Goal: Task Accomplishment & Management: Complete application form

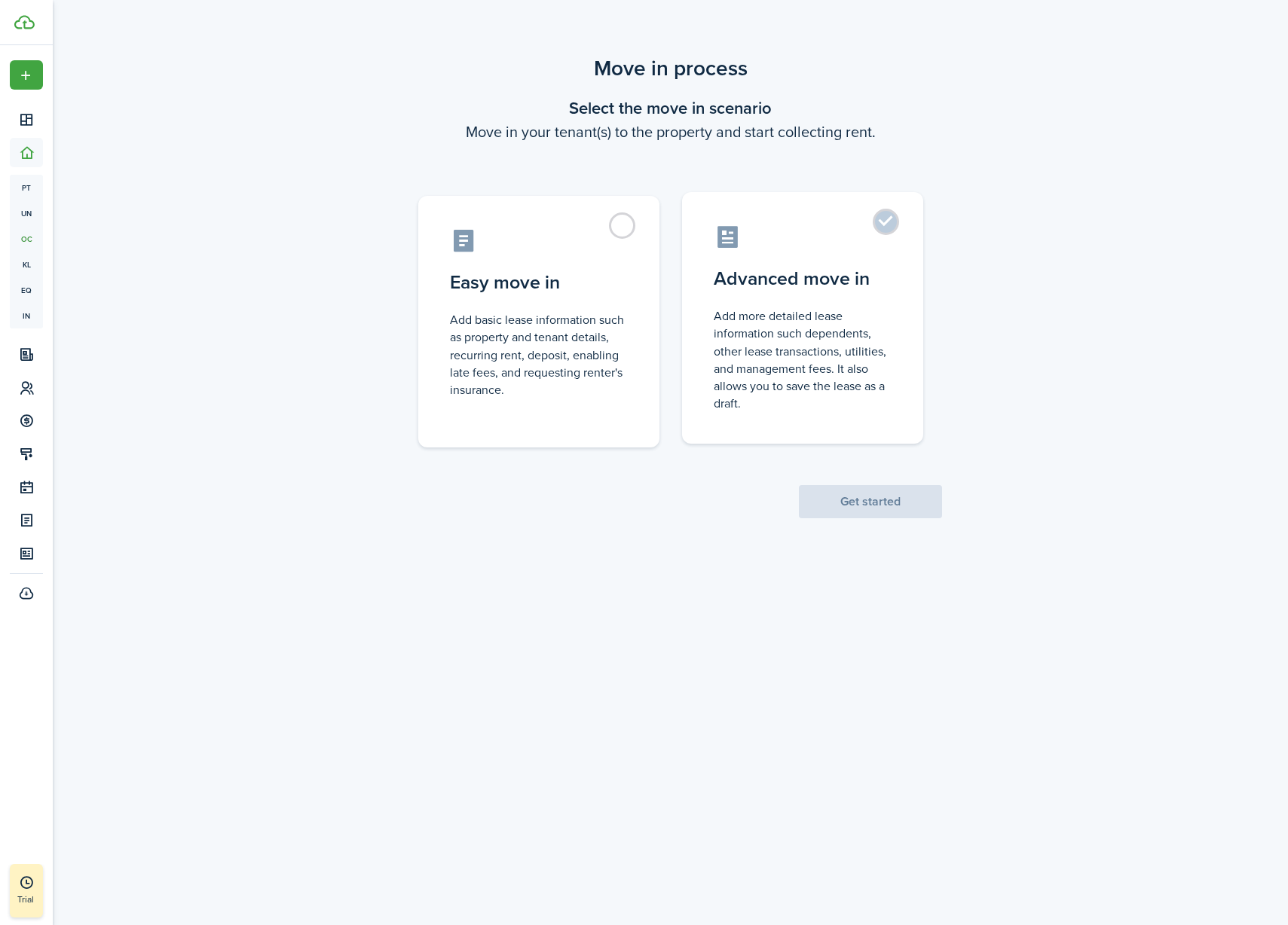
click at [843, 222] on label "Advanced move in Add more detailed lease information such dependents, other lea…" at bounding box center [803, 318] width 241 height 252
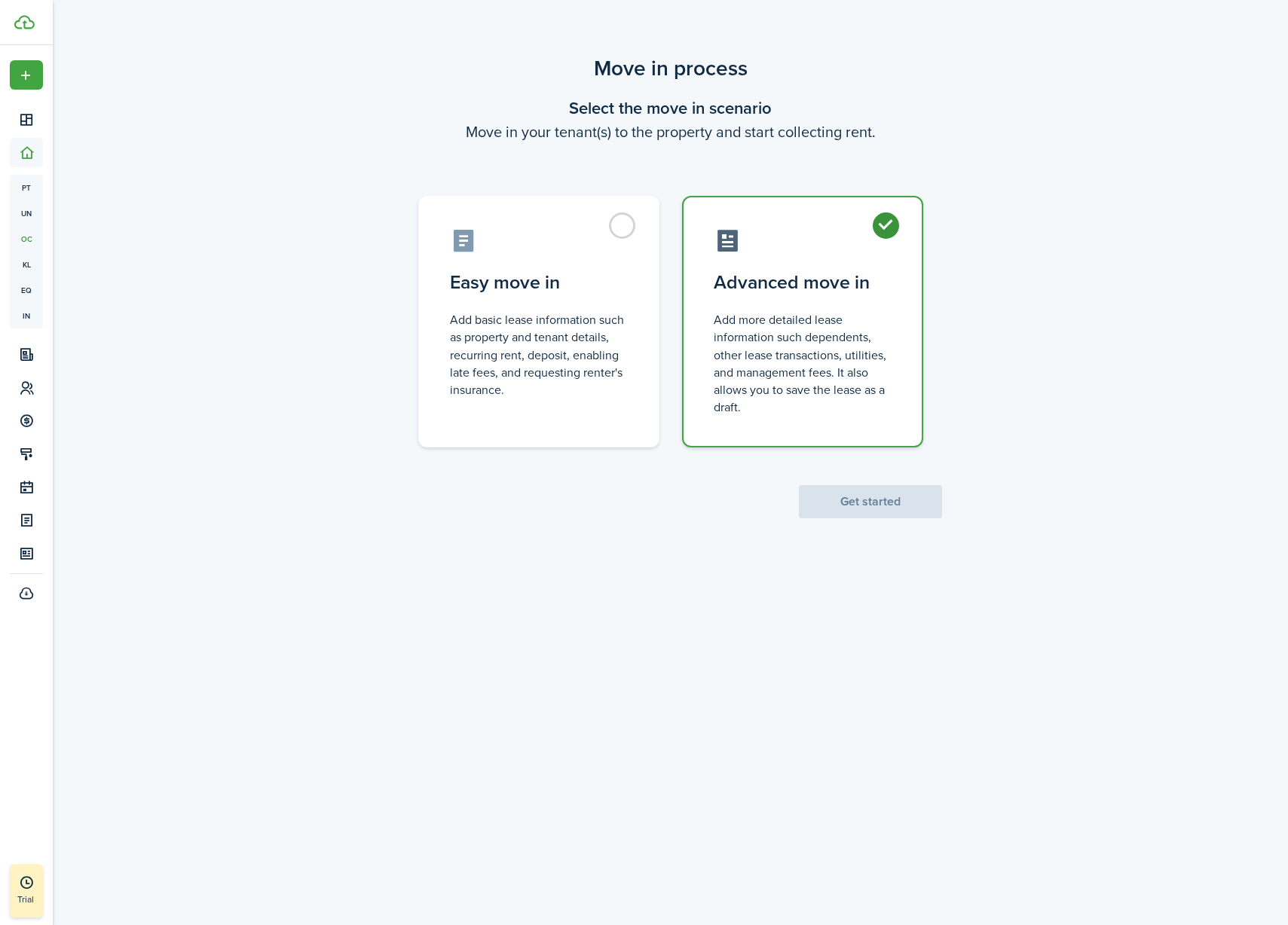
radio input "true"
click at [869, 510] on button "Get started" at bounding box center [871, 501] width 143 height 33
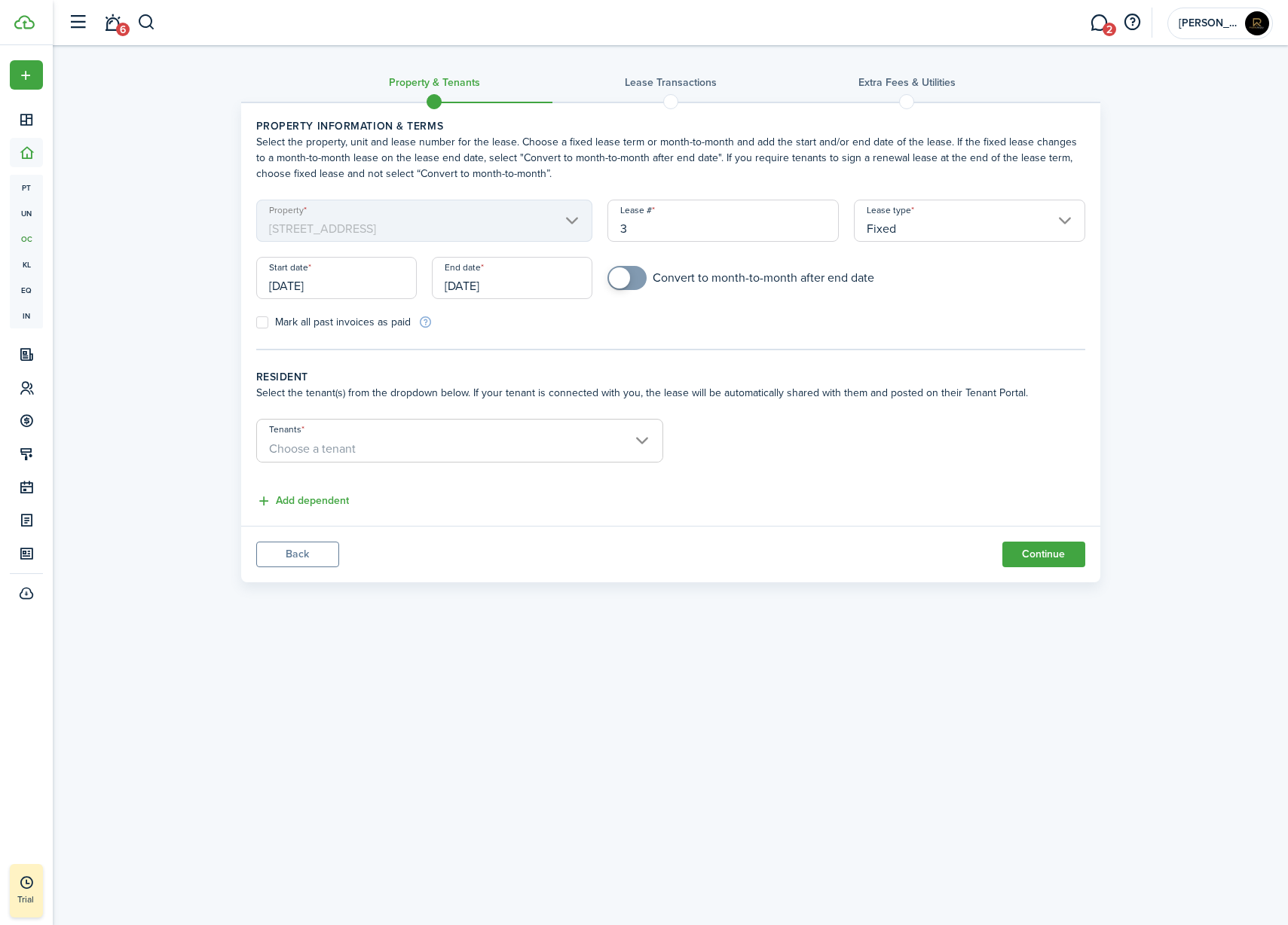
click at [315, 437] on span "Choose a tenant" at bounding box center [459, 449] width 406 height 26
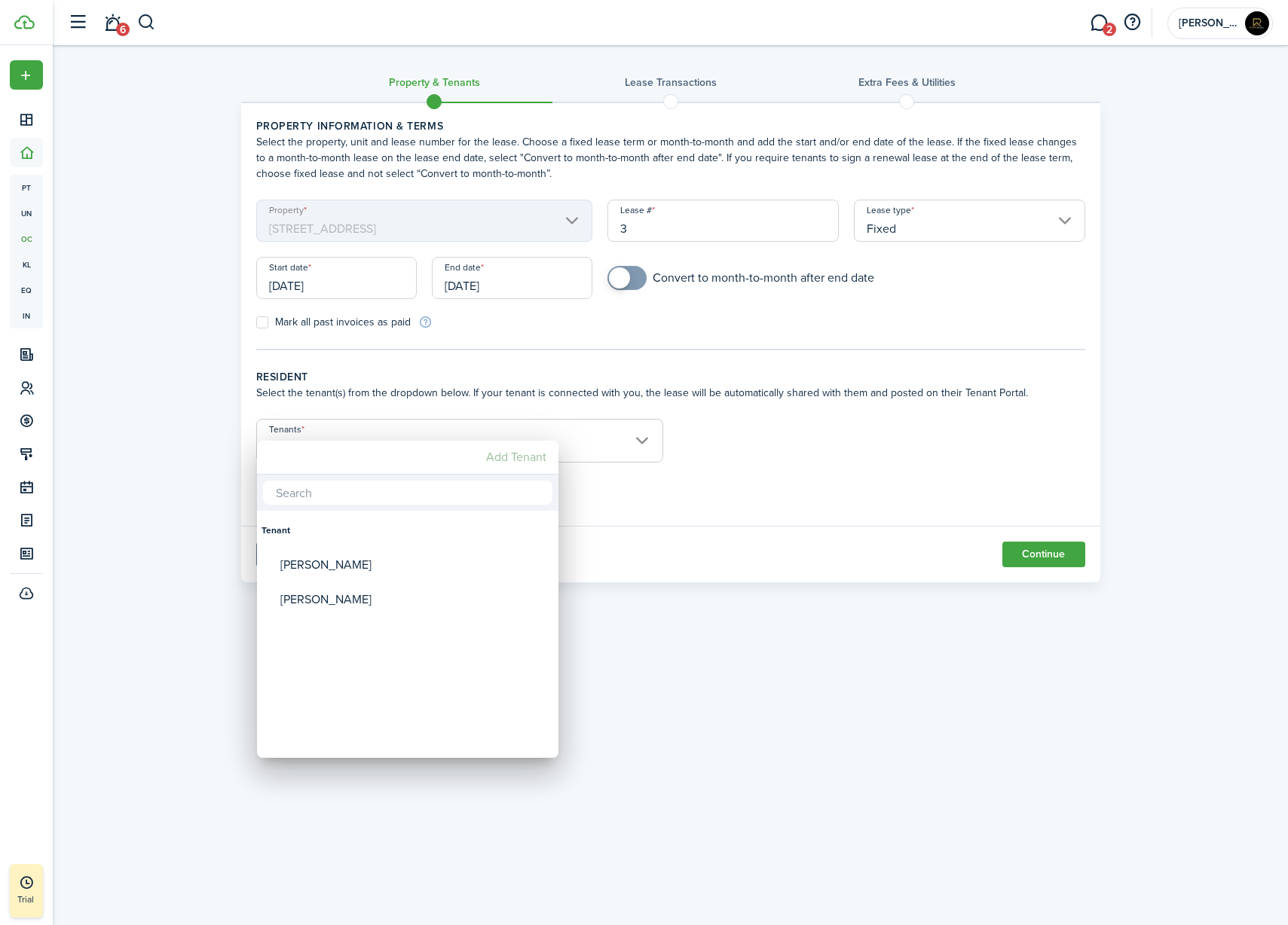
click at [490, 460] on mbsc-button "Add Tenant" at bounding box center [516, 457] width 72 height 27
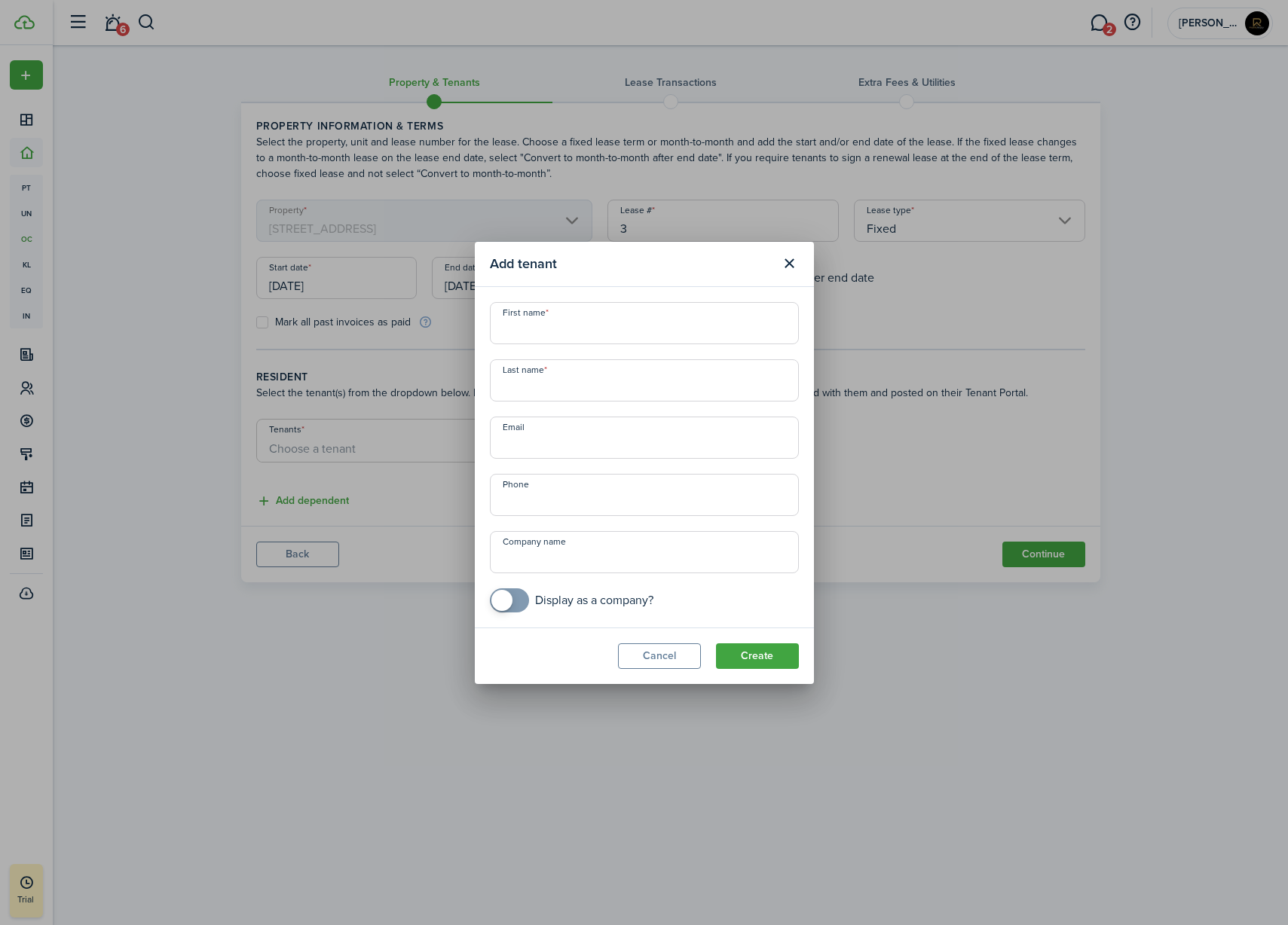
click at [548, 334] on input "First name" at bounding box center [644, 323] width 309 height 42
type input "Austin"
type input "[PERSON_NAME]"
click at [533, 442] on input "Email" at bounding box center [644, 437] width 309 height 42
click at [754, 662] on button "Create" at bounding box center [757, 657] width 83 height 26
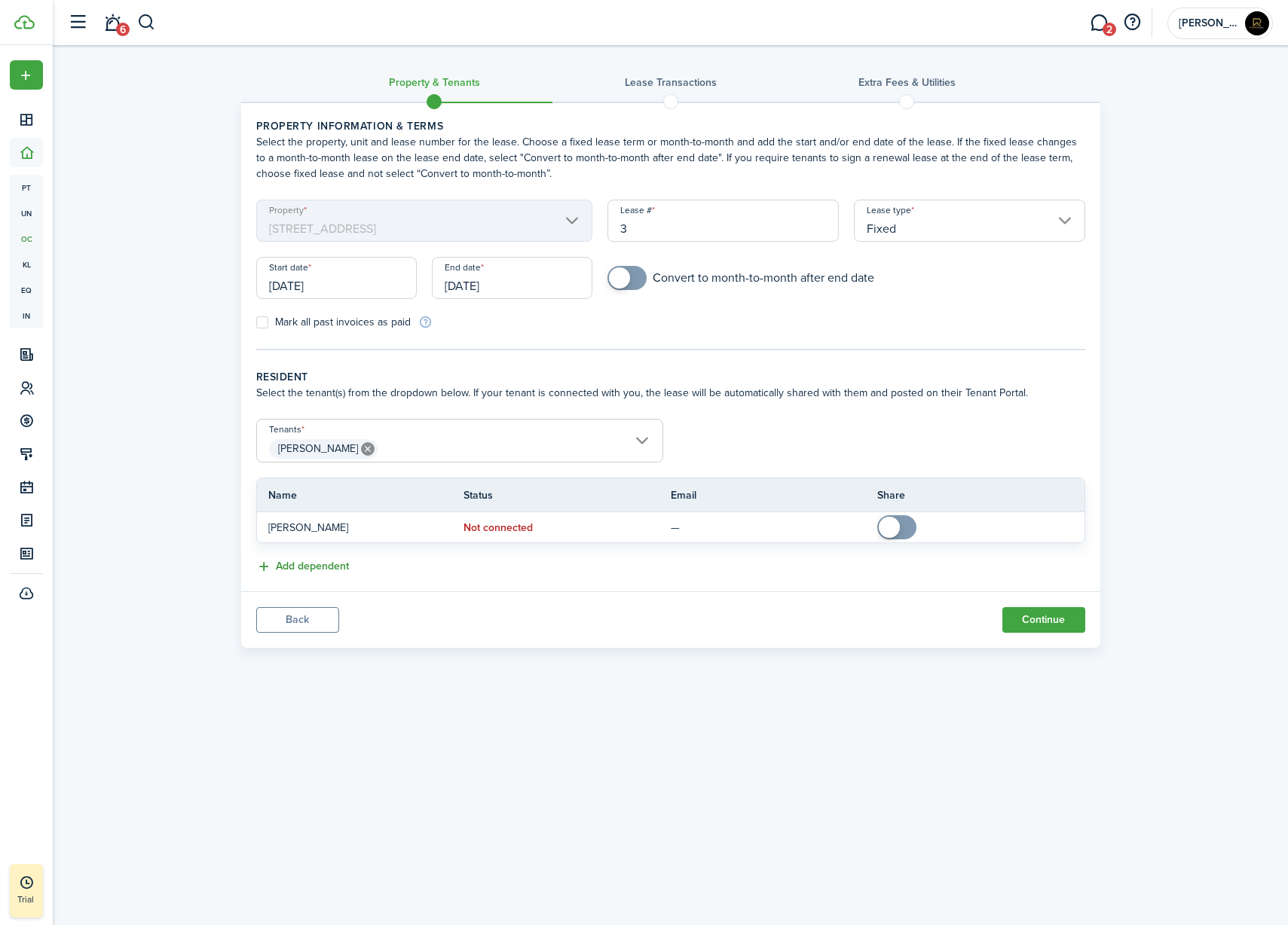
click at [303, 567] on button "Add dependent" at bounding box center [303, 566] width 93 height 17
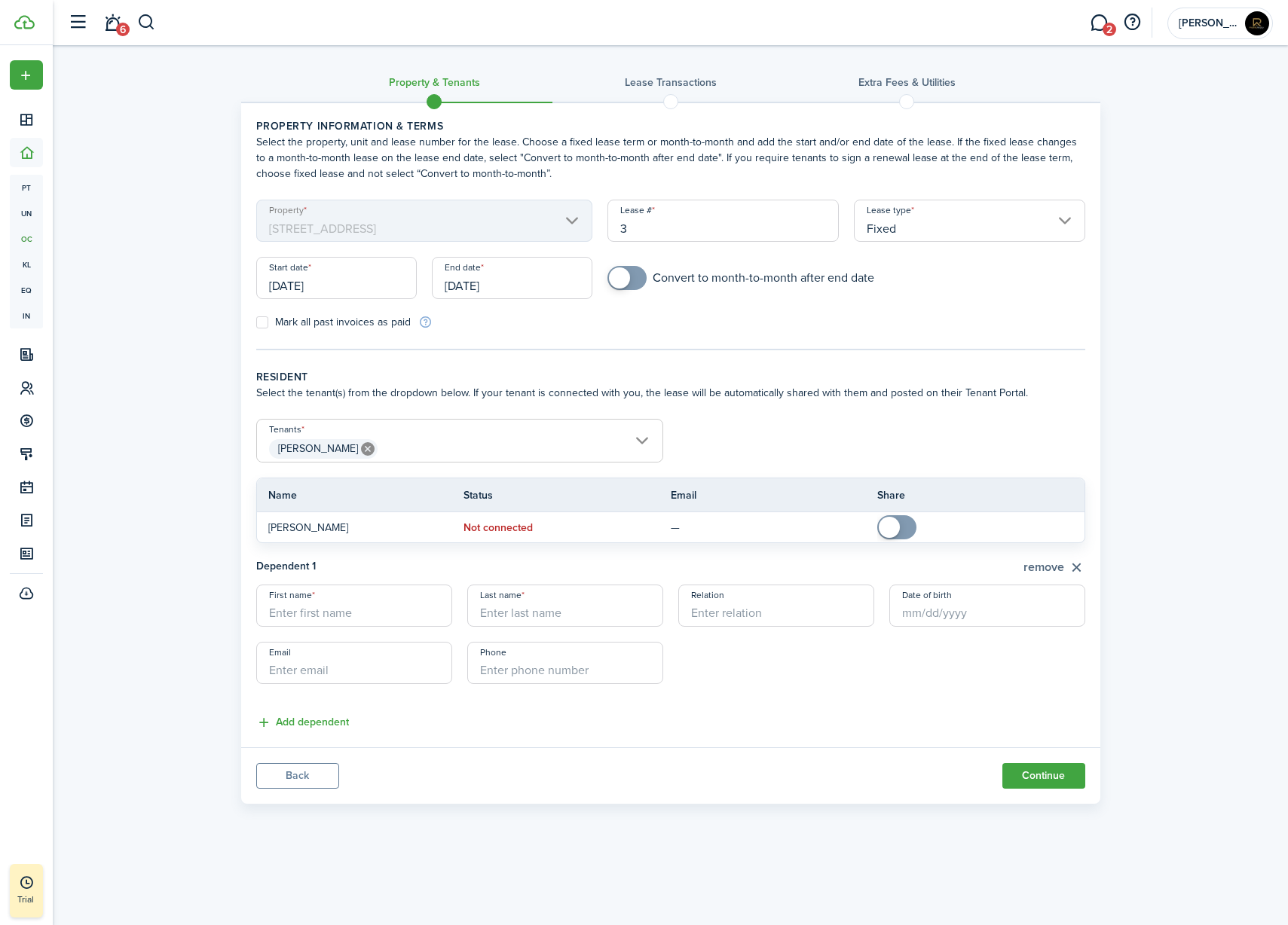
click at [1066, 570] on button "remove" at bounding box center [1055, 567] width 62 height 19
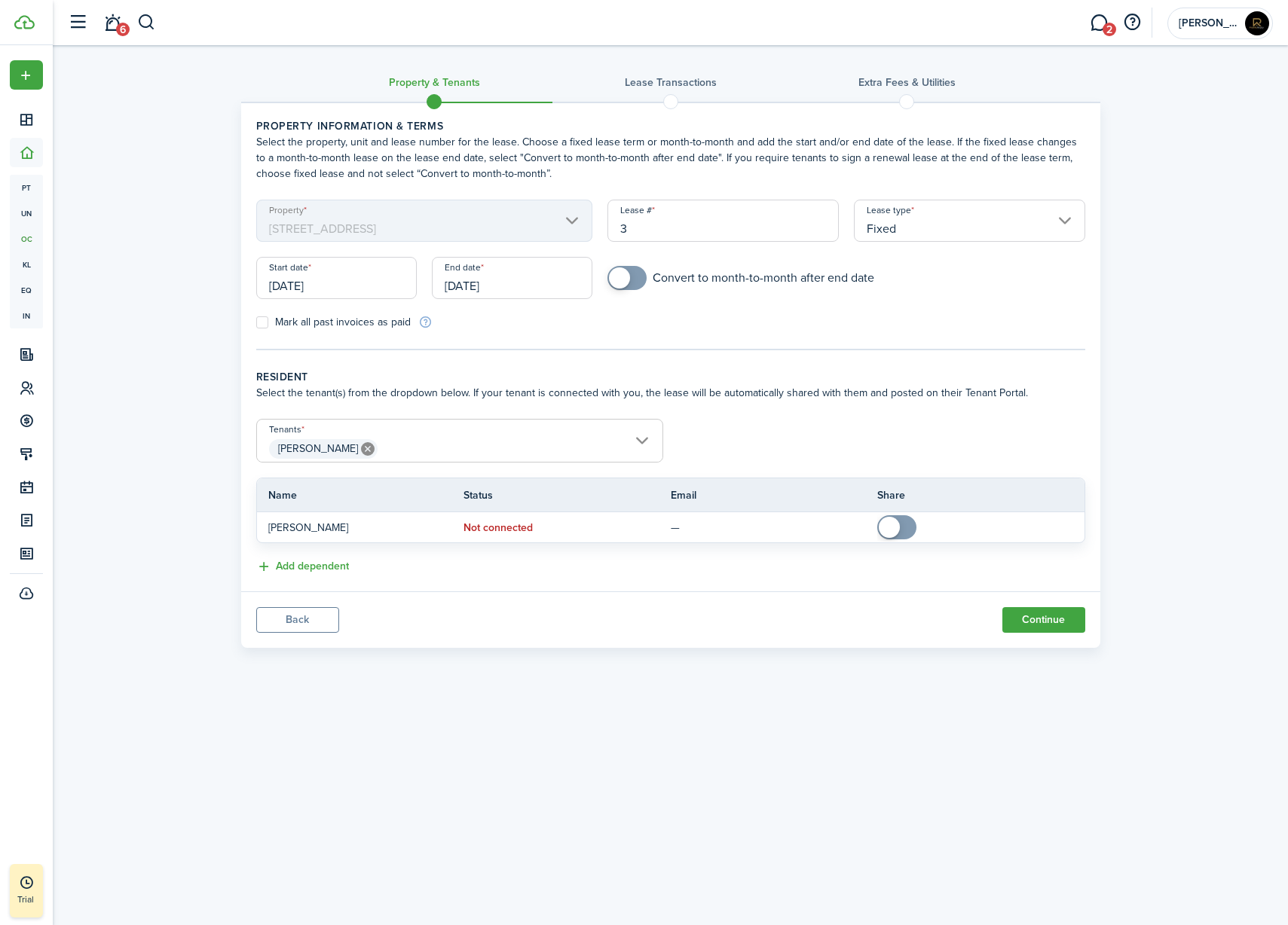
click at [448, 444] on span "[PERSON_NAME]" at bounding box center [459, 449] width 406 height 26
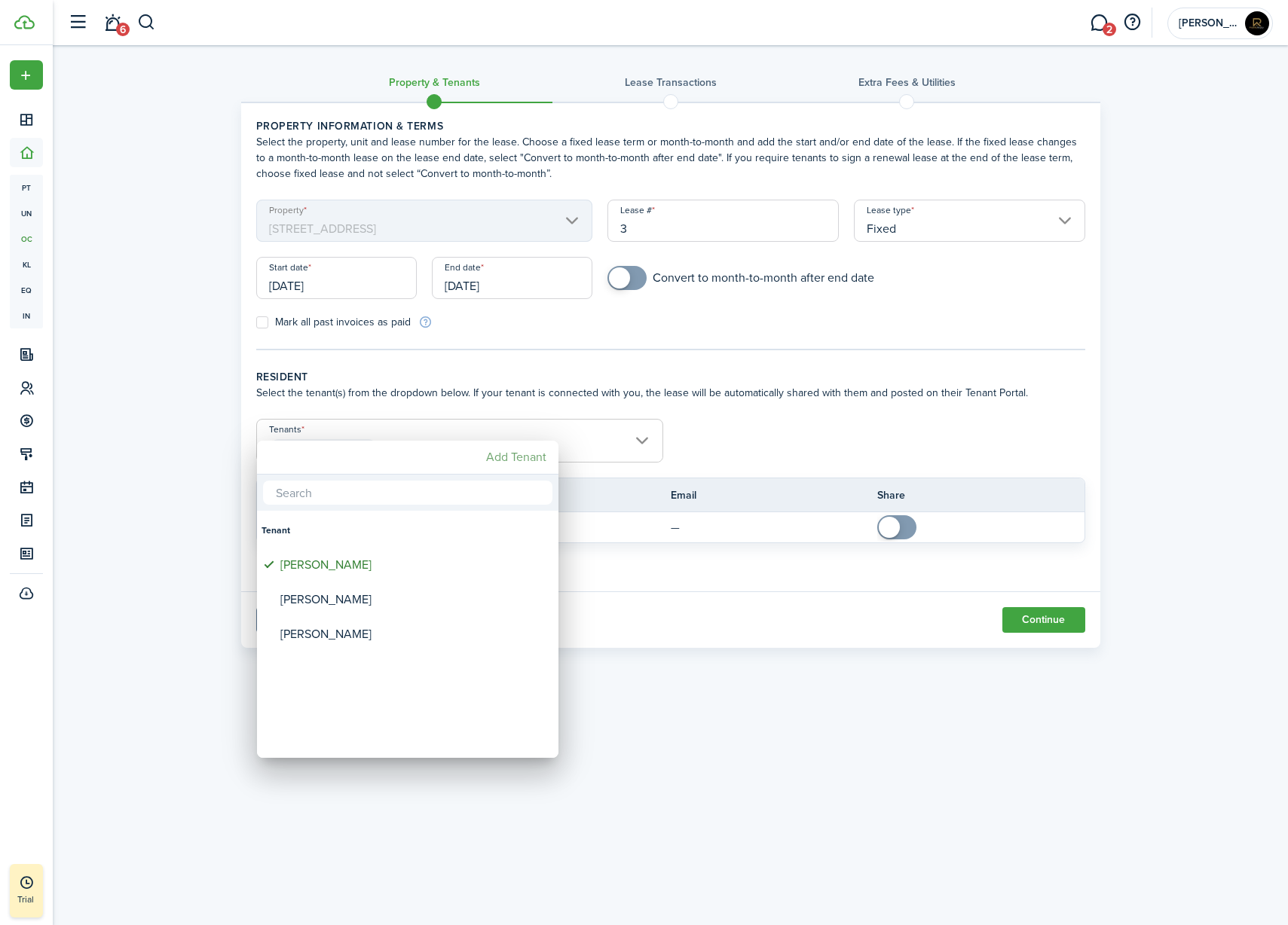
click at [509, 458] on mbsc-button "Add Tenant" at bounding box center [516, 457] width 72 height 27
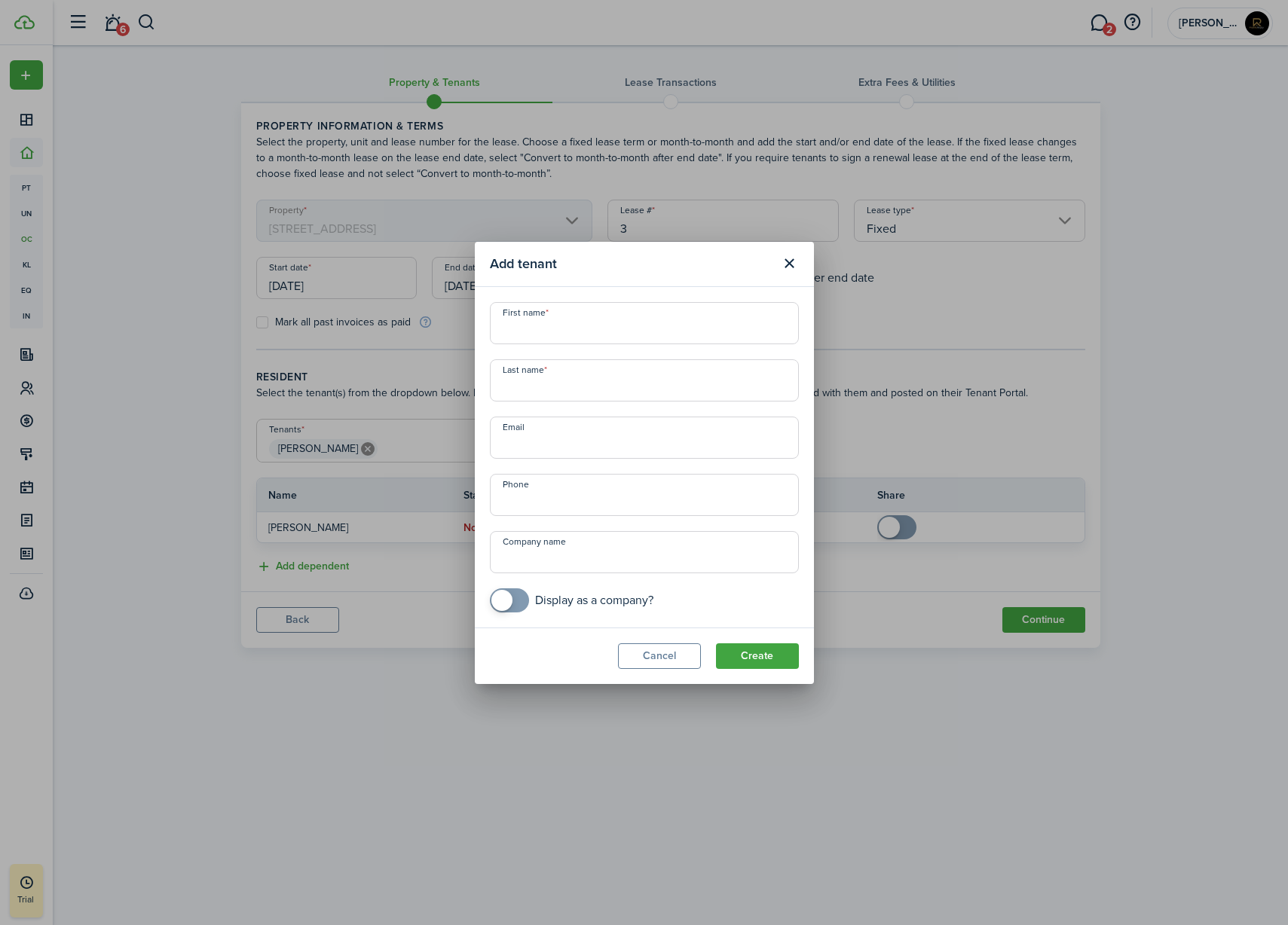
click at [569, 325] on input "First name" at bounding box center [644, 323] width 309 height 42
type input "[PERSON_NAME]"
click at [565, 381] on input "Last name" at bounding box center [644, 381] width 309 height 42
type input "Bilakhia"
click at [556, 441] on input "Email" at bounding box center [644, 437] width 309 height 42
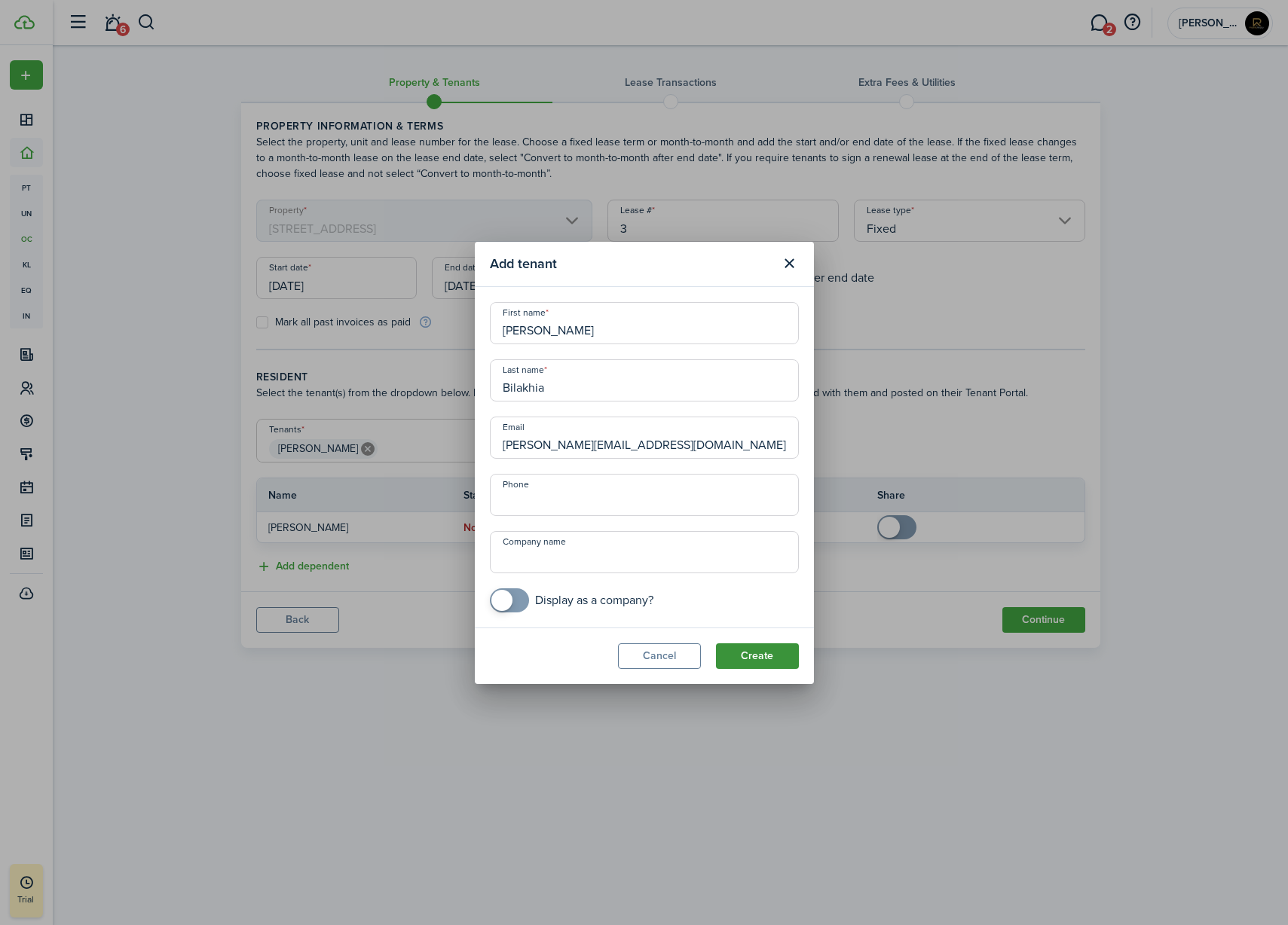
type input "[PERSON_NAME][EMAIL_ADDRESS][DOMAIN_NAME]"
click at [767, 666] on button "Create" at bounding box center [757, 657] width 83 height 26
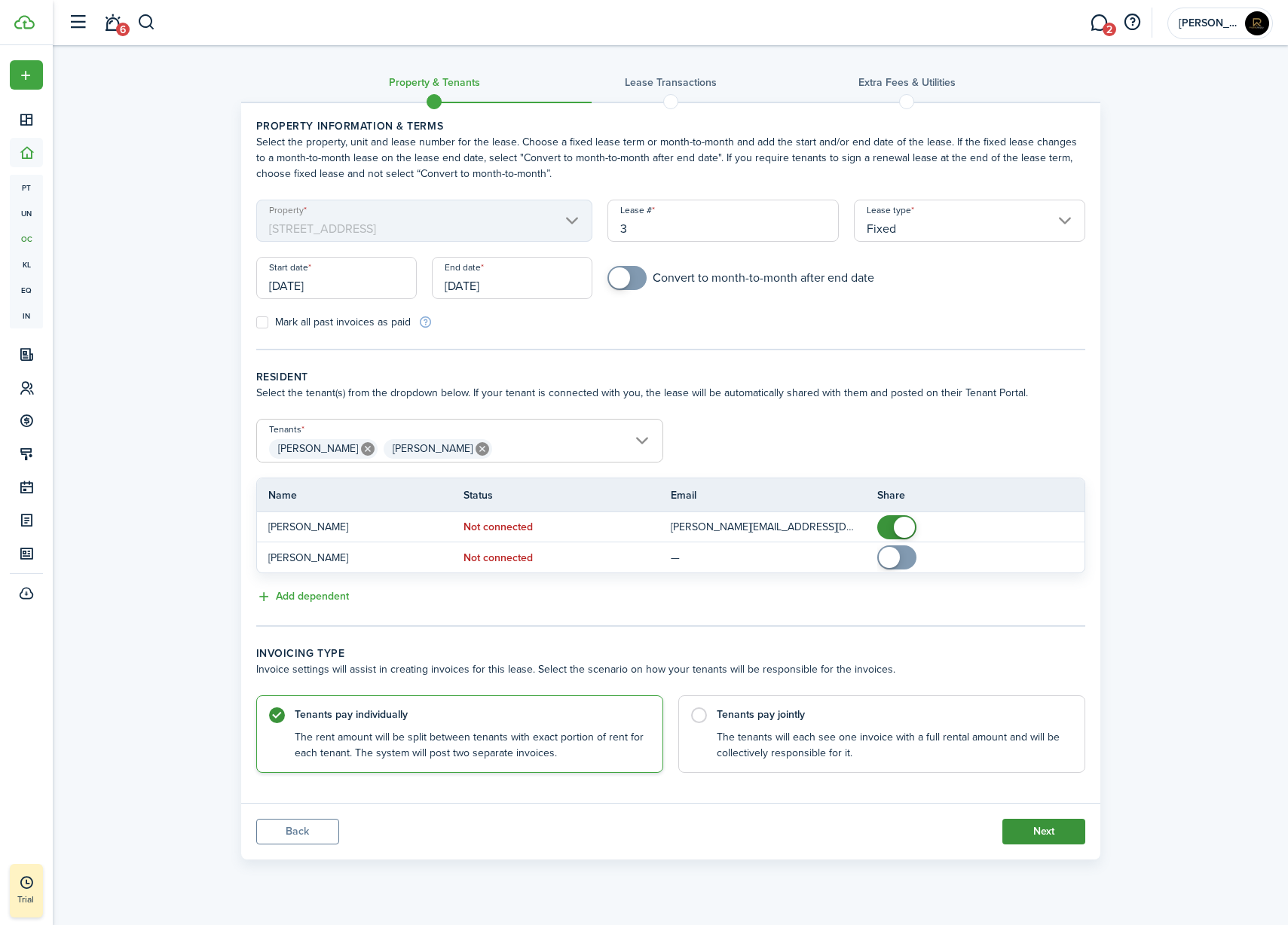
click at [1025, 836] on button "Next" at bounding box center [1044, 832] width 83 height 26
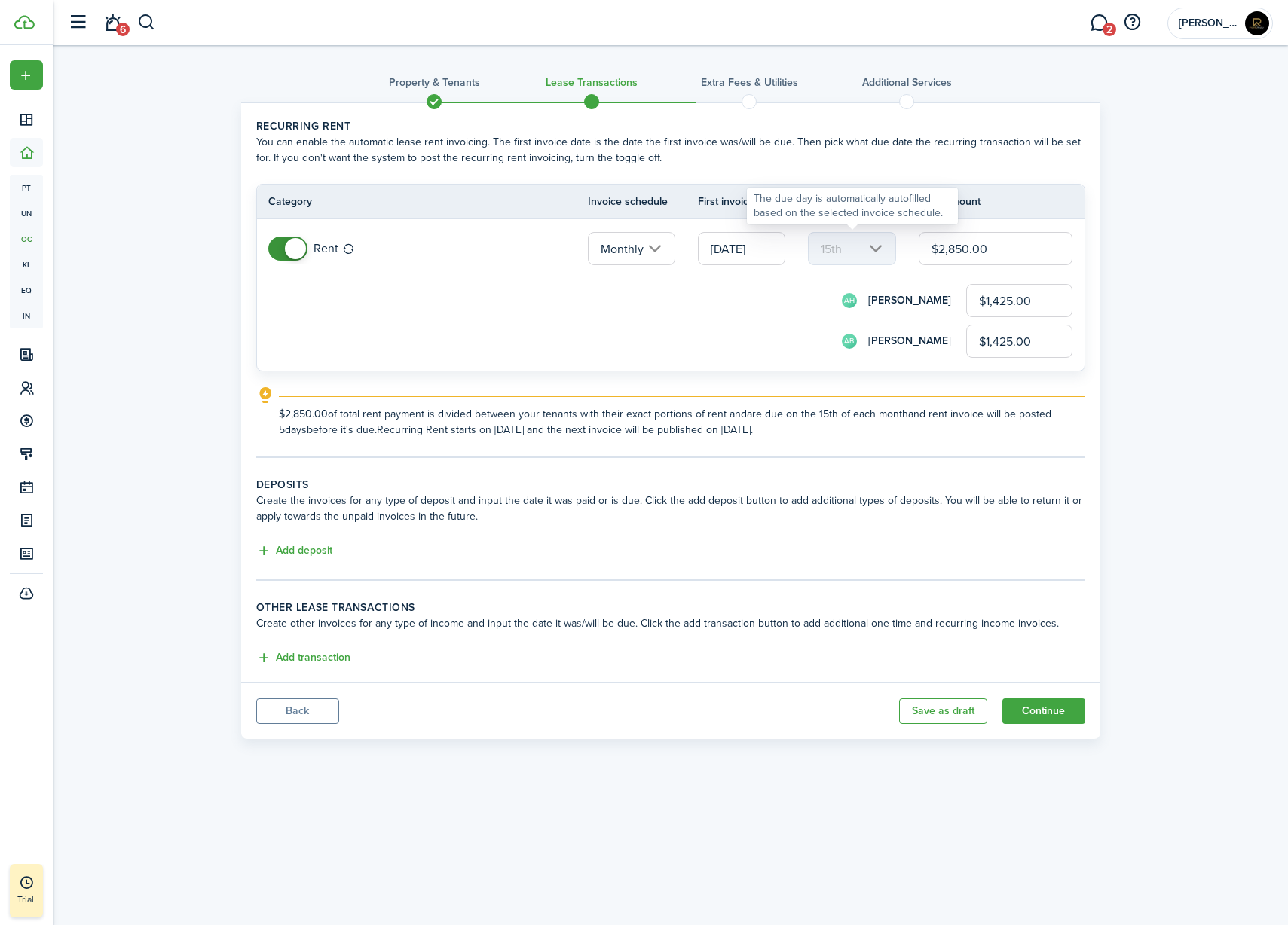
click at [848, 253] on mbsc-scroller "15th" at bounding box center [852, 248] width 88 height 33
click at [875, 252] on mbsc-scroller "15th" at bounding box center [852, 248] width 88 height 33
click at [731, 246] on input "[DATE]" at bounding box center [742, 248] width 88 height 33
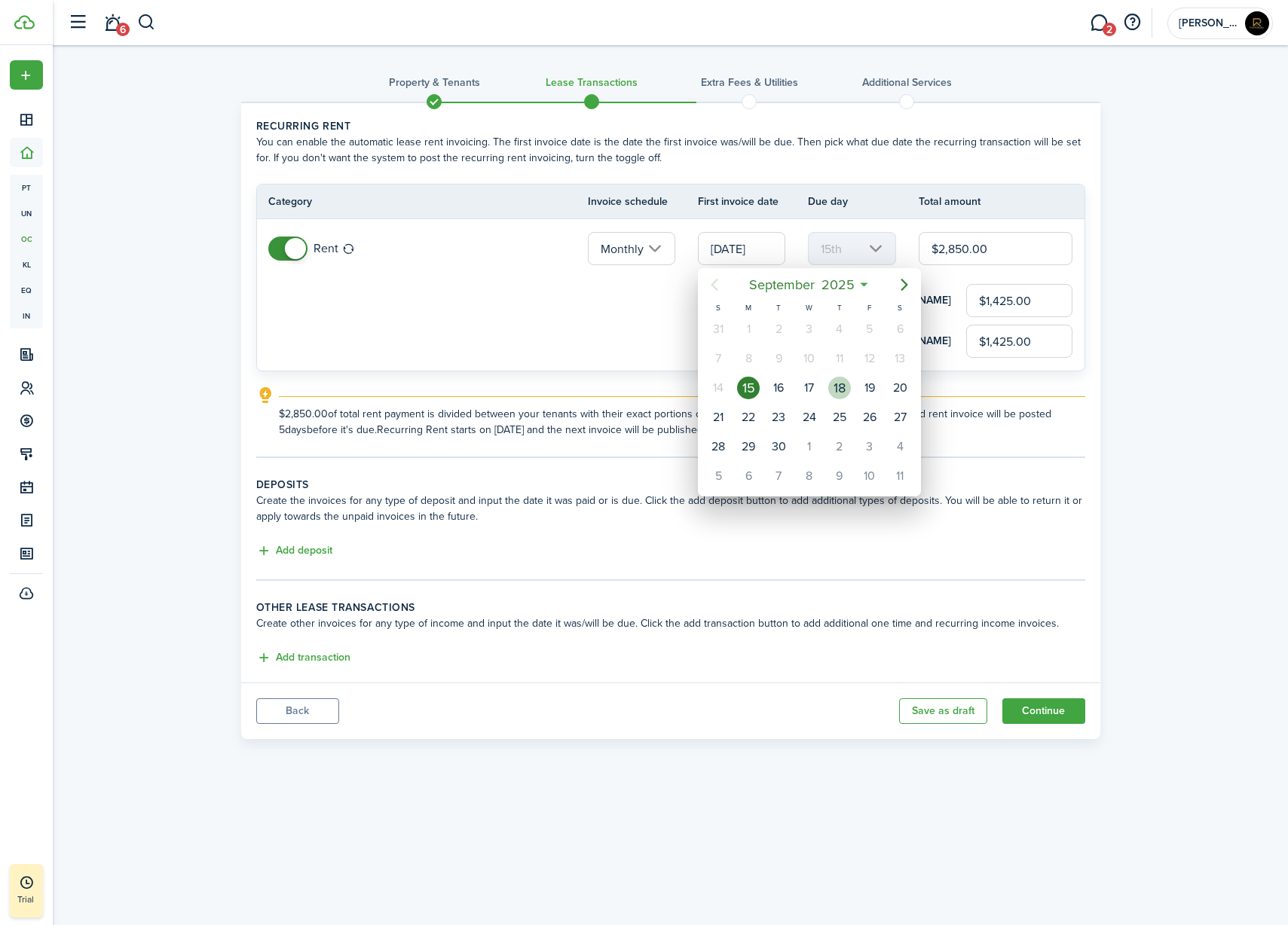
click at [831, 390] on div "18" at bounding box center [839, 388] width 23 height 23
type input "[DATE]"
type input "18th"
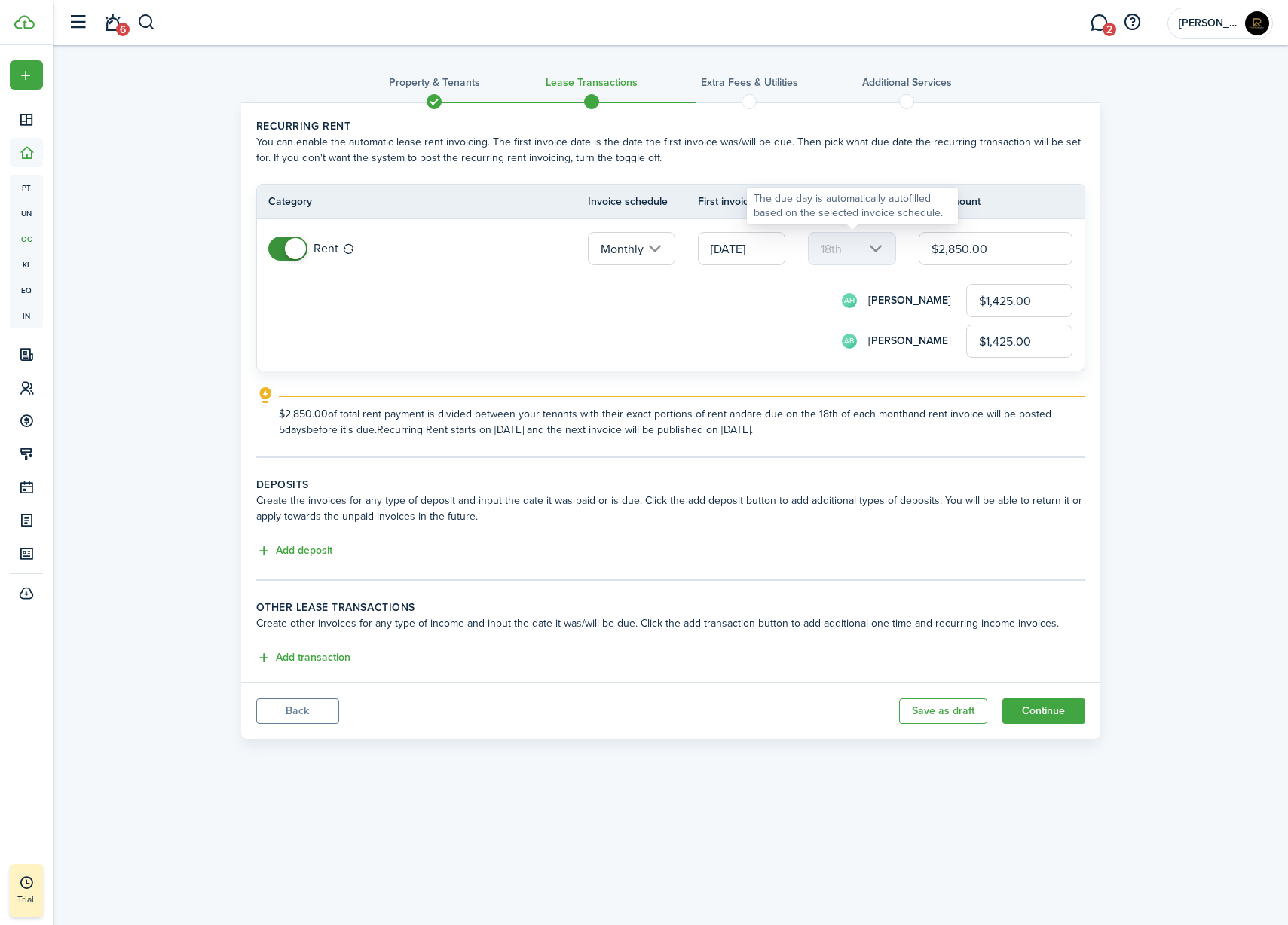
click at [873, 251] on mbsc-scroller "18th" at bounding box center [852, 248] width 88 height 33
click at [660, 249] on input "Monthly" at bounding box center [632, 248] width 88 height 33
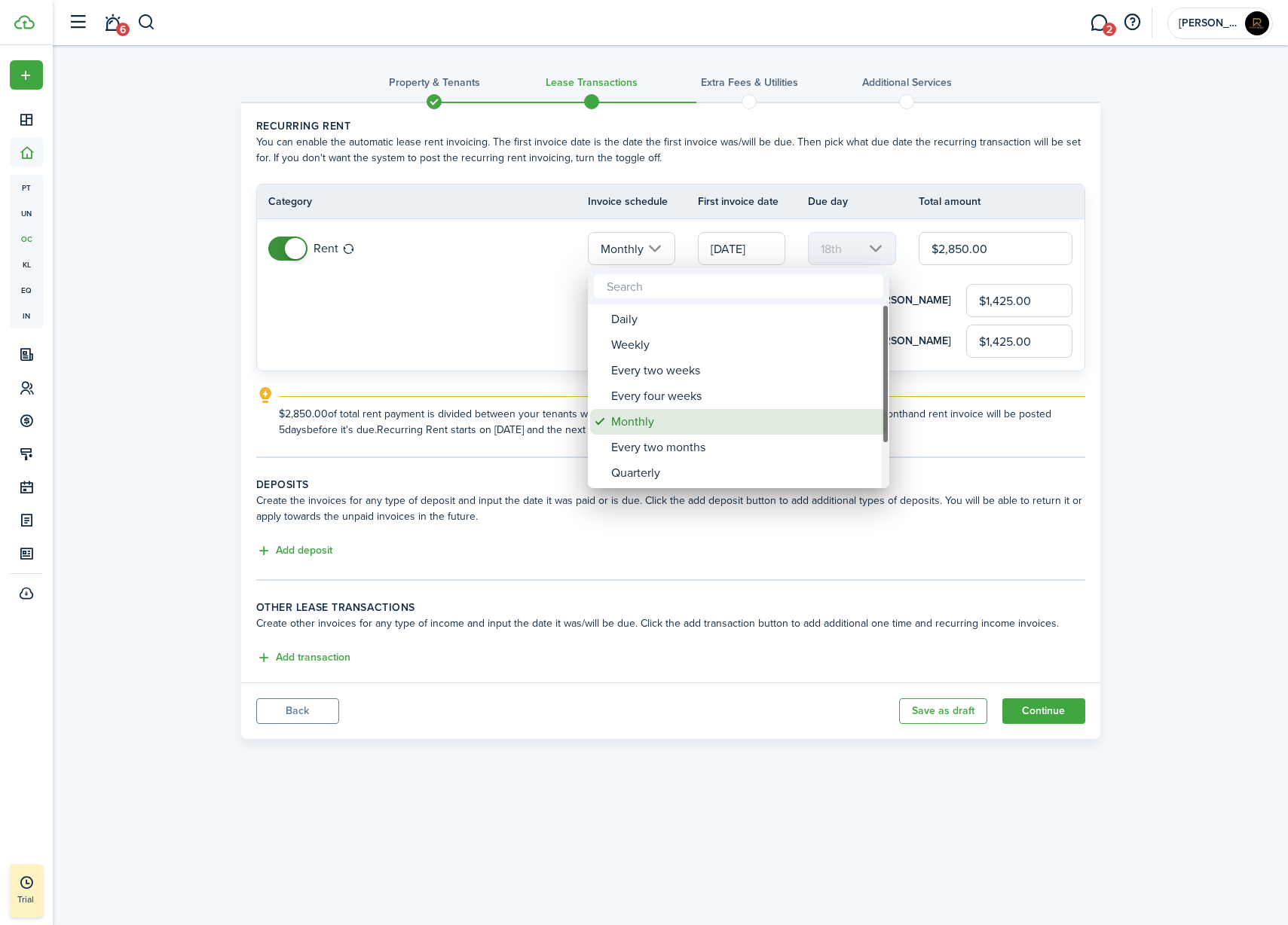
click at [636, 422] on div "Monthly" at bounding box center [744, 422] width 267 height 26
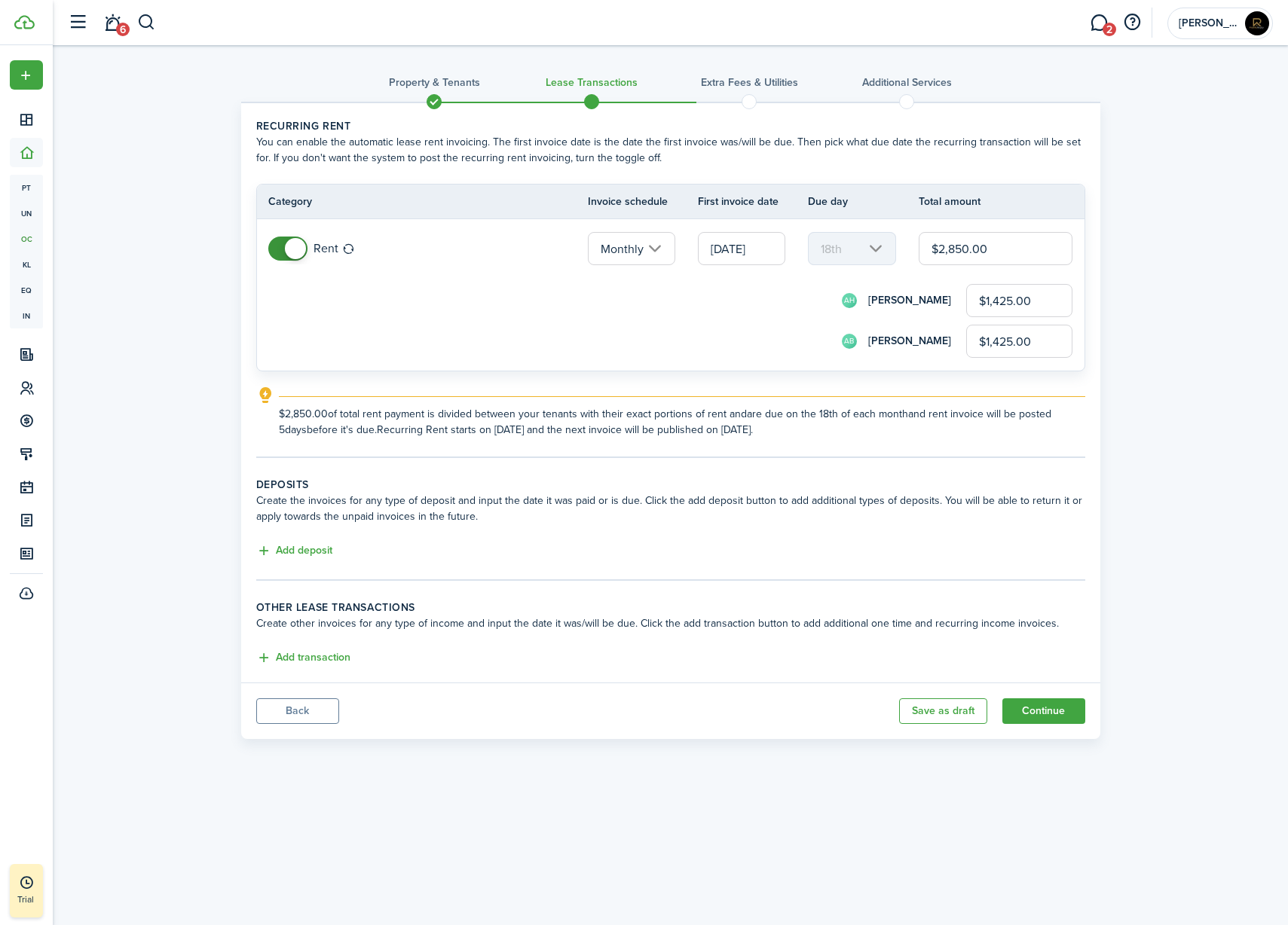
click at [655, 249] on input "Monthly" at bounding box center [632, 248] width 88 height 33
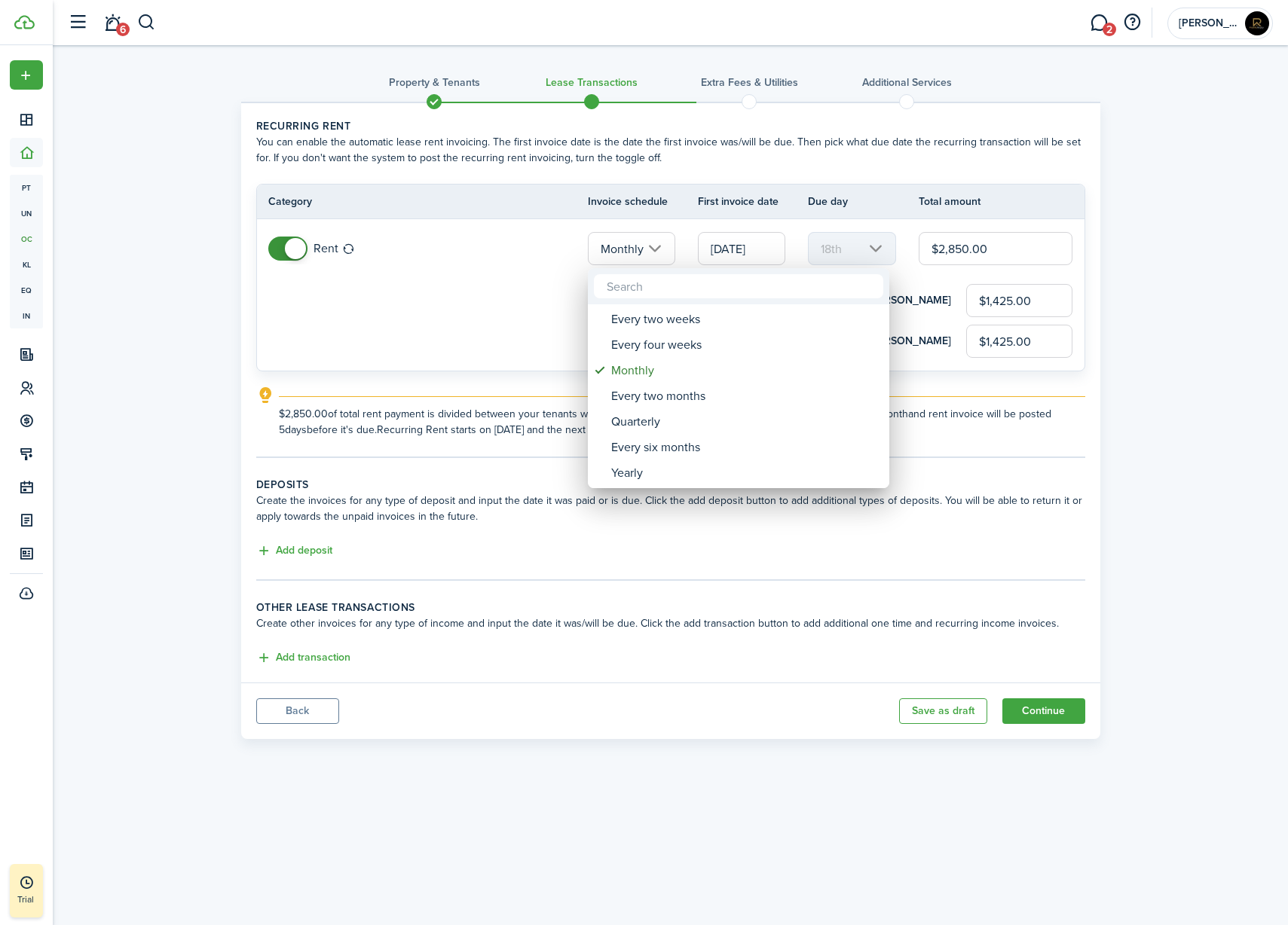
click at [769, 244] on div at bounding box center [644, 462] width 1529 height 1166
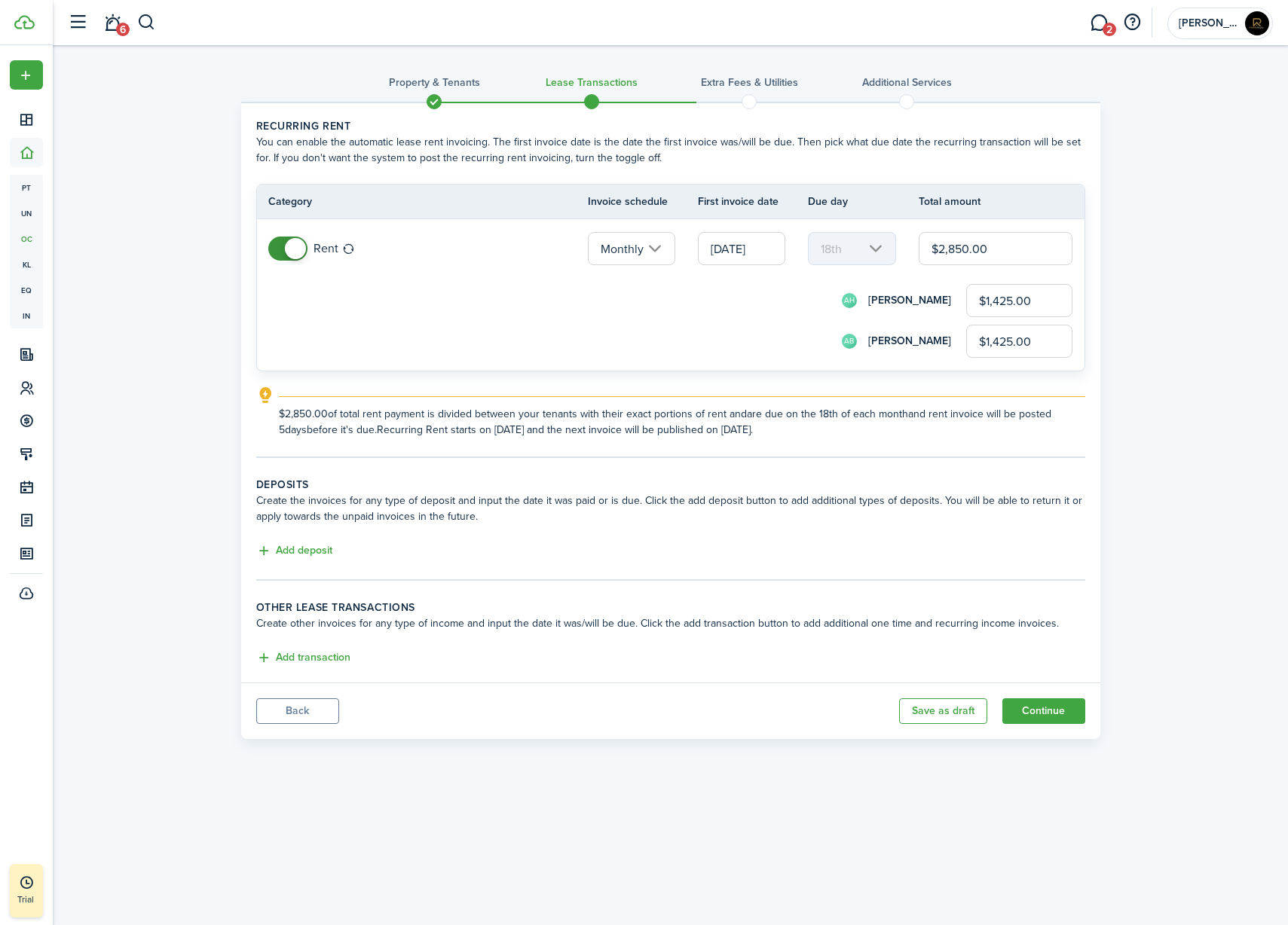
click at [769, 244] on input "[DATE]" at bounding box center [742, 248] width 88 height 33
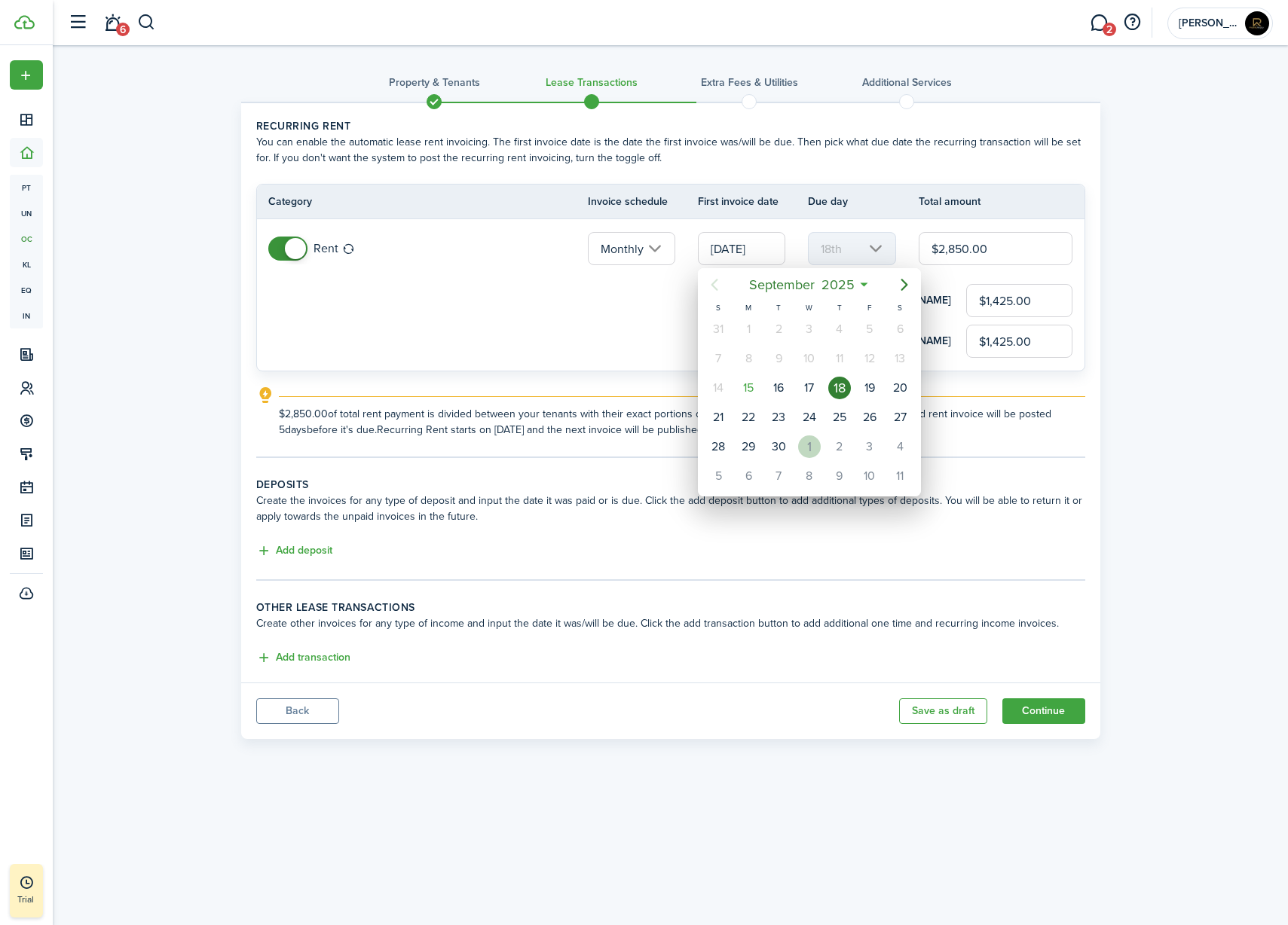
click at [808, 448] on div "1" at bounding box center [809, 447] width 23 height 23
type input "[DATE]"
type input "1st"
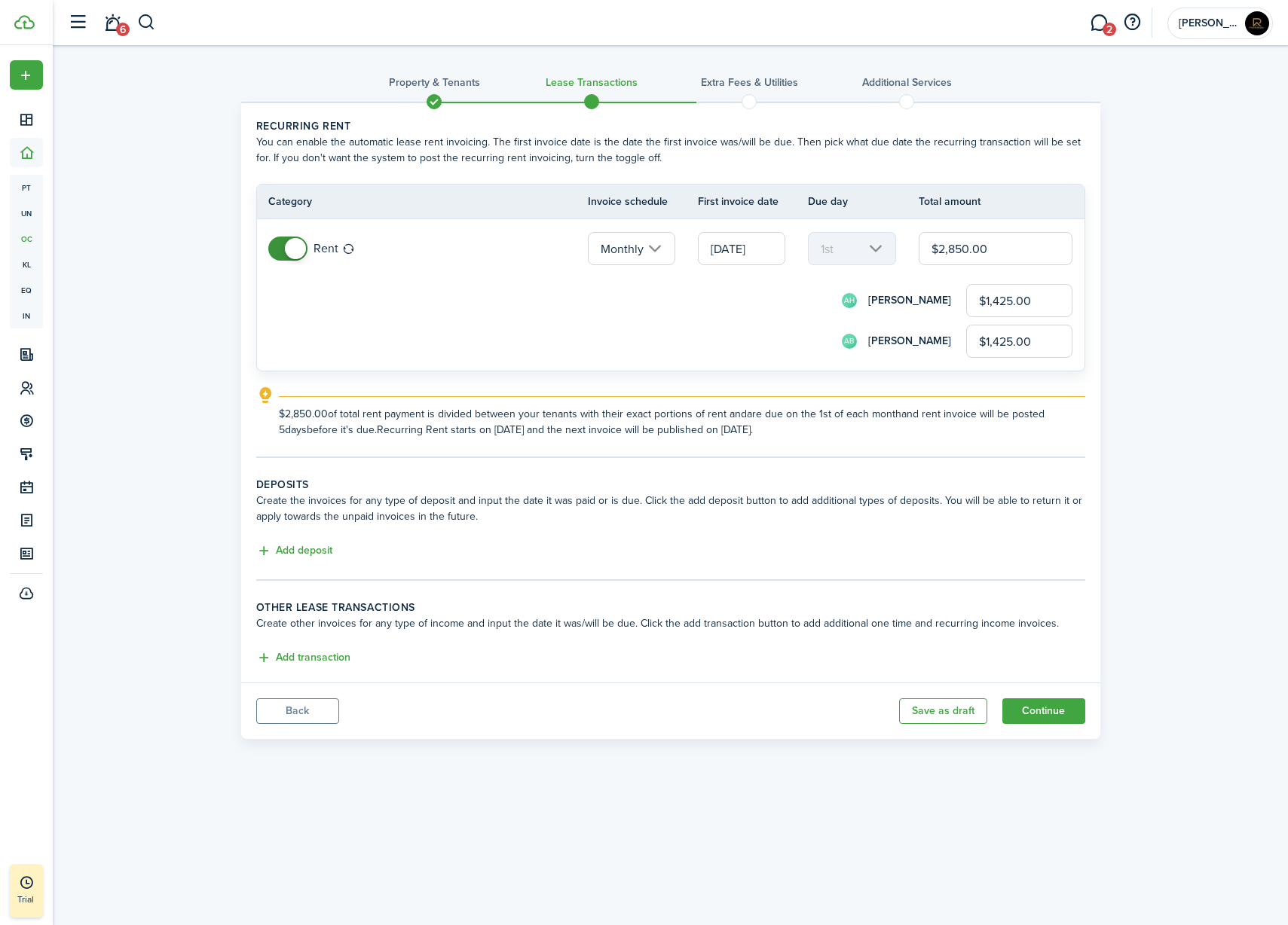
click at [759, 291] on div "AH [PERSON_NAME] $1,425.00" at bounding box center [692, 300] width 764 height 33
click at [290, 659] on button "Add transaction" at bounding box center [303, 657] width 94 height 17
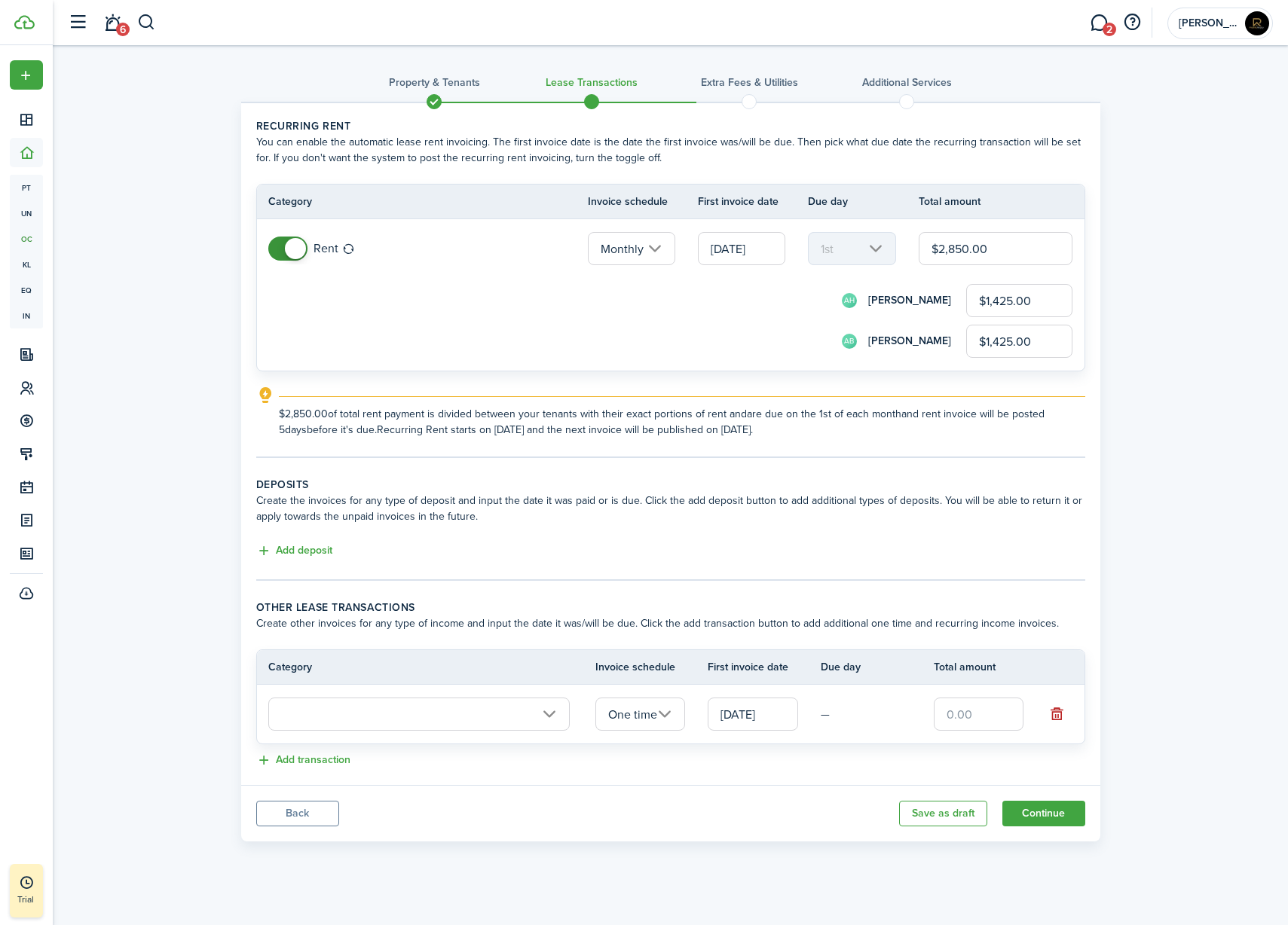
click at [388, 722] on input "text" at bounding box center [419, 714] width 301 height 33
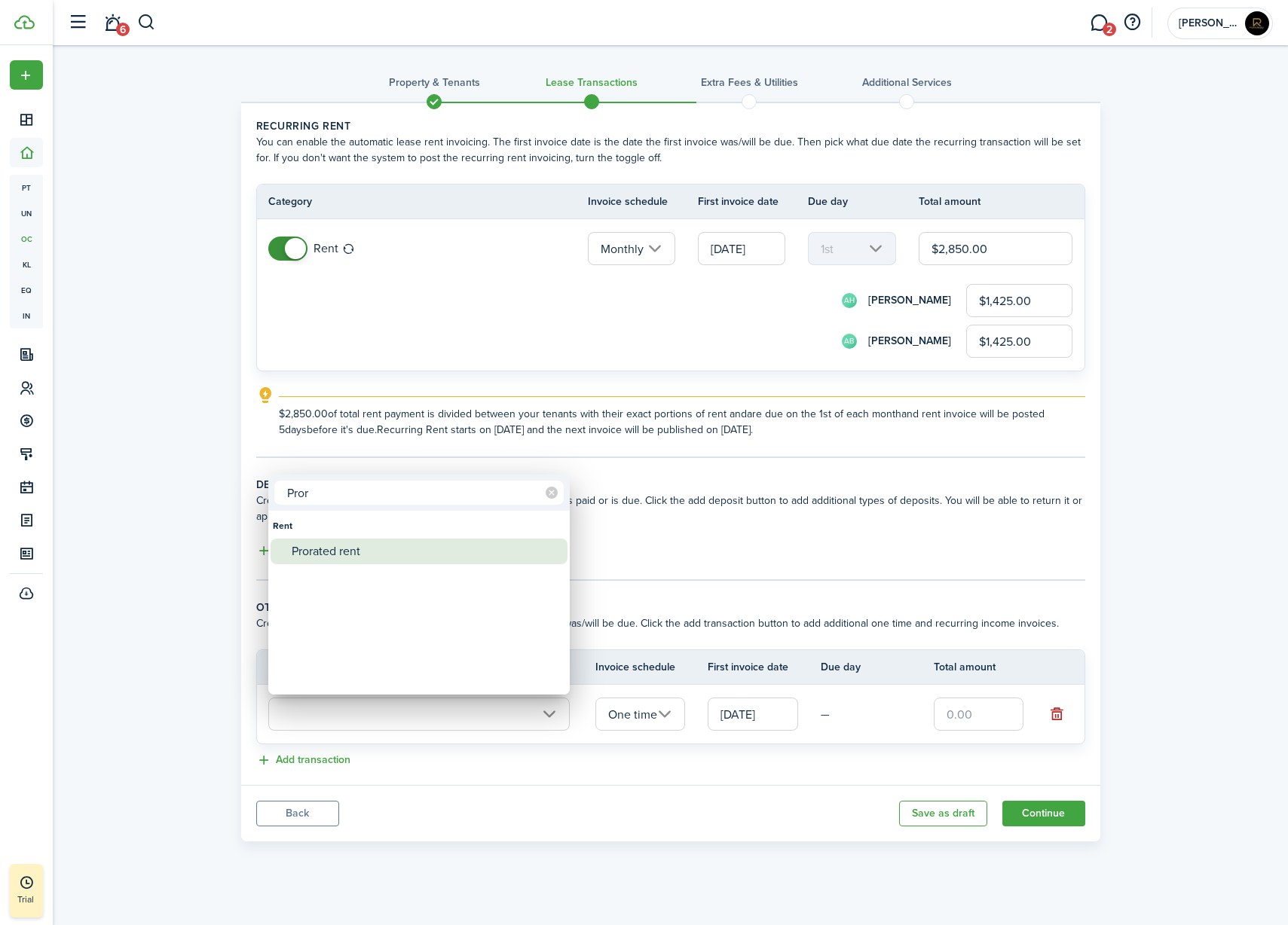
type input "Pror"
click at [375, 555] on div "Prorated rent" at bounding box center [425, 552] width 267 height 26
type input "Rent / Prorated rent"
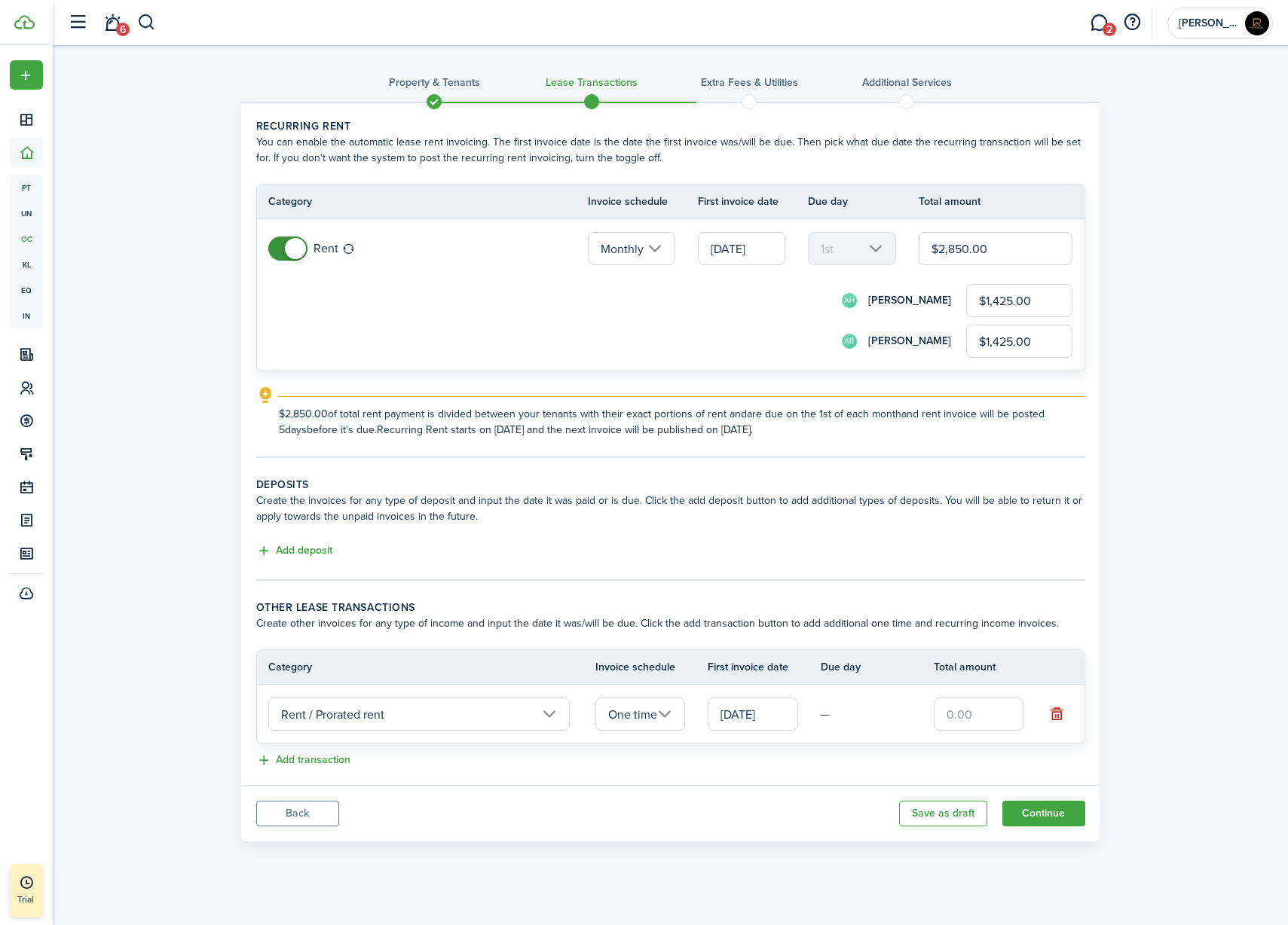
click at [749, 710] on input "[DATE]" at bounding box center [753, 714] width 90 height 33
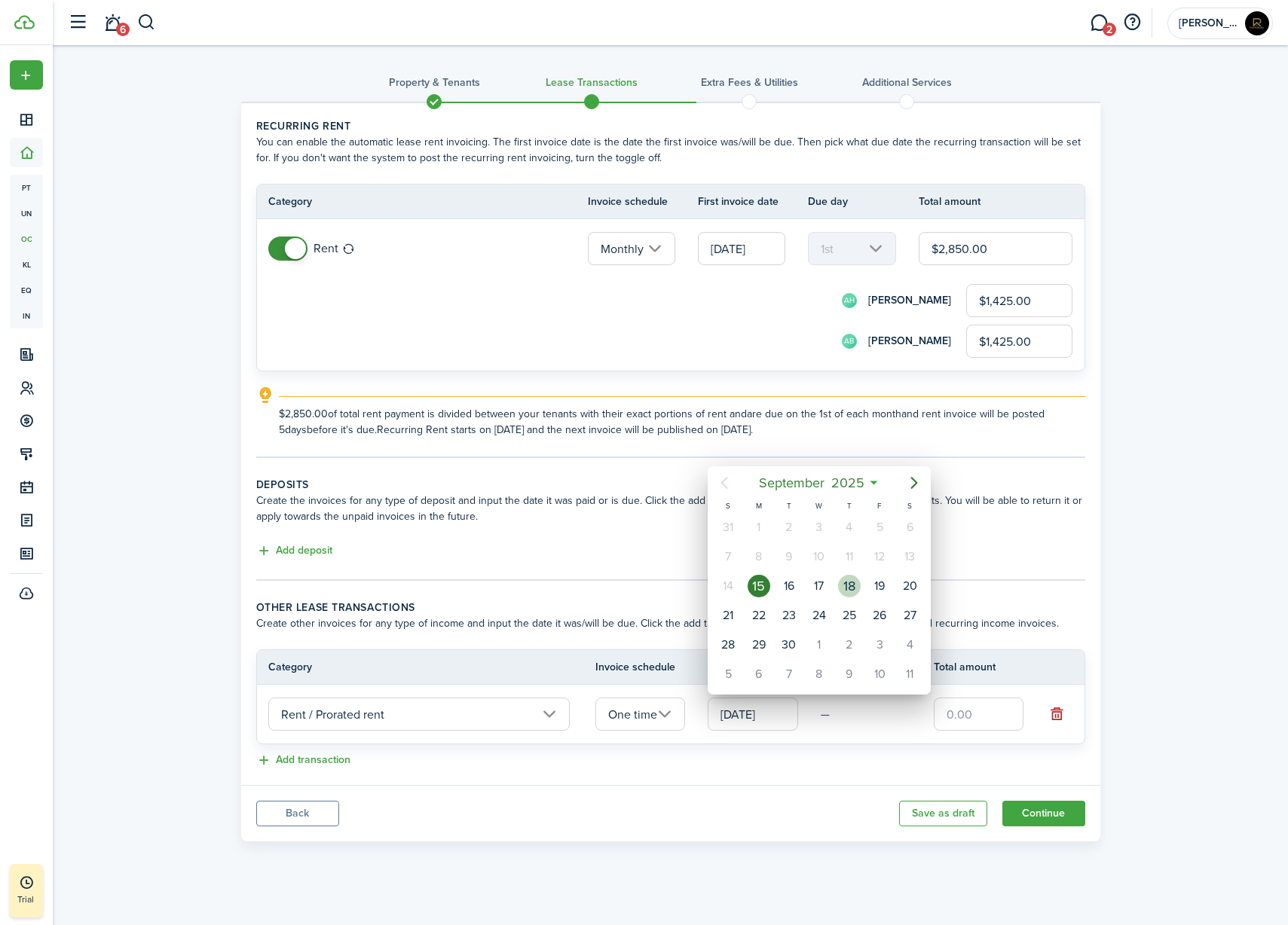
click at [848, 593] on div "18" at bounding box center [850, 586] width 23 height 23
type input "[DATE]"
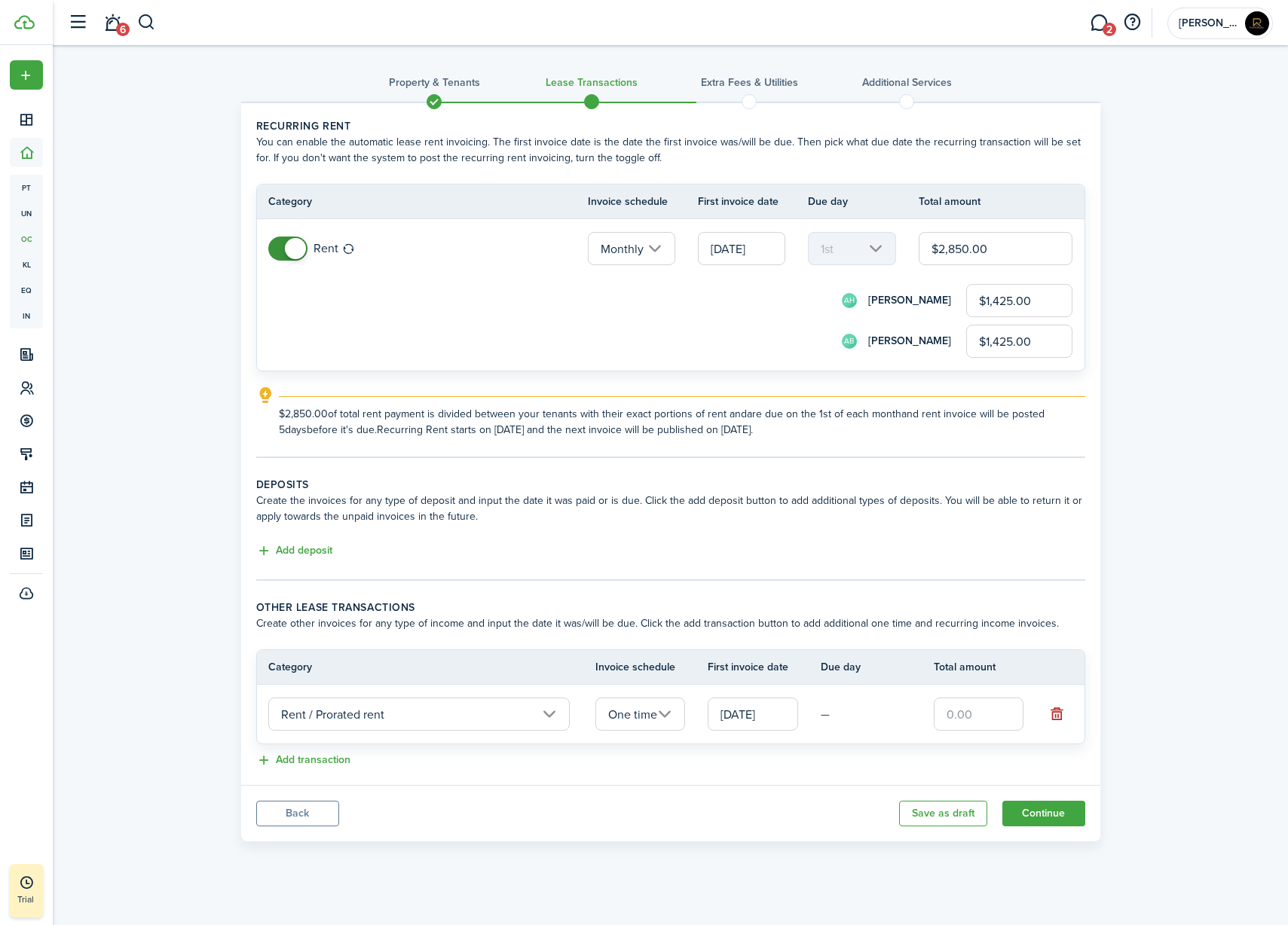
click at [966, 730] on input "text" at bounding box center [978, 714] width 90 height 33
click at [997, 711] on input "text" at bounding box center [978, 714] width 90 height 33
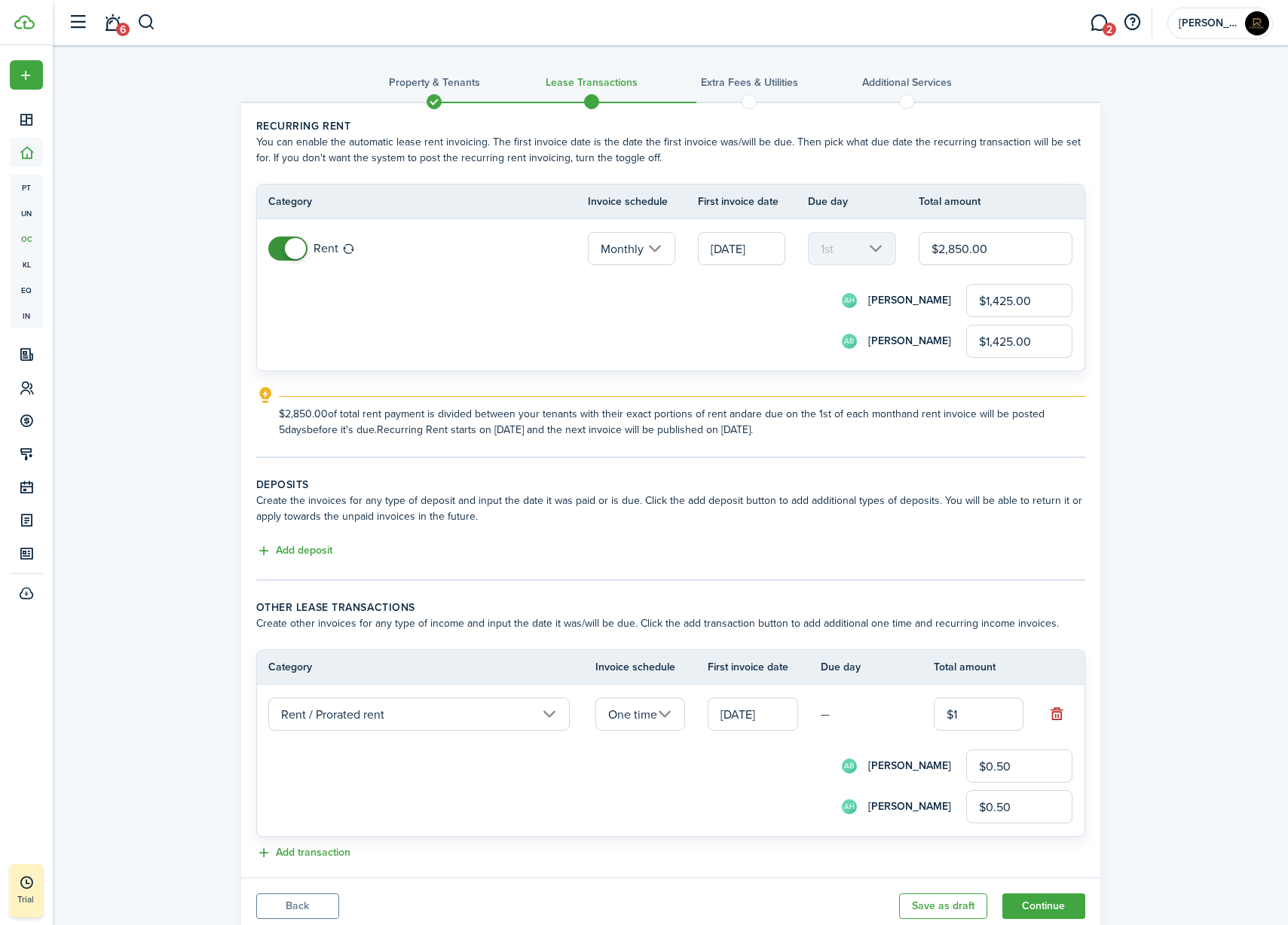
type input "$12"
type input "$6.00"
type input "$123"
type input "$61.50"
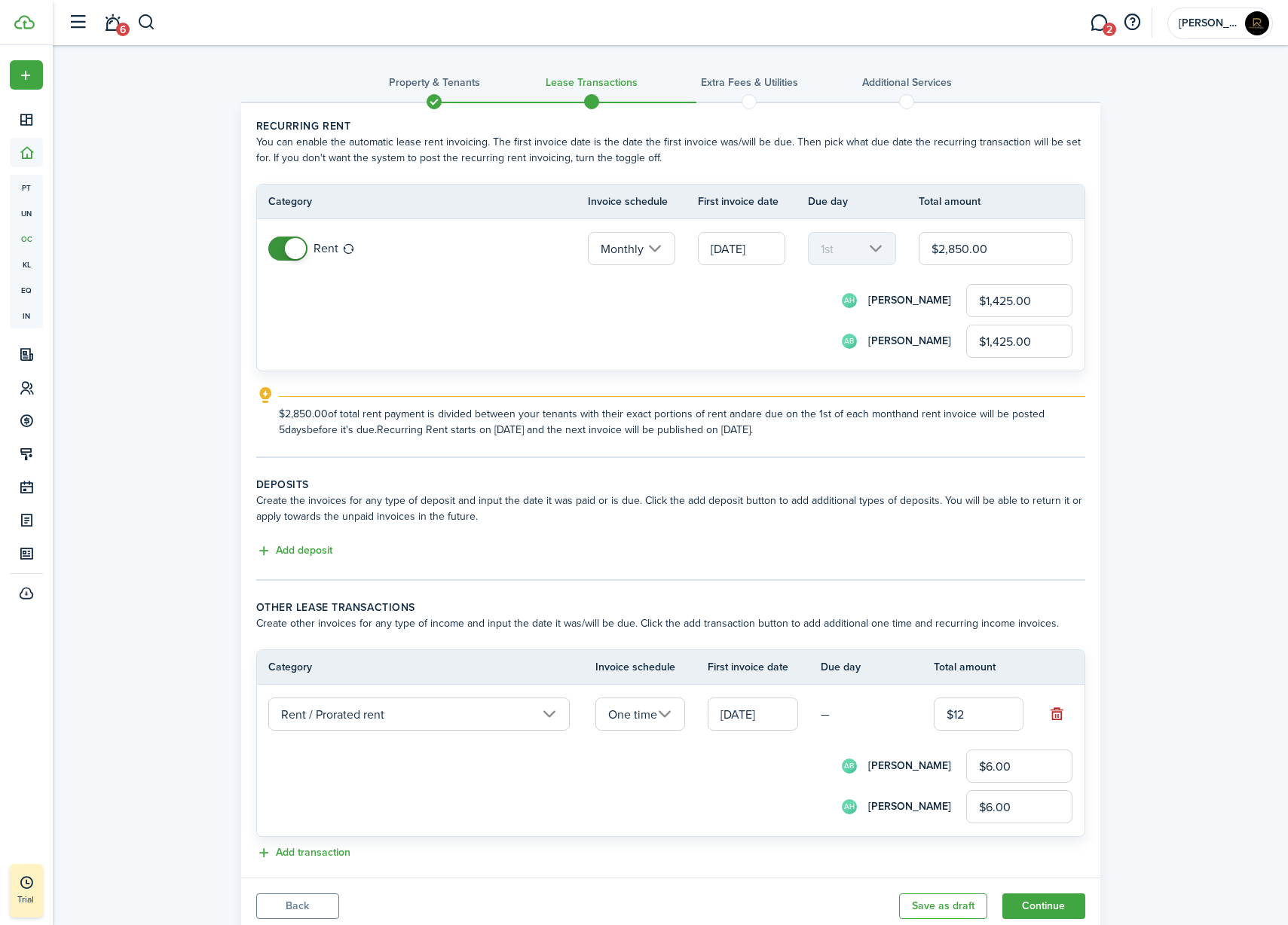
type input "$61.50"
type input "$1,235"
type input "$617.50"
type input "$1,235.00"
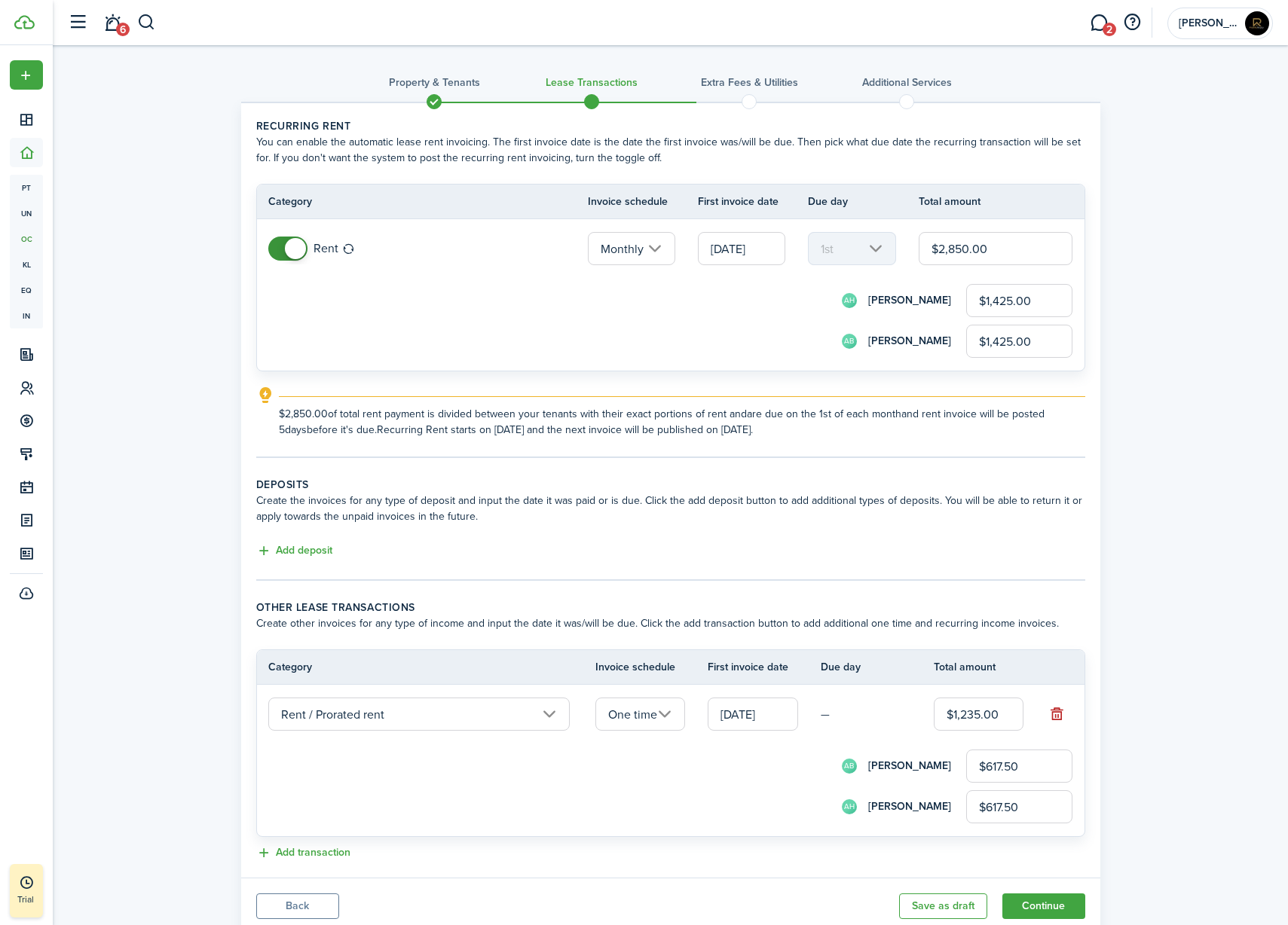
click at [776, 846] on div "Add transaction" at bounding box center [671, 854] width 829 height 18
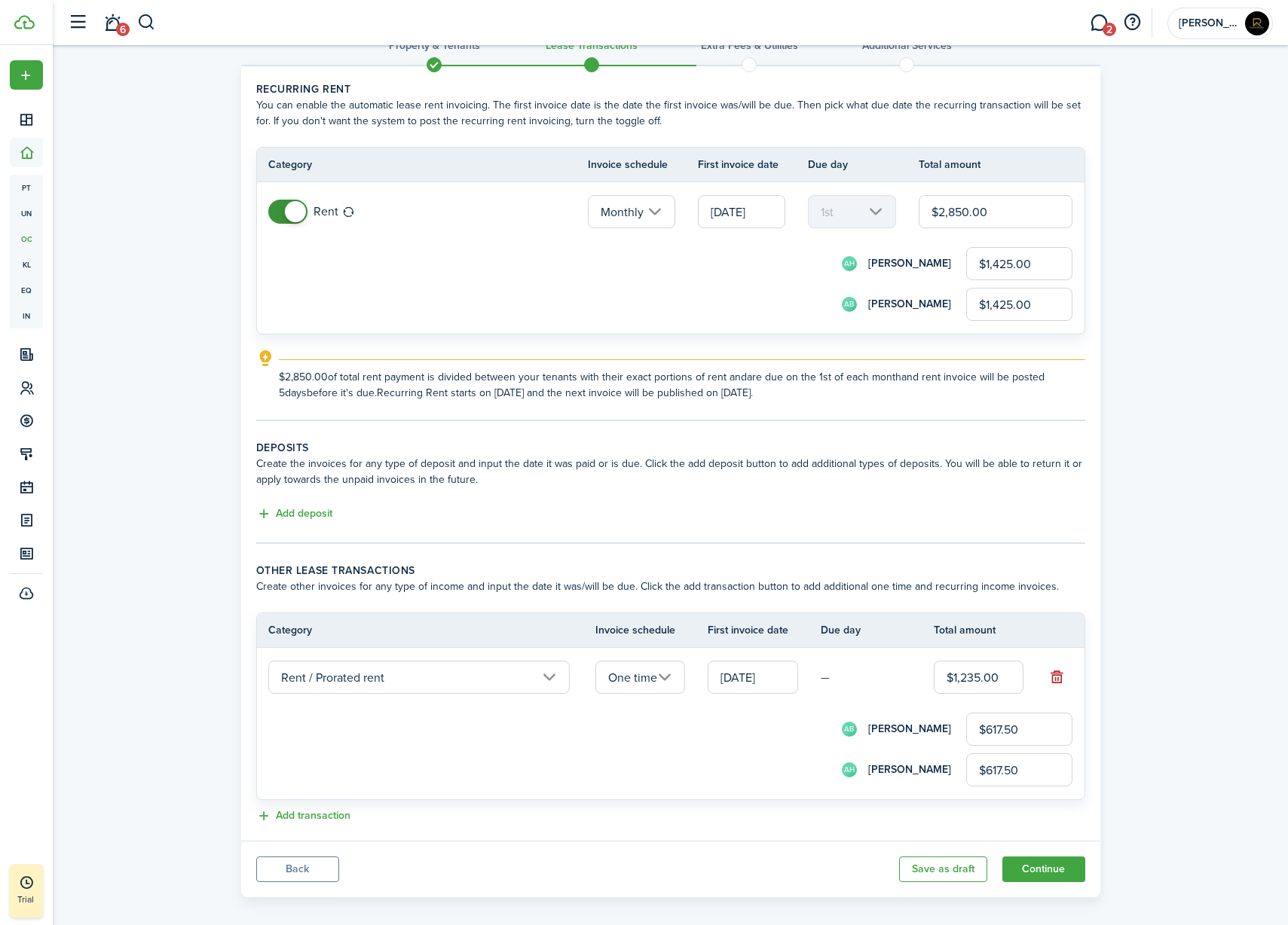
scroll to position [50, 0]
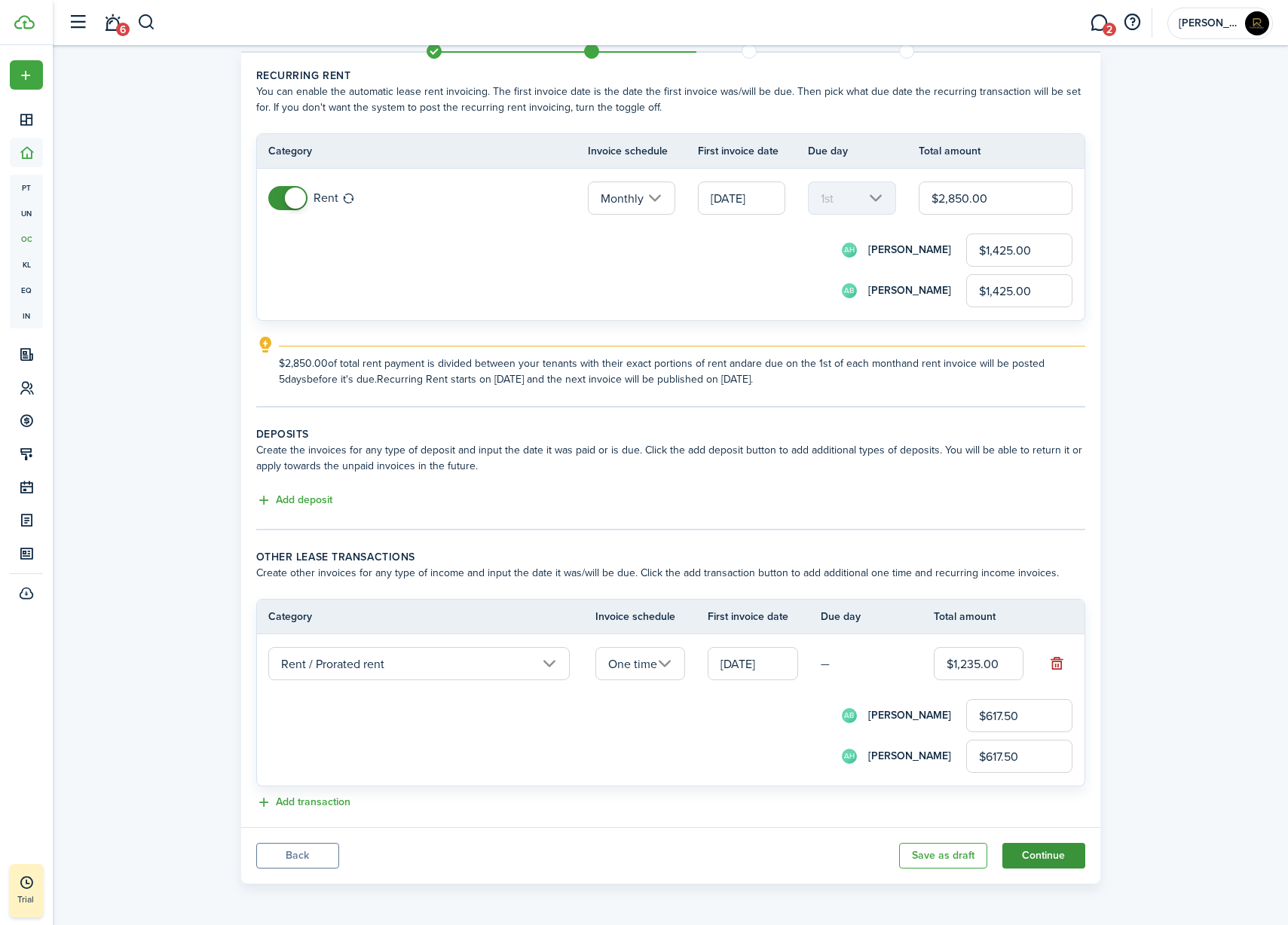
click at [1040, 860] on button "Continue" at bounding box center [1044, 856] width 83 height 26
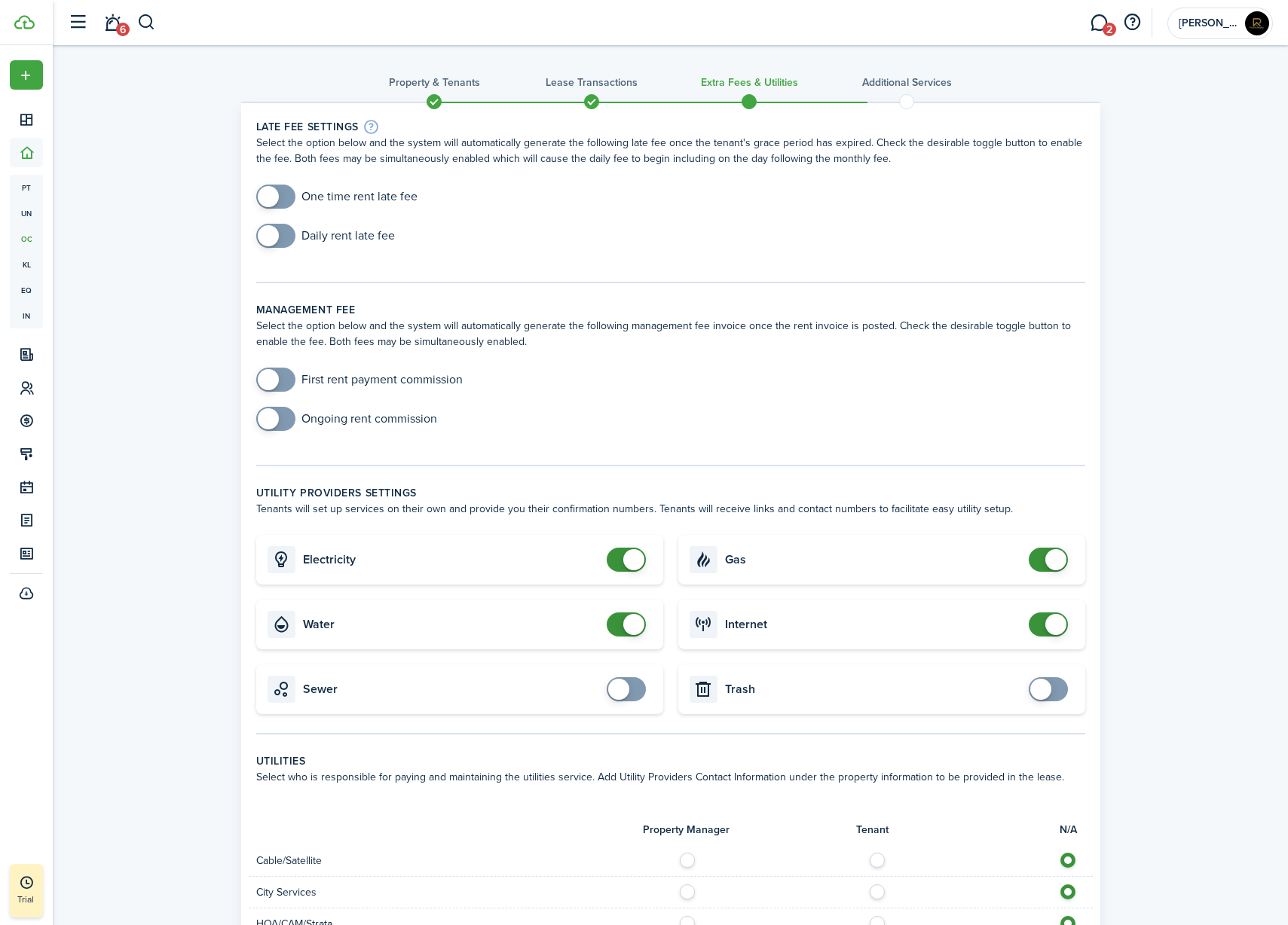
checkbox input "true"
click at [283, 201] on span at bounding box center [276, 196] width 16 height 24
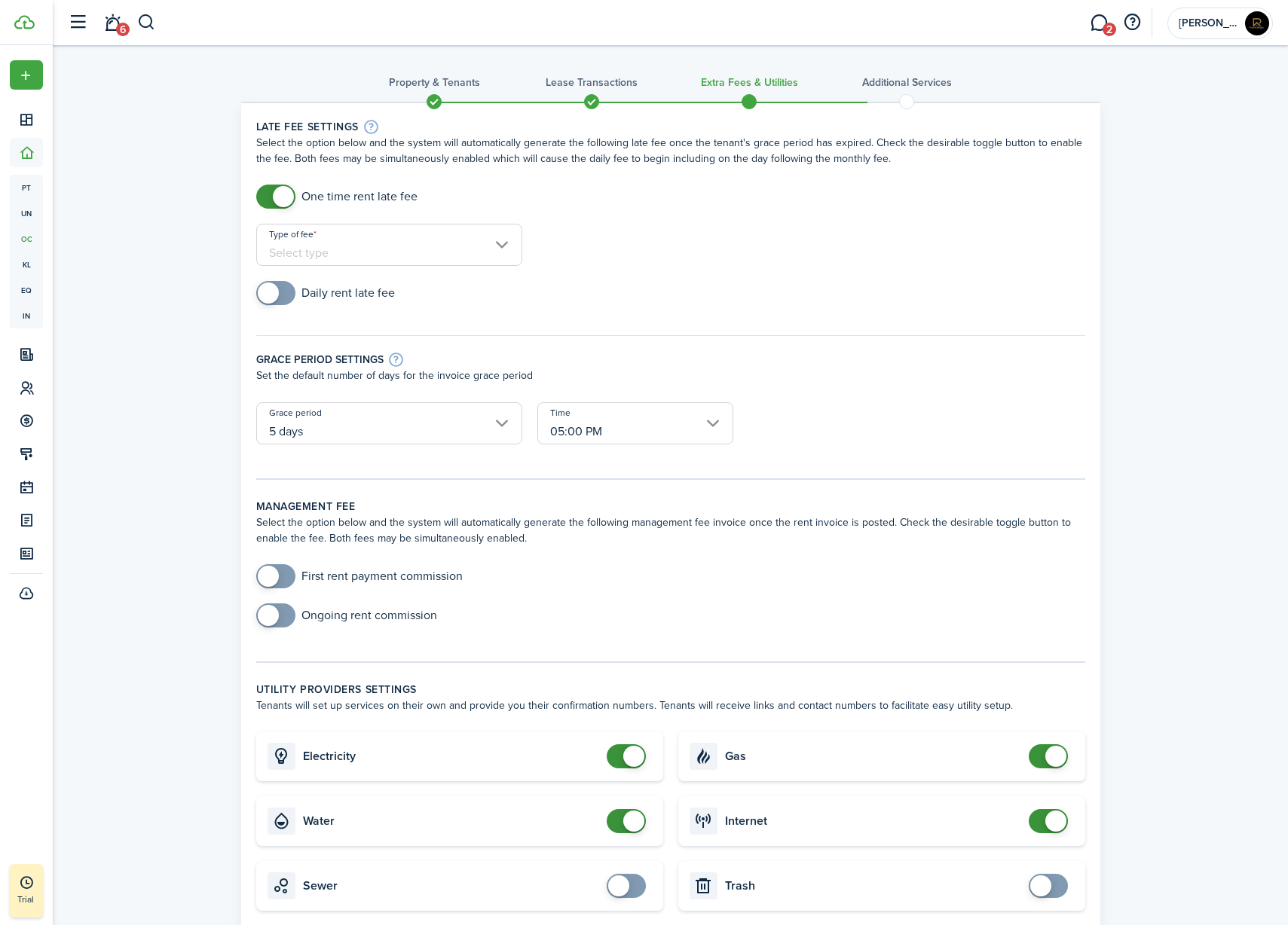
click at [352, 257] on input "Type of fee" at bounding box center [389, 245] width 266 height 42
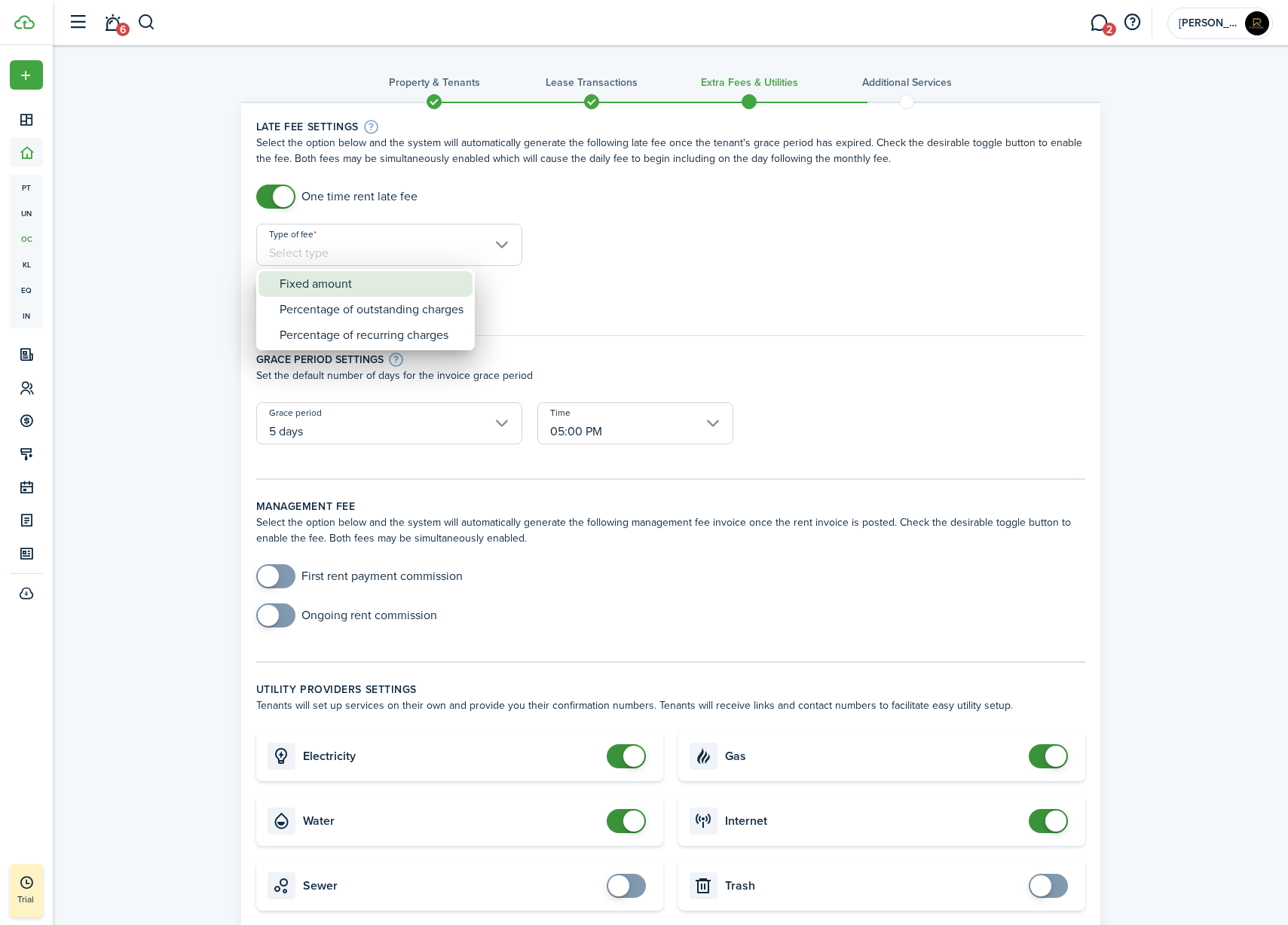
click at [352, 287] on div "Fixed amount" at bounding box center [371, 284] width 184 height 26
type input "Fixed amount"
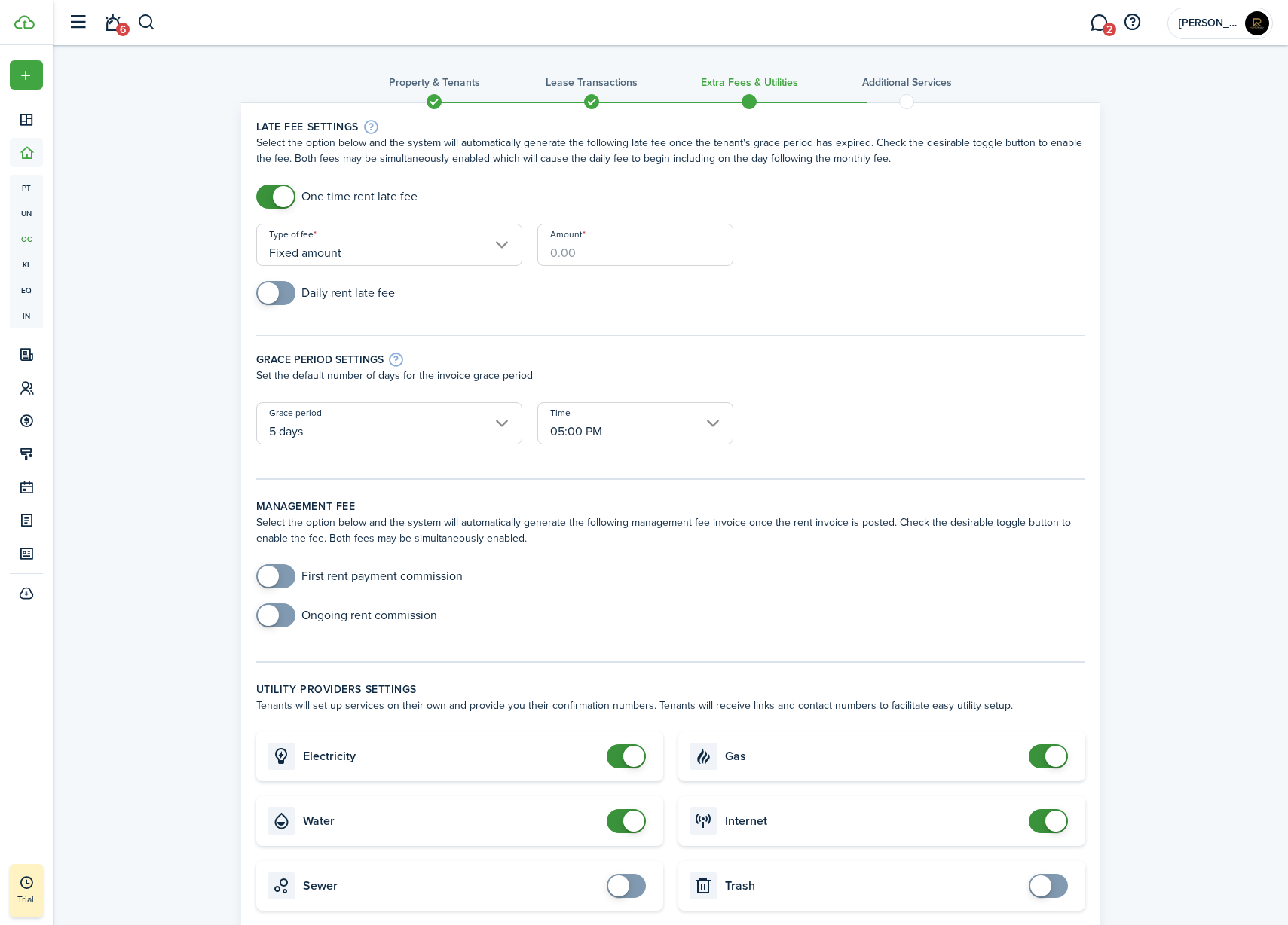
click at [581, 248] on input "Amount" at bounding box center [635, 245] width 196 height 42
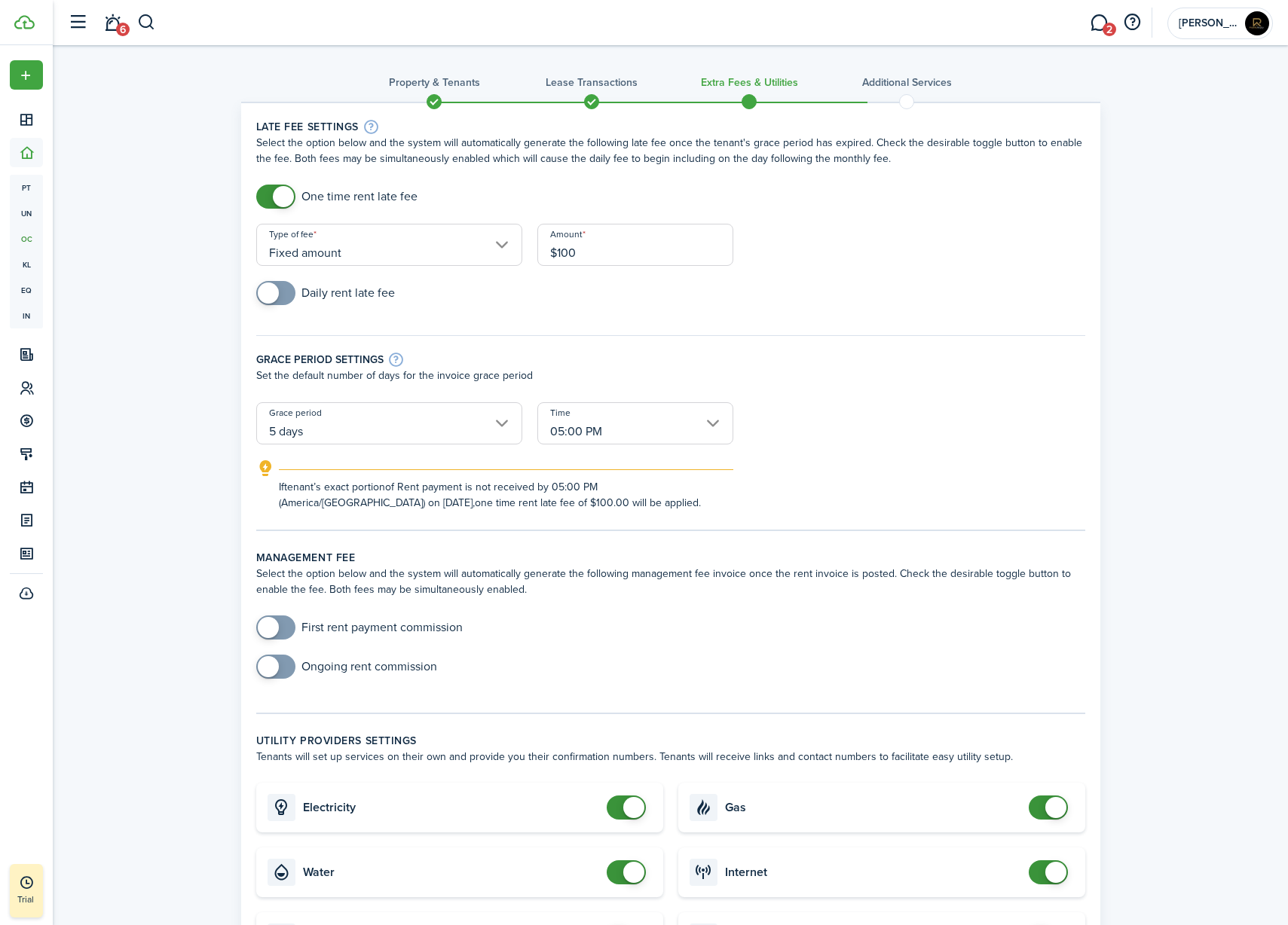
click at [485, 433] on input "5 days" at bounding box center [389, 424] width 266 height 42
type input "$100.00"
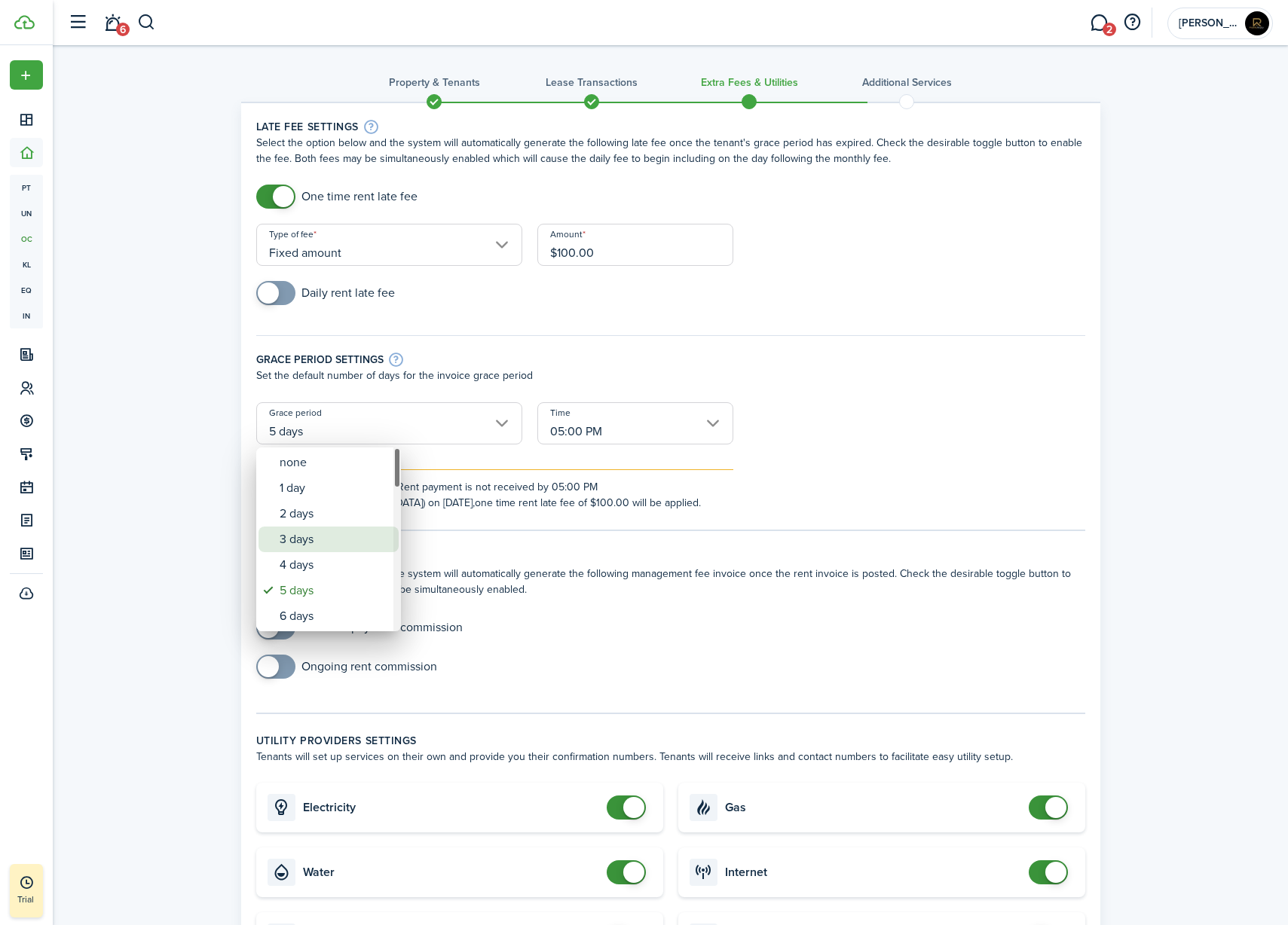
click at [295, 532] on div "3 days" at bounding box center [334, 540] width 110 height 26
type input "3 days"
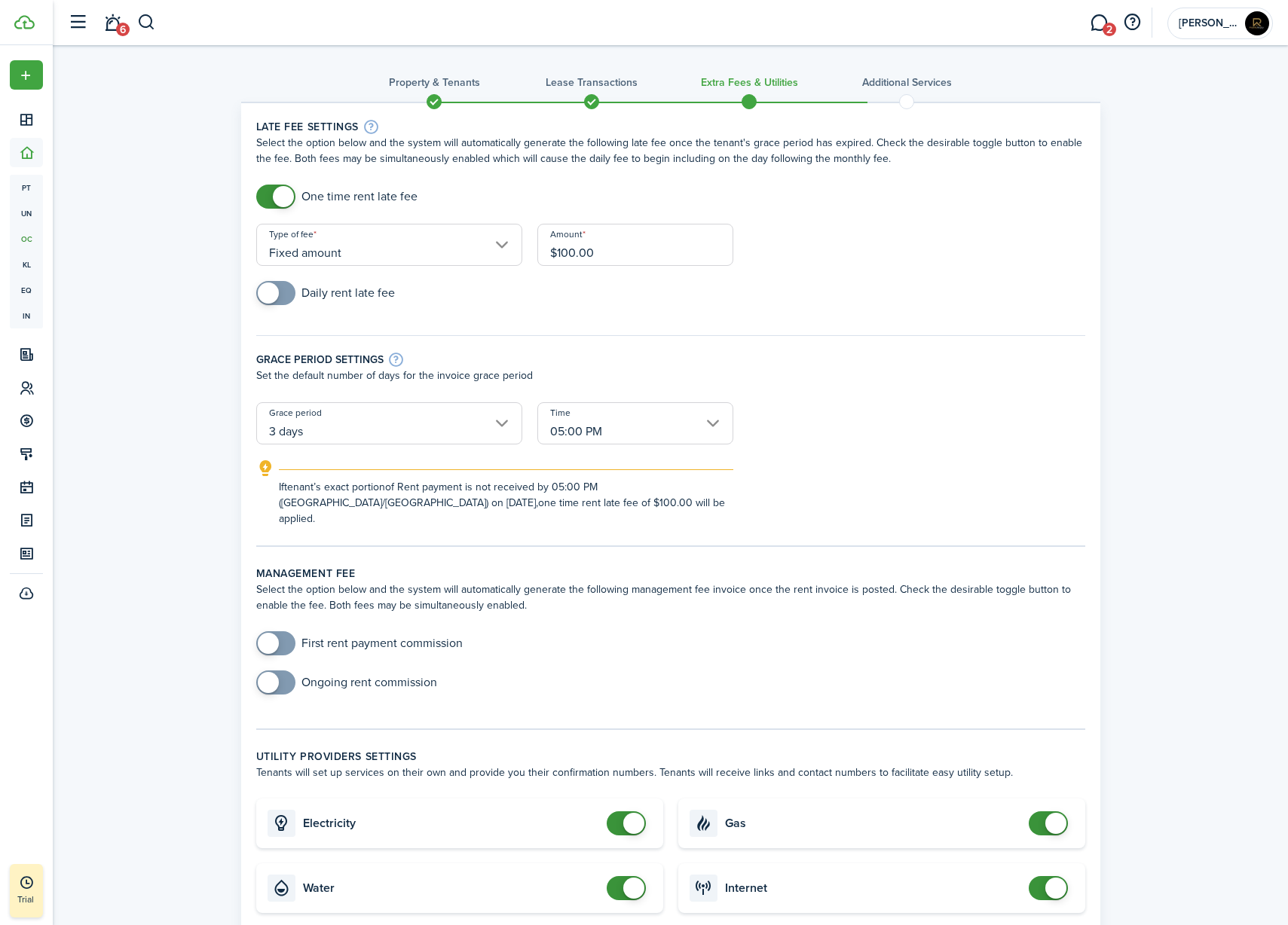
checkbox input "true"
click at [283, 298] on span at bounding box center [276, 293] width 16 height 24
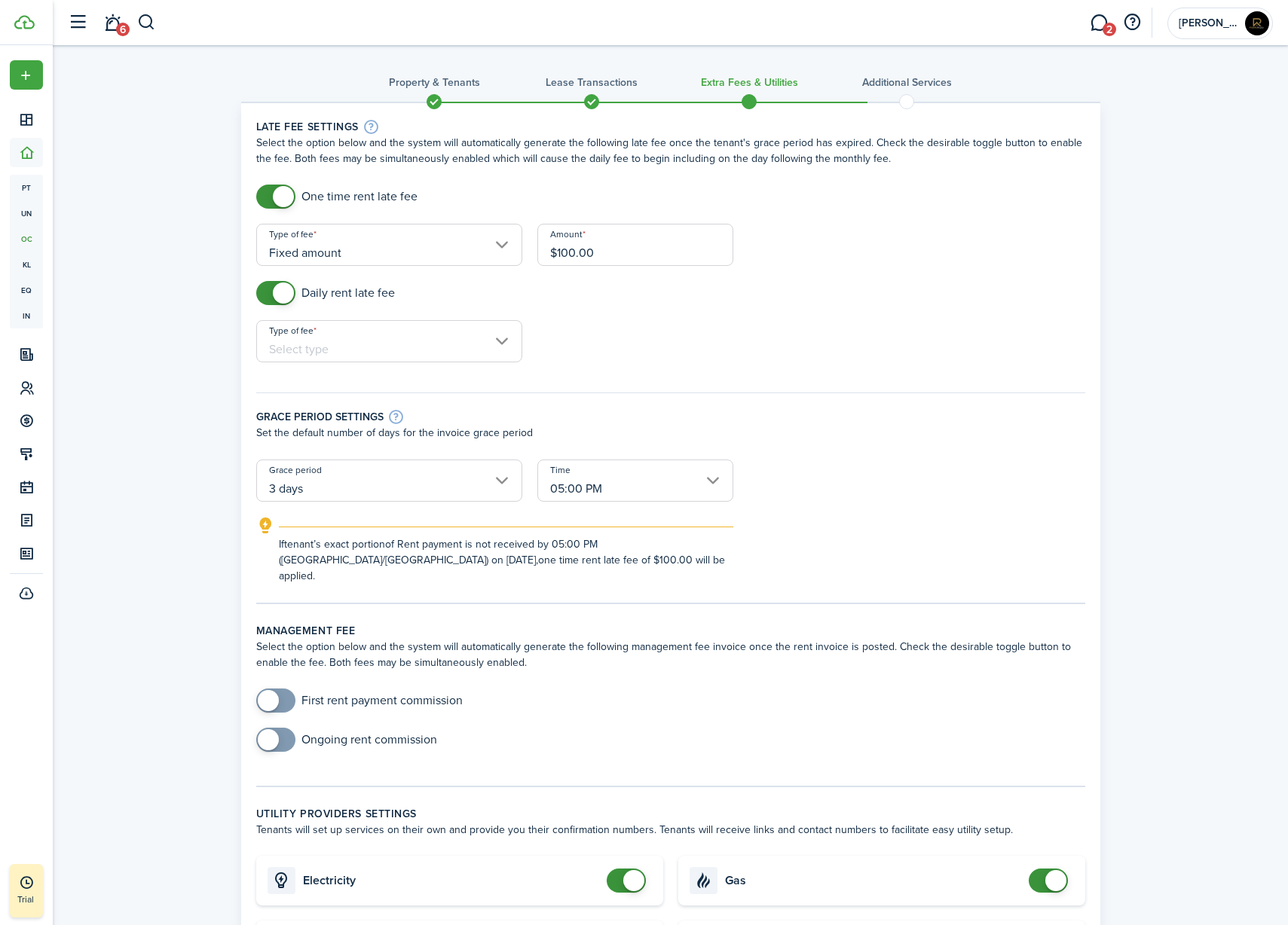
click at [324, 345] on input "Type of fee" at bounding box center [389, 342] width 266 height 42
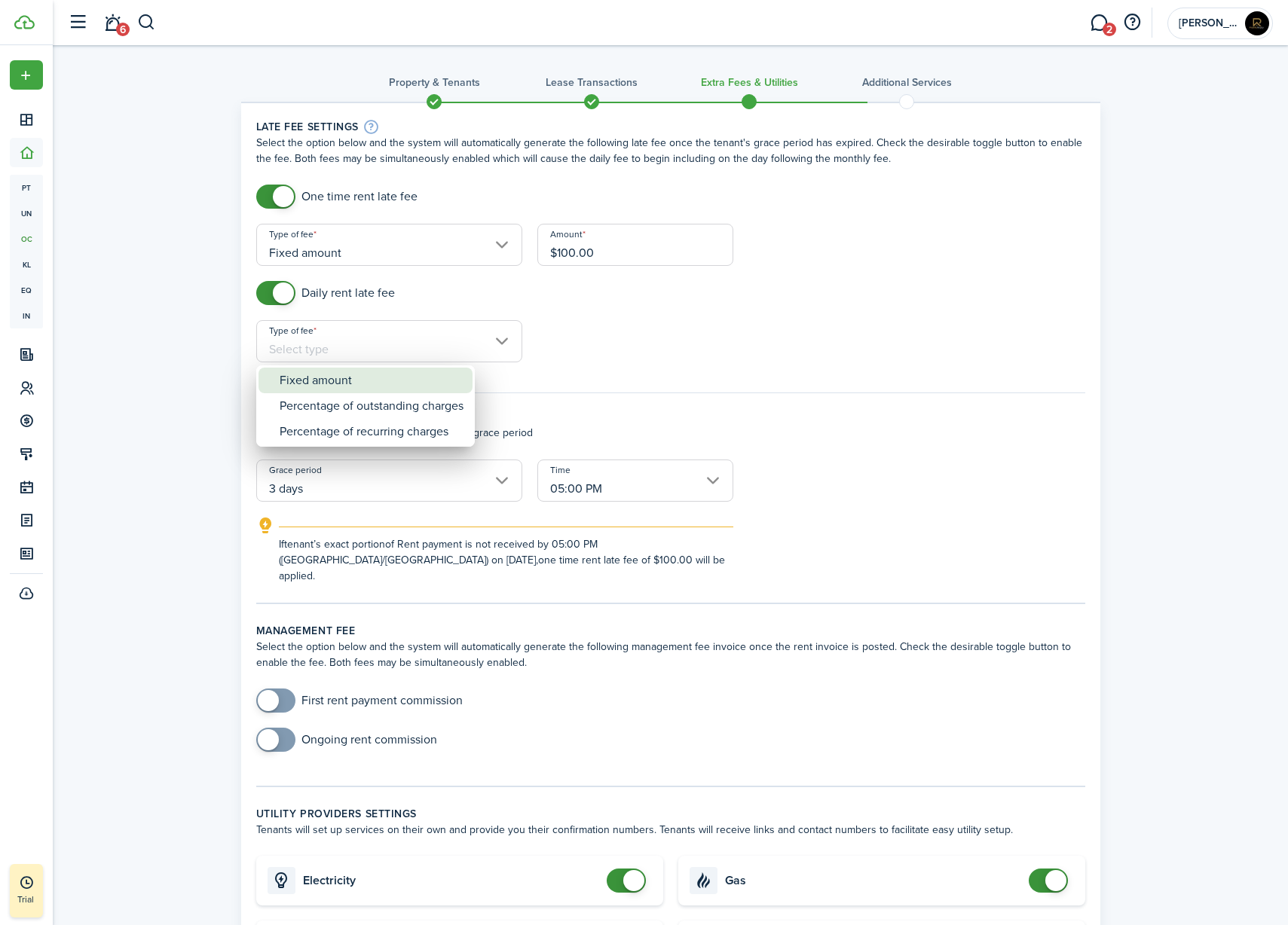
click at [326, 384] on div "Fixed amount" at bounding box center [371, 381] width 184 height 26
type input "Fixed amount"
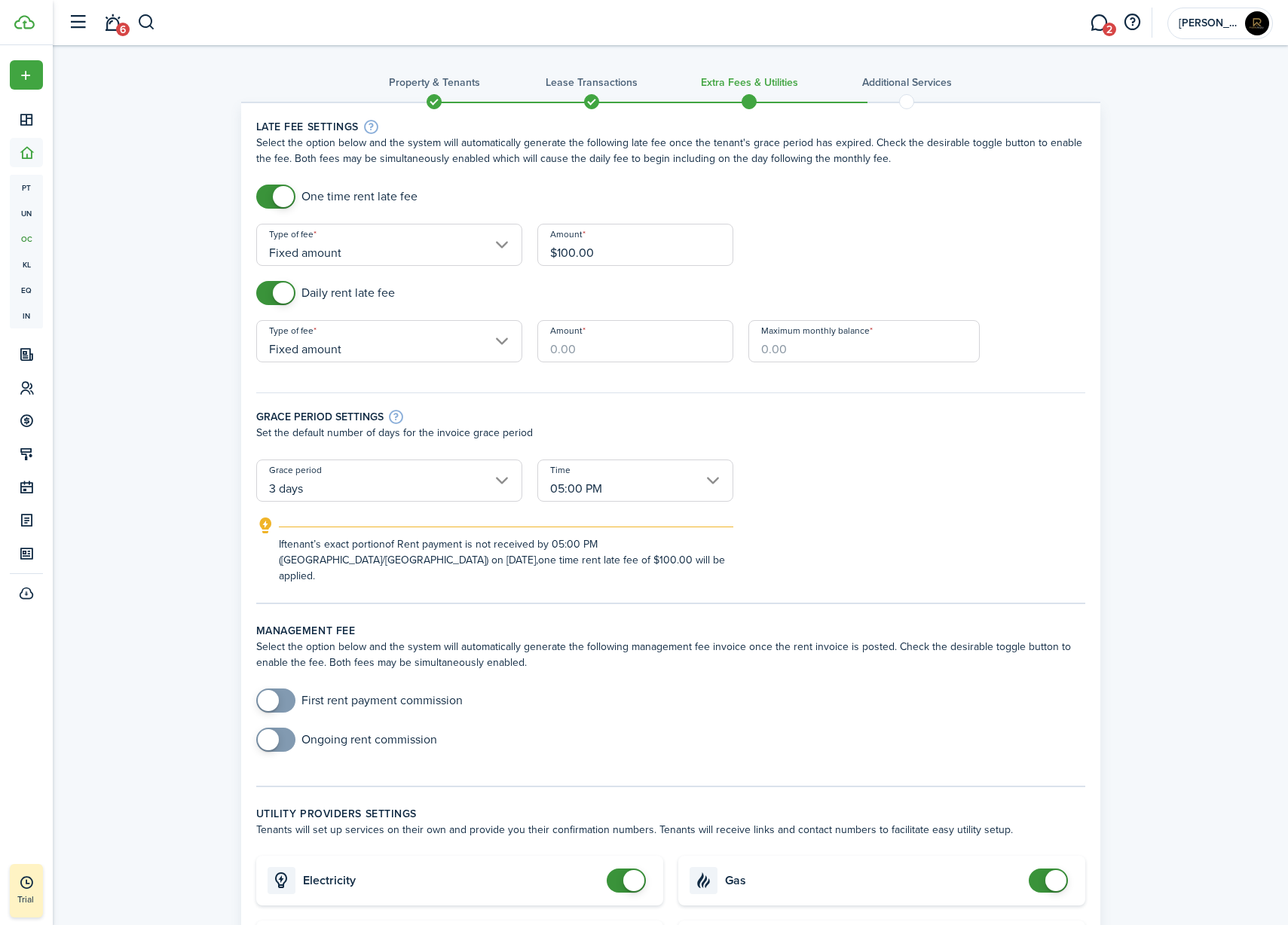
click at [607, 349] on input "Amount" at bounding box center [635, 342] width 196 height 42
type input "$50.00"
click at [803, 344] on input "Maximum monthly balance" at bounding box center [863, 342] width 231 height 42
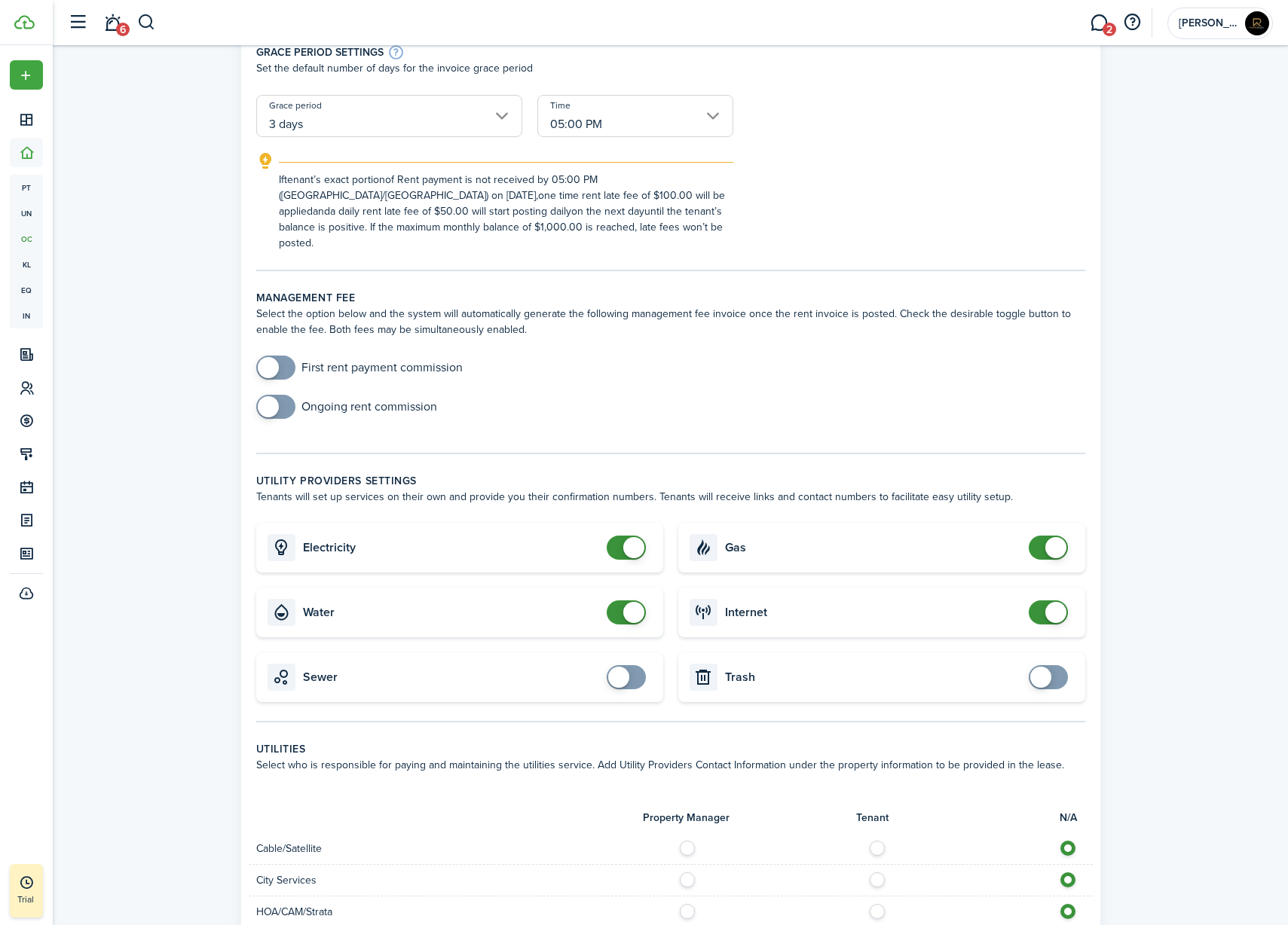
scroll to position [366, 0]
type input "$1,000.00"
checkbox input "true"
click at [280, 394] on span at bounding box center [276, 405] width 16 height 24
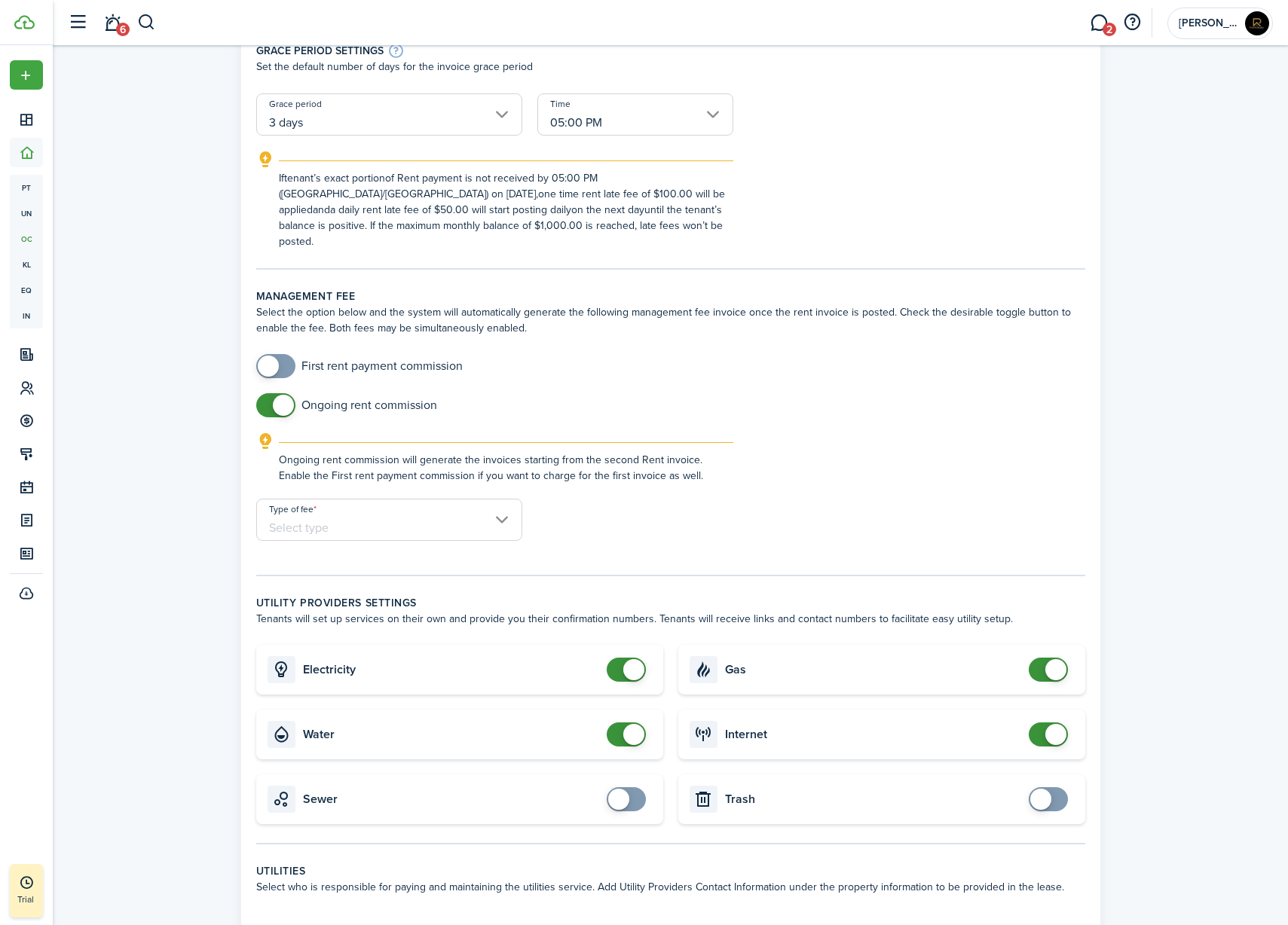
click at [322, 502] on input "Type of fee" at bounding box center [389, 520] width 266 height 42
click at [319, 550] on div "% of rent" at bounding box center [334, 543] width 110 height 26
type input "% of rent"
click at [570, 499] on input "Amount in %" at bounding box center [635, 520] width 196 height 42
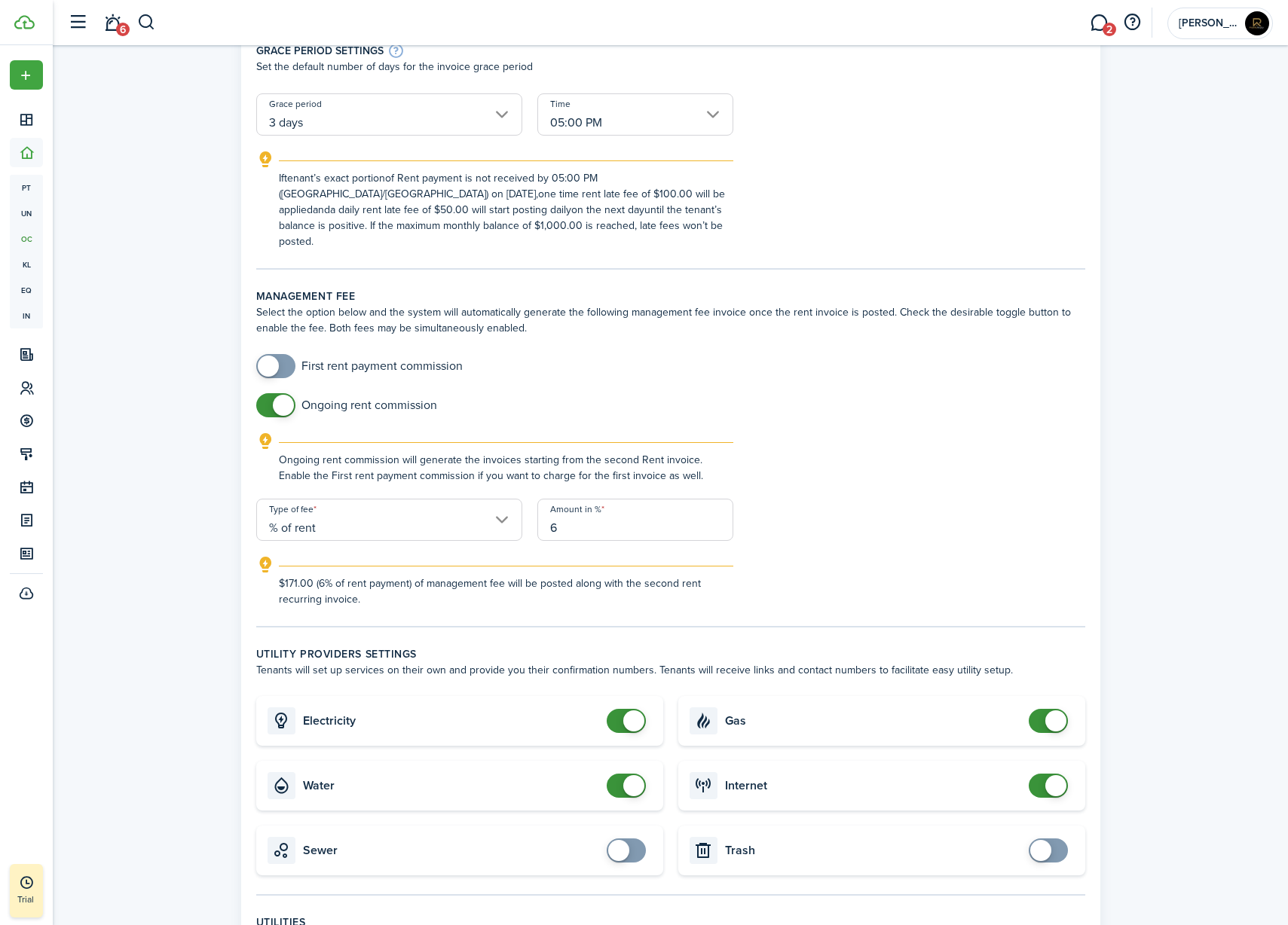
type input "6"
click at [769, 559] on div "$171.00 (6% of rent payment) of management fee will be posted along with the se…" at bounding box center [670, 582] width 860 height 51
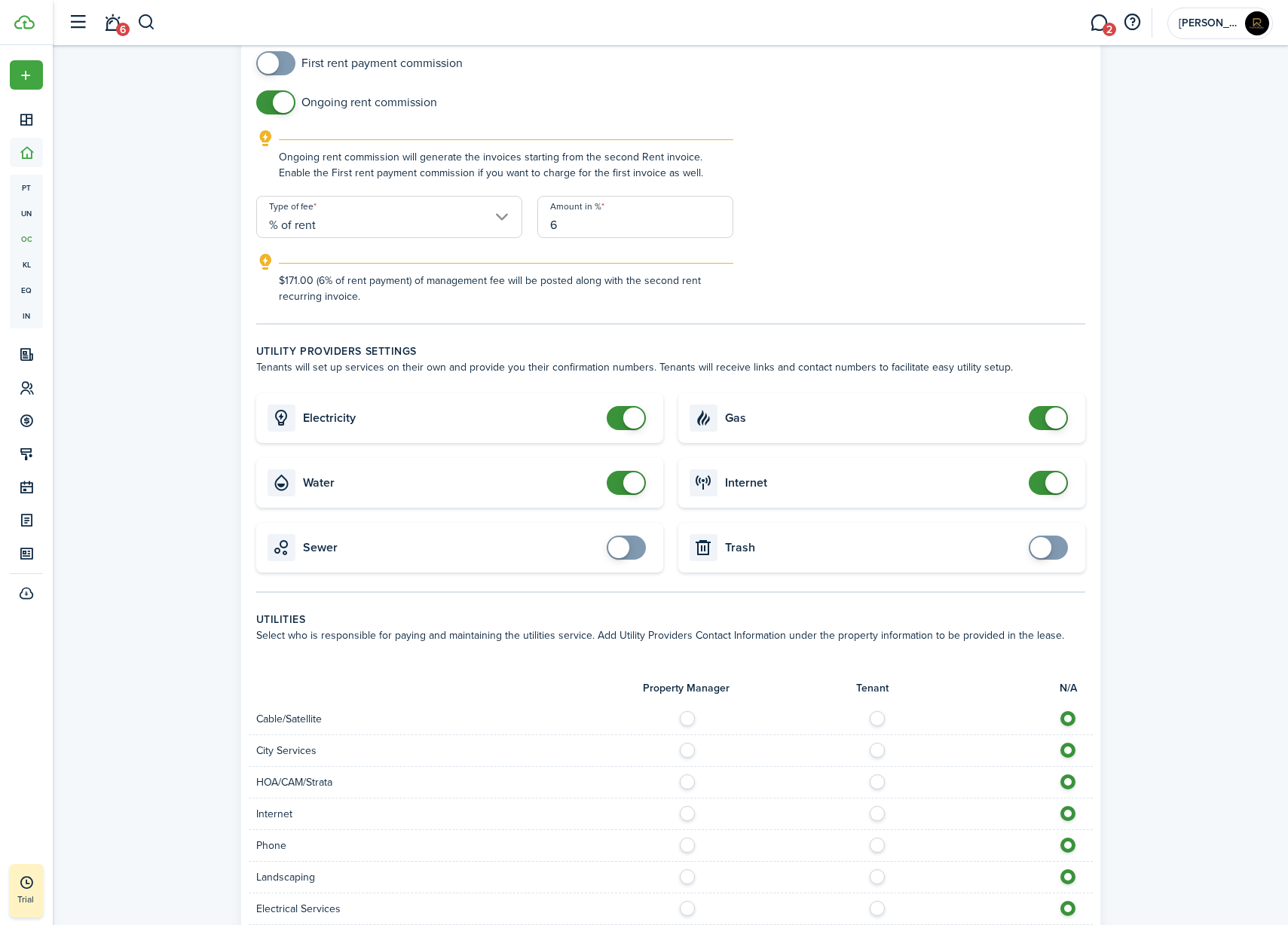
scroll to position [1082, 0]
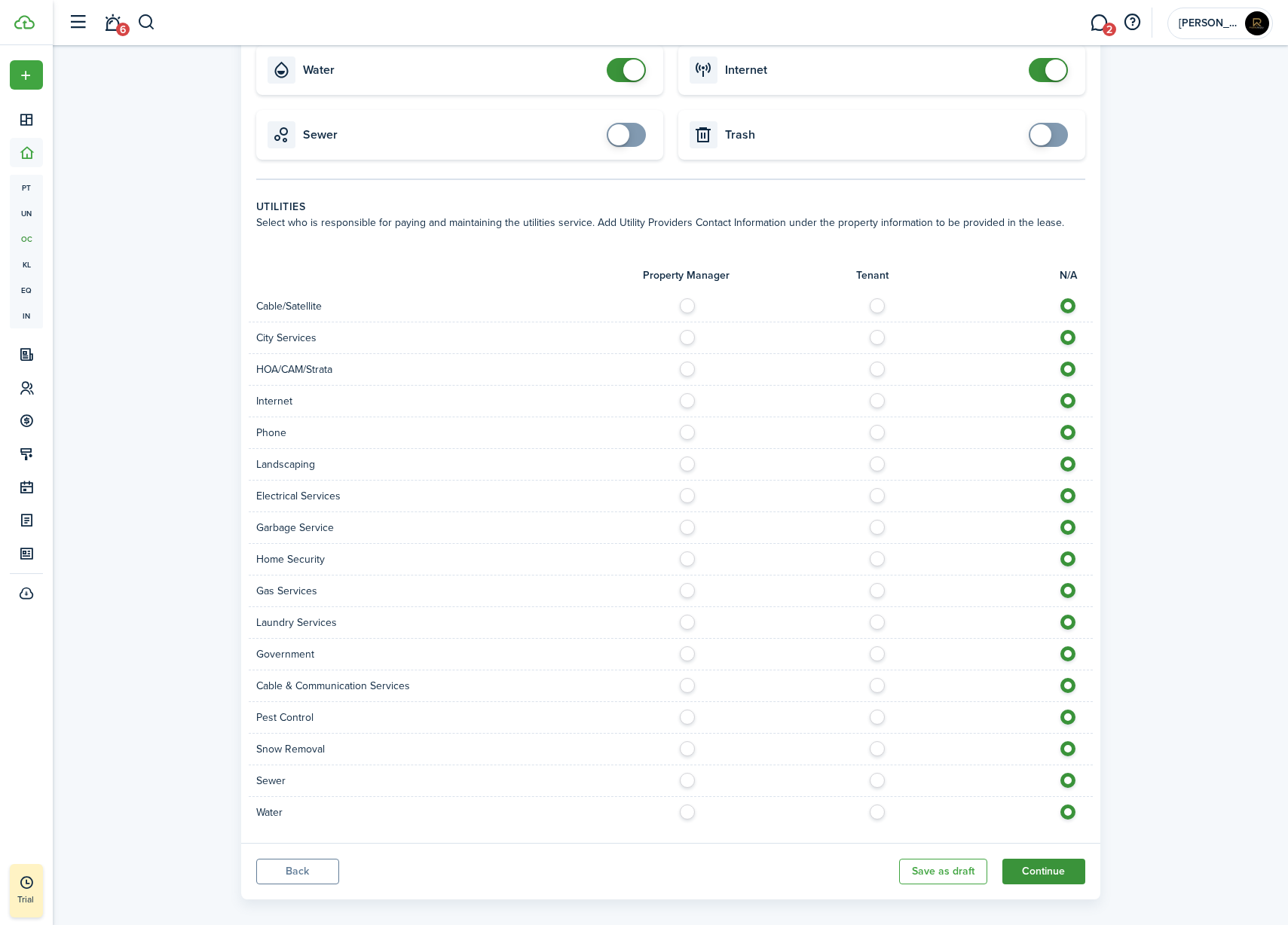
click at [1050, 859] on button "Continue" at bounding box center [1044, 872] width 83 height 26
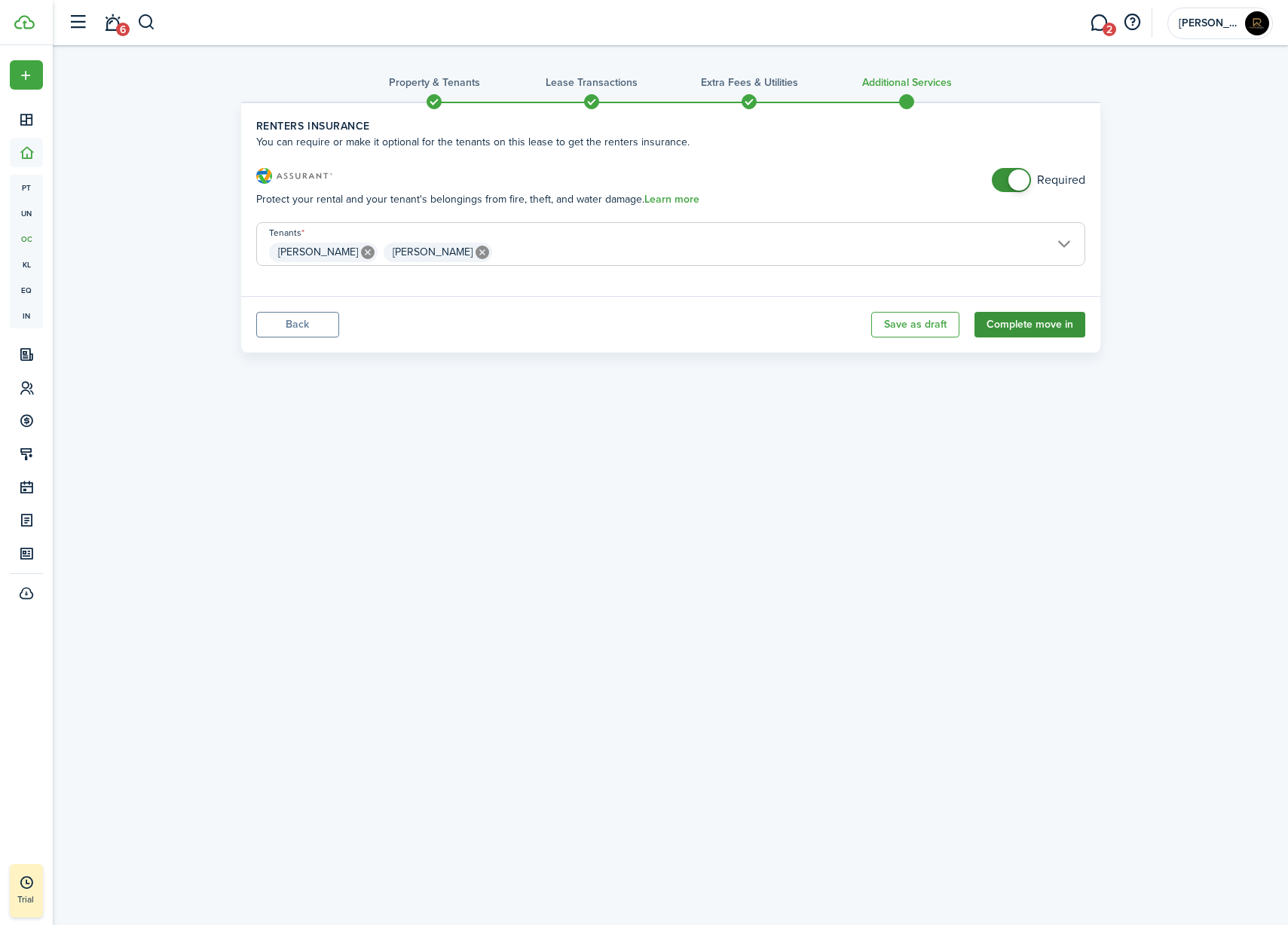
click at [1029, 330] on button "Complete move in" at bounding box center [1029, 325] width 111 height 26
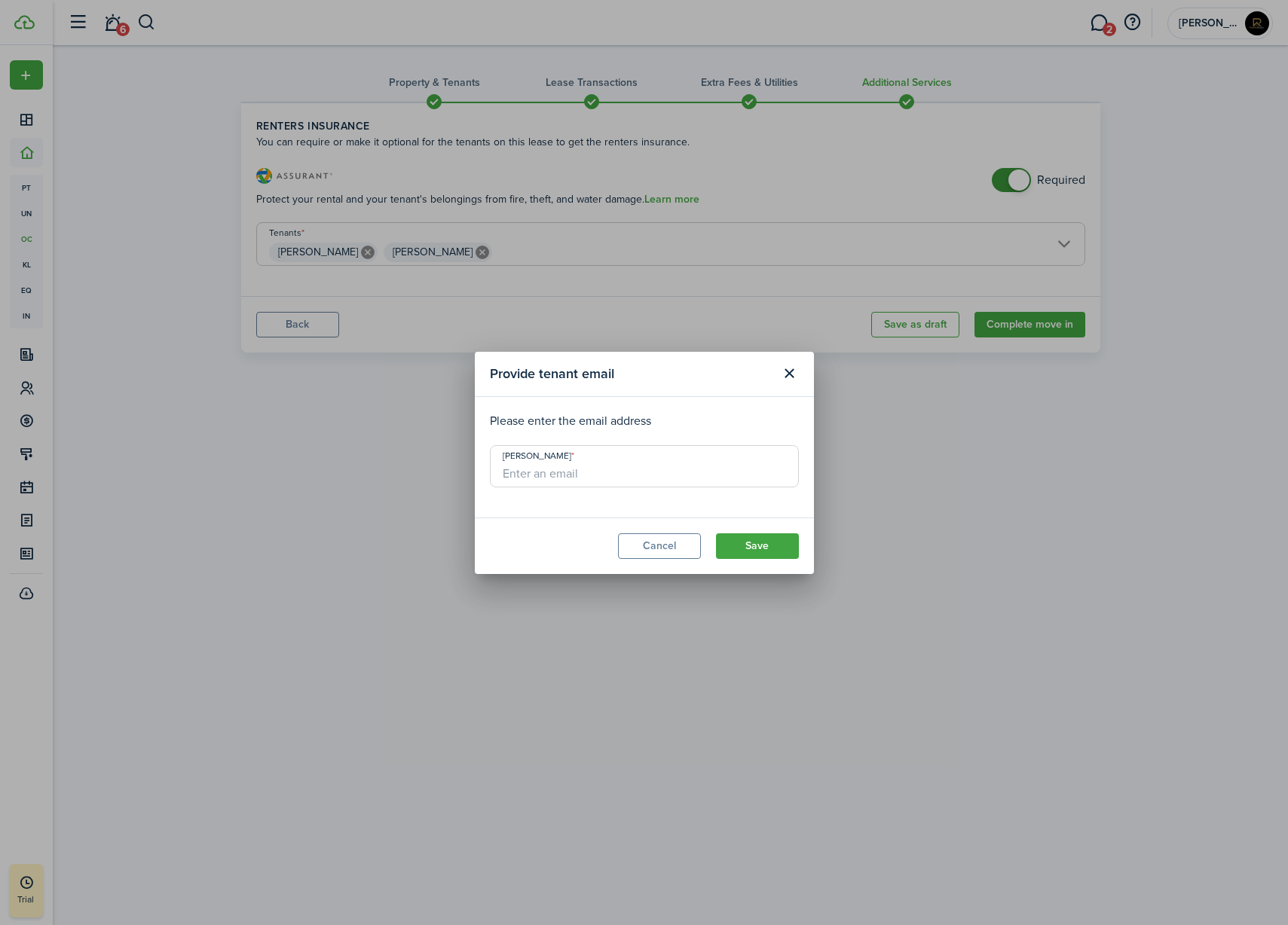
click at [765, 560] on modal-footer "Cancel Save" at bounding box center [644, 546] width 339 height 57
click at [758, 550] on button "Save" at bounding box center [757, 546] width 83 height 26
click at [628, 474] on input "[PERSON_NAME]" at bounding box center [644, 467] width 309 height 42
click at [748, 537] on button "Save" at bounding box center [757, 546] width 83 height 26
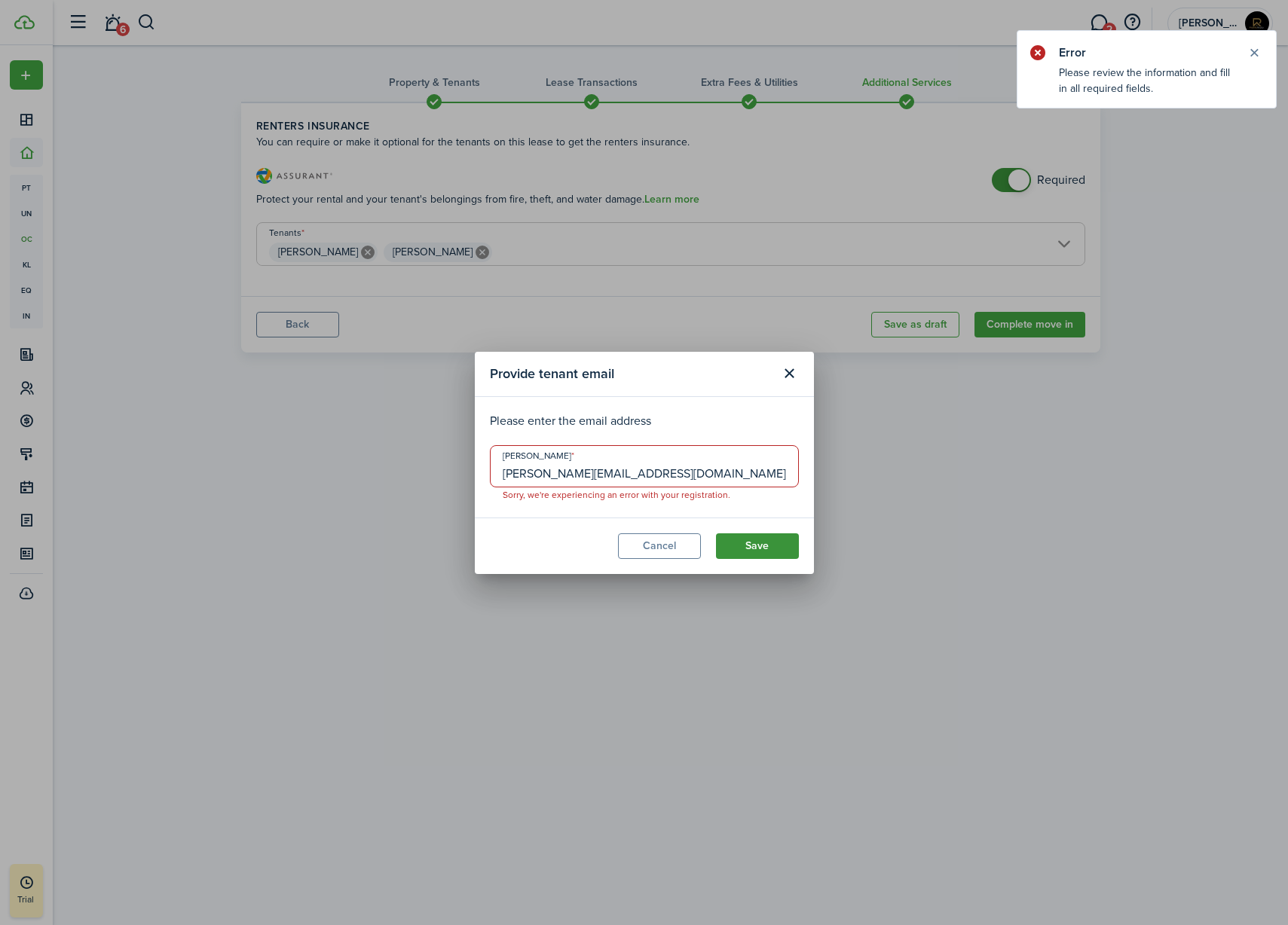
click at [757, 554] on button "Save" at bounding box center [757, 546] width 83 height 26
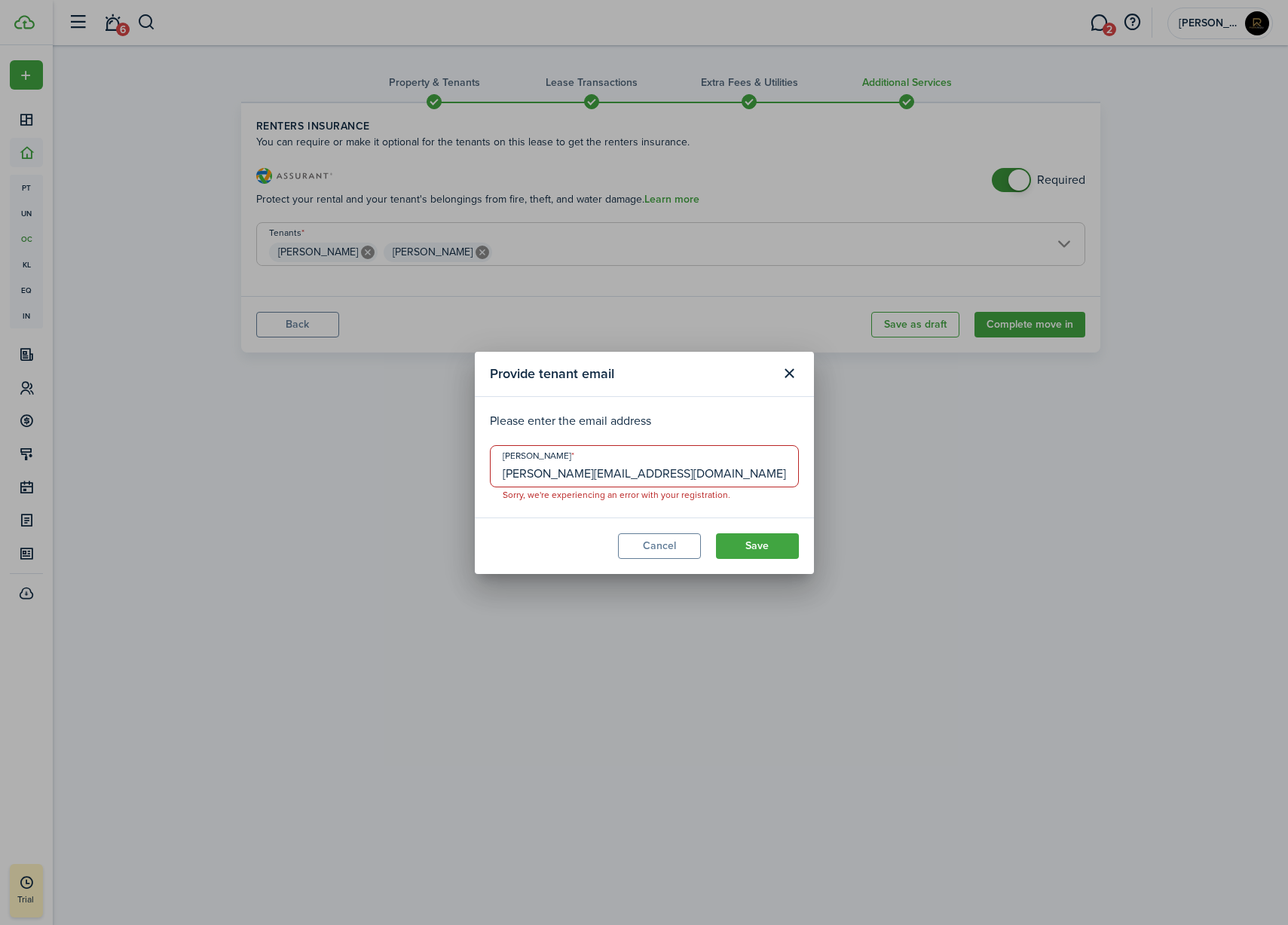
drag, startPoint x: 634, startPoint y: 475, endPoint x: 501, endPoint y: 480, distance: 133.1
click at [501, 480] on input "[PERSON_NAME][EMAIL_ADDRESS][DOMAIN_NAME]" at bounding box center [644, 467] width 309 height 42
type input "[EMAIL_ADDRESS][DOMAIN_NAME]"
click at [741, 539] on button "Save" at bounding box center [757, 546] width 83 height 26
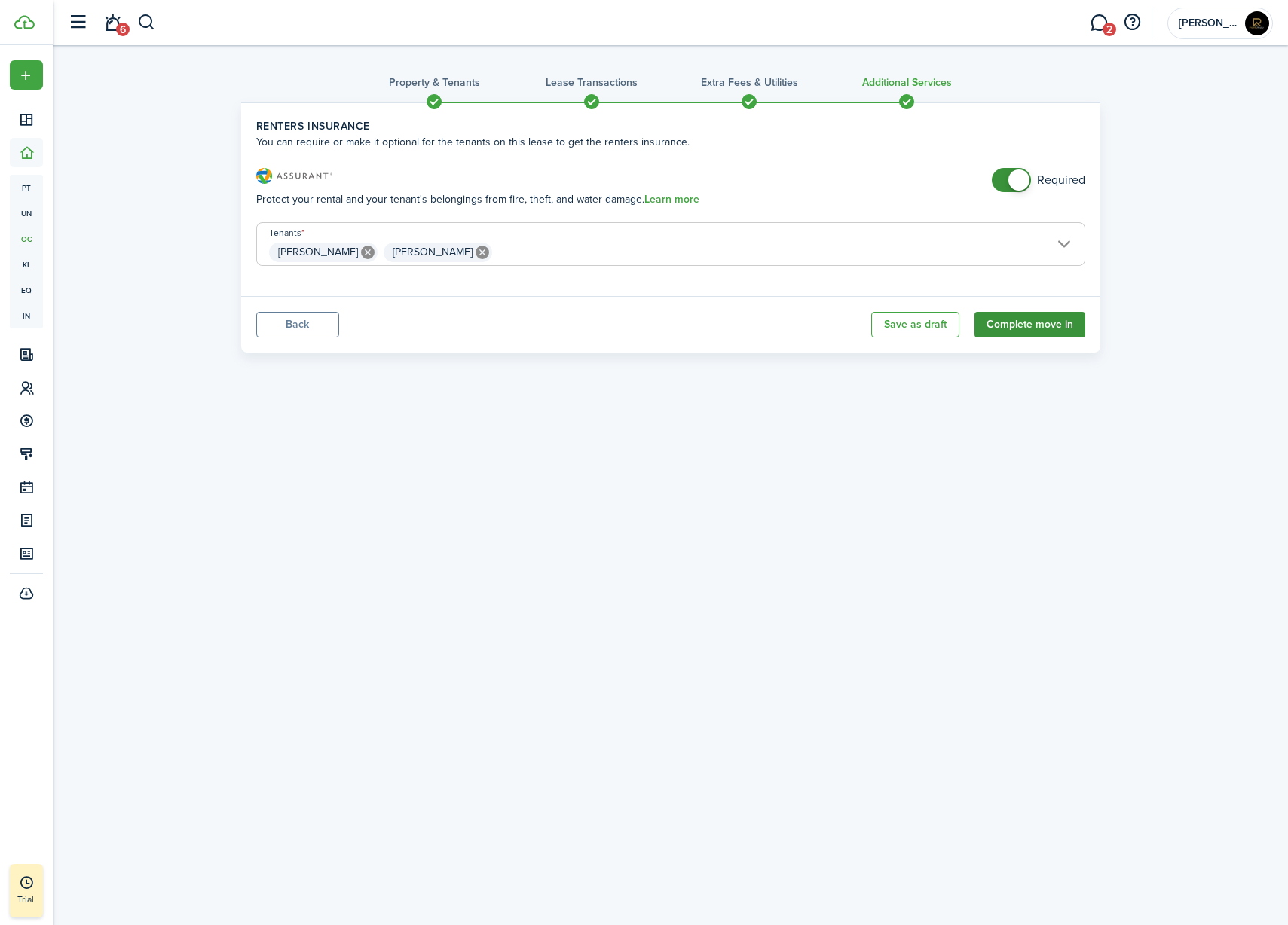
click at [1031, 323] on button "Complete move in" at bounding box center [1029, 325] width 111 height 26
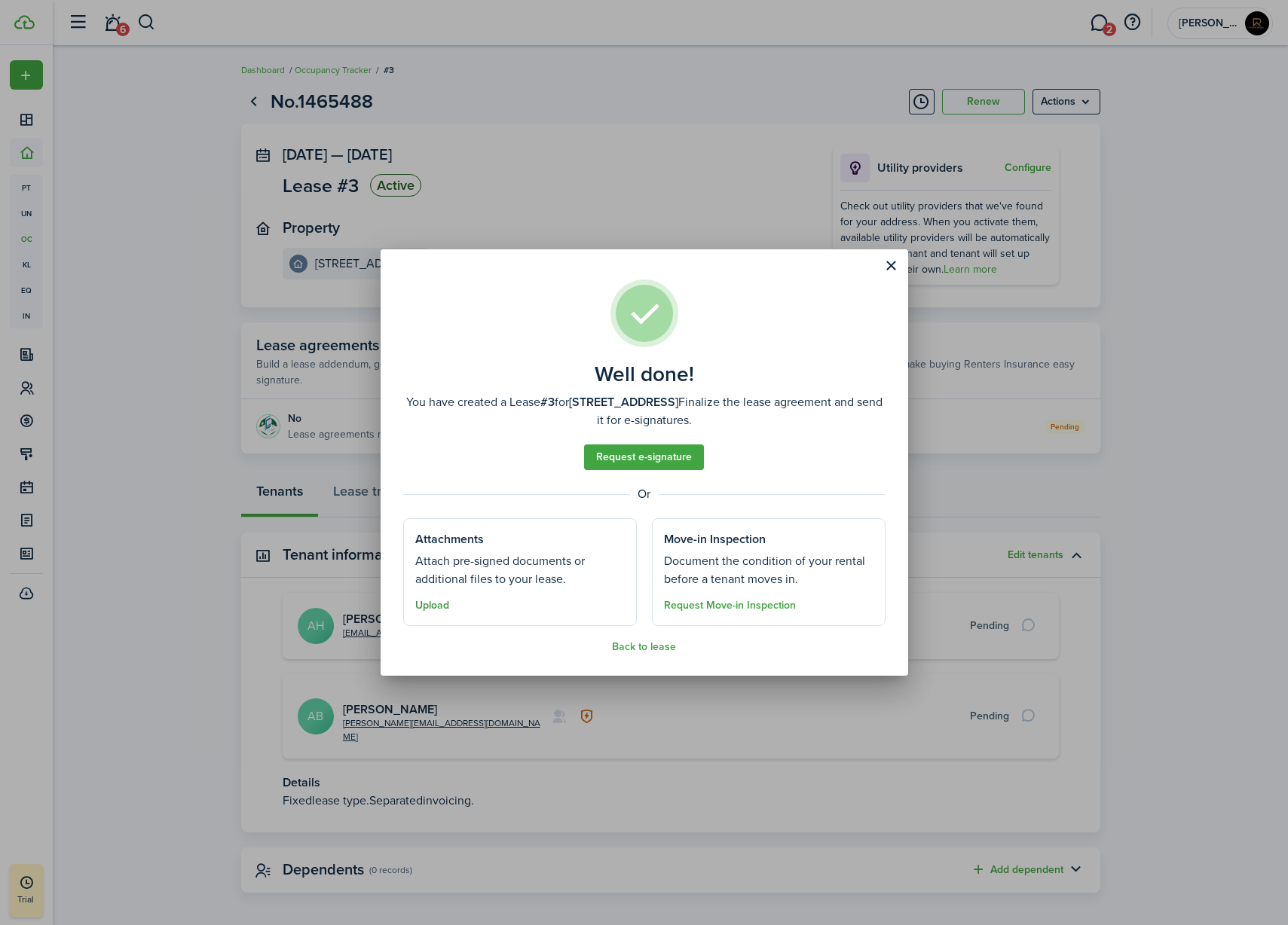
click at [431, 604] on button "Upload" at bounding box center [432, 605] width 34 height 12
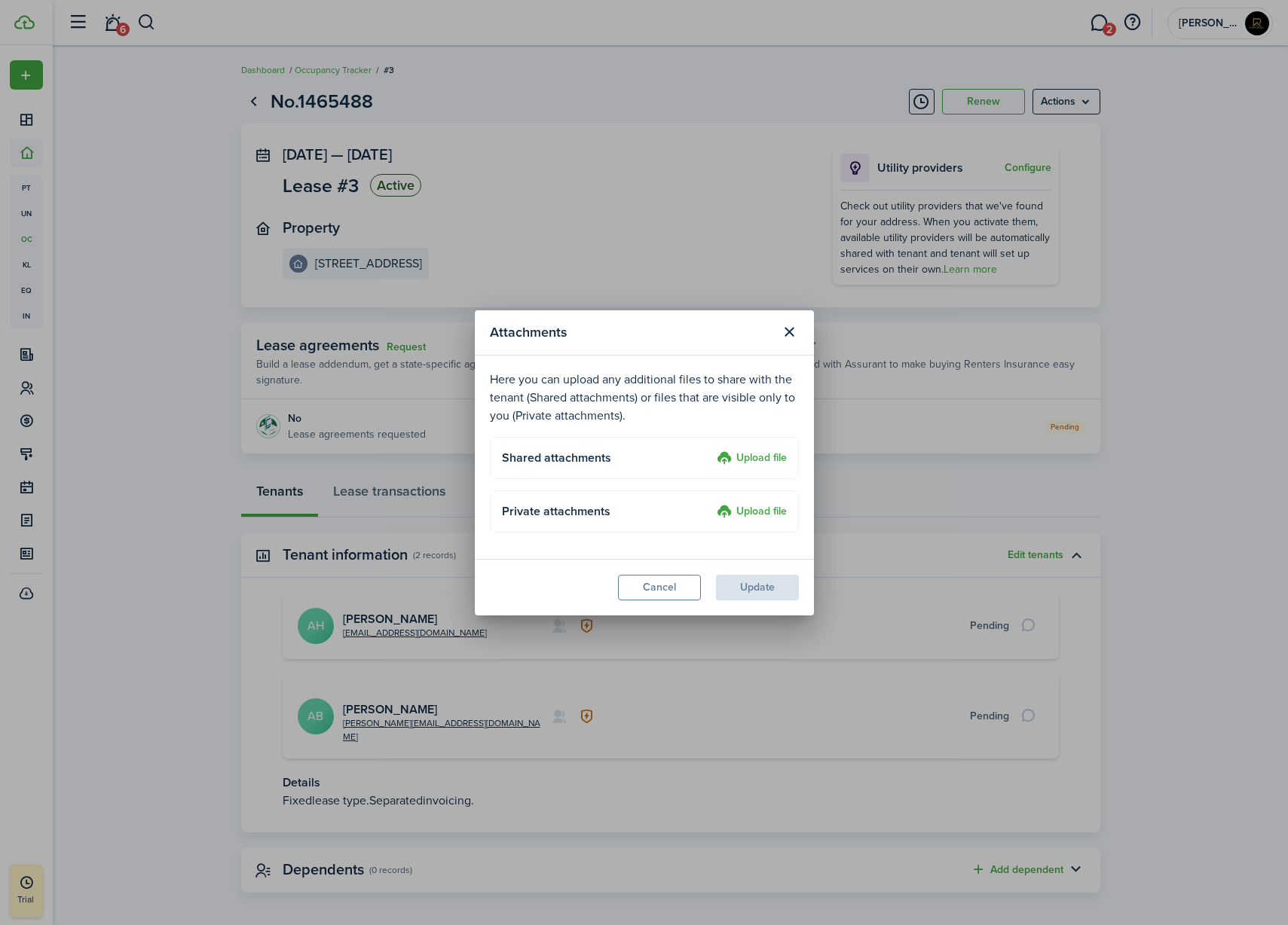
click at [740, 458] on label "Upload file" at bounding box center [752, 459] width 70 height 18
click at [712, 450] on input "Upload file" at bounding box center [712, 450] width 0 height 0
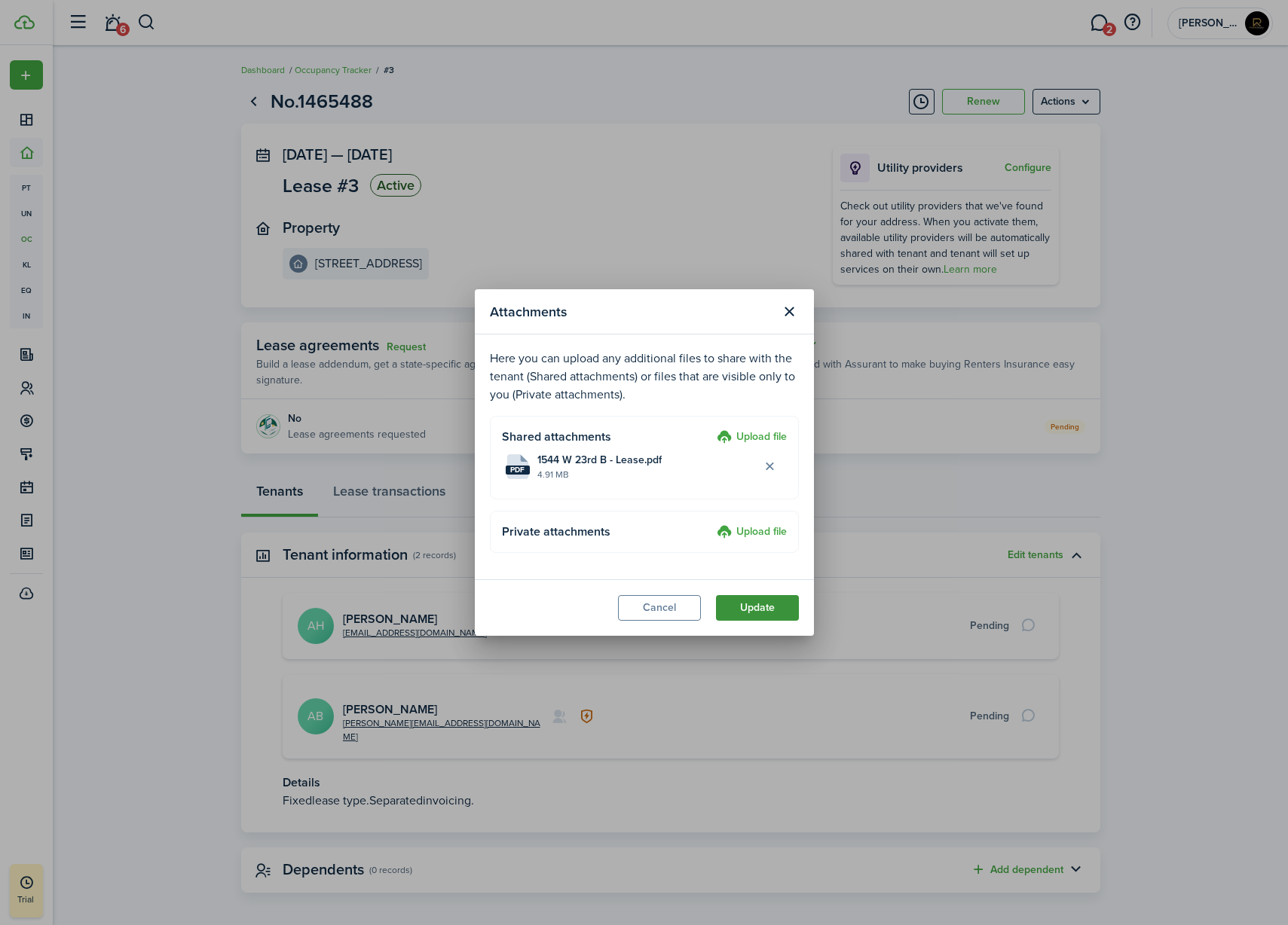
click at [746, 605] on button "Update" at bounding box center [757, 608] width 83 height 26
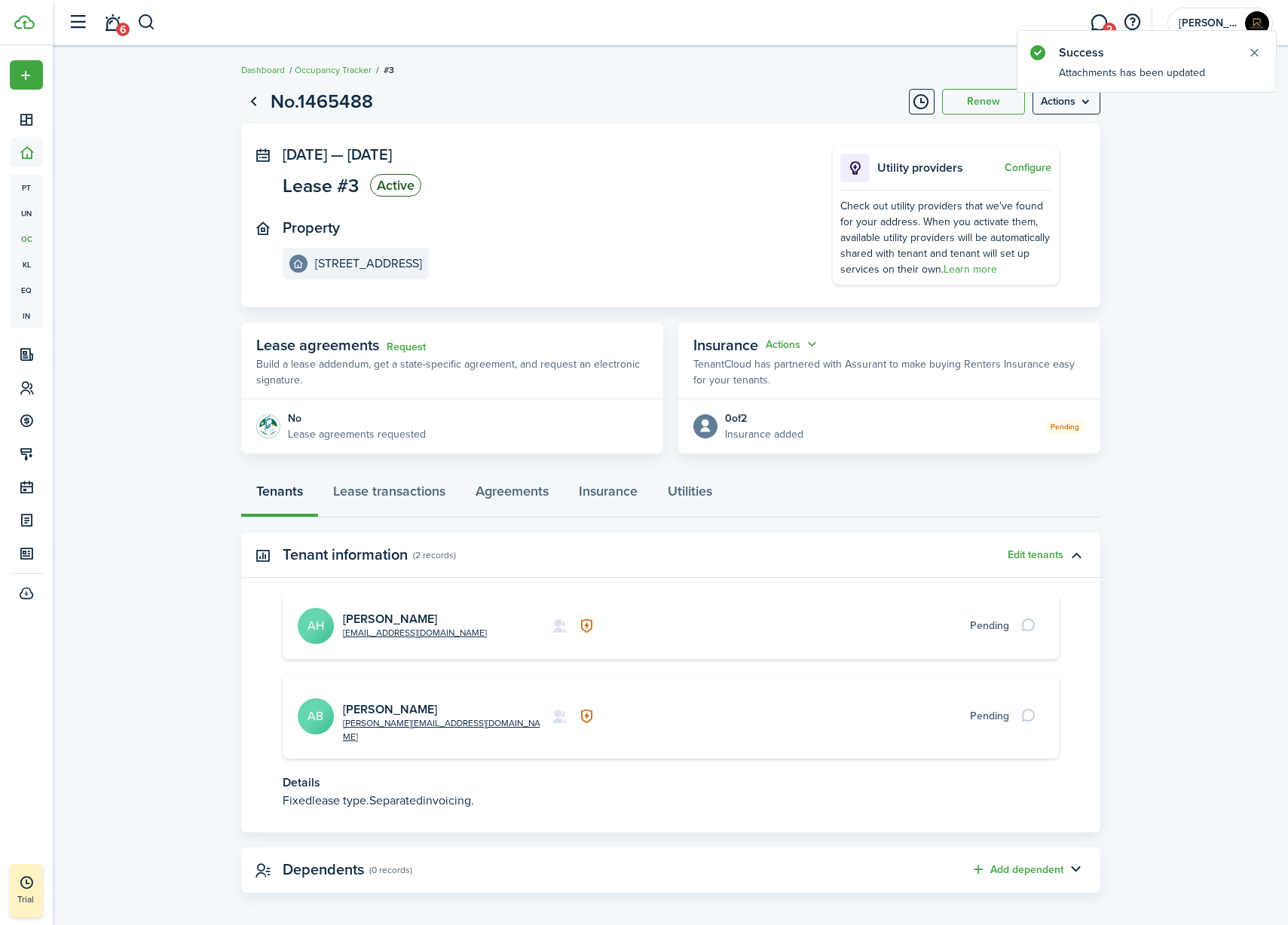
click at [477, 627] on card-description "[EMAIL_ADDRESS][DOMAIN_NAME]" at bounding box center [442, 633] width 200 height 14
click at [395, 618] on link "[PERSON_NAME]" at bounding box center [389, 618] width 94 height 17
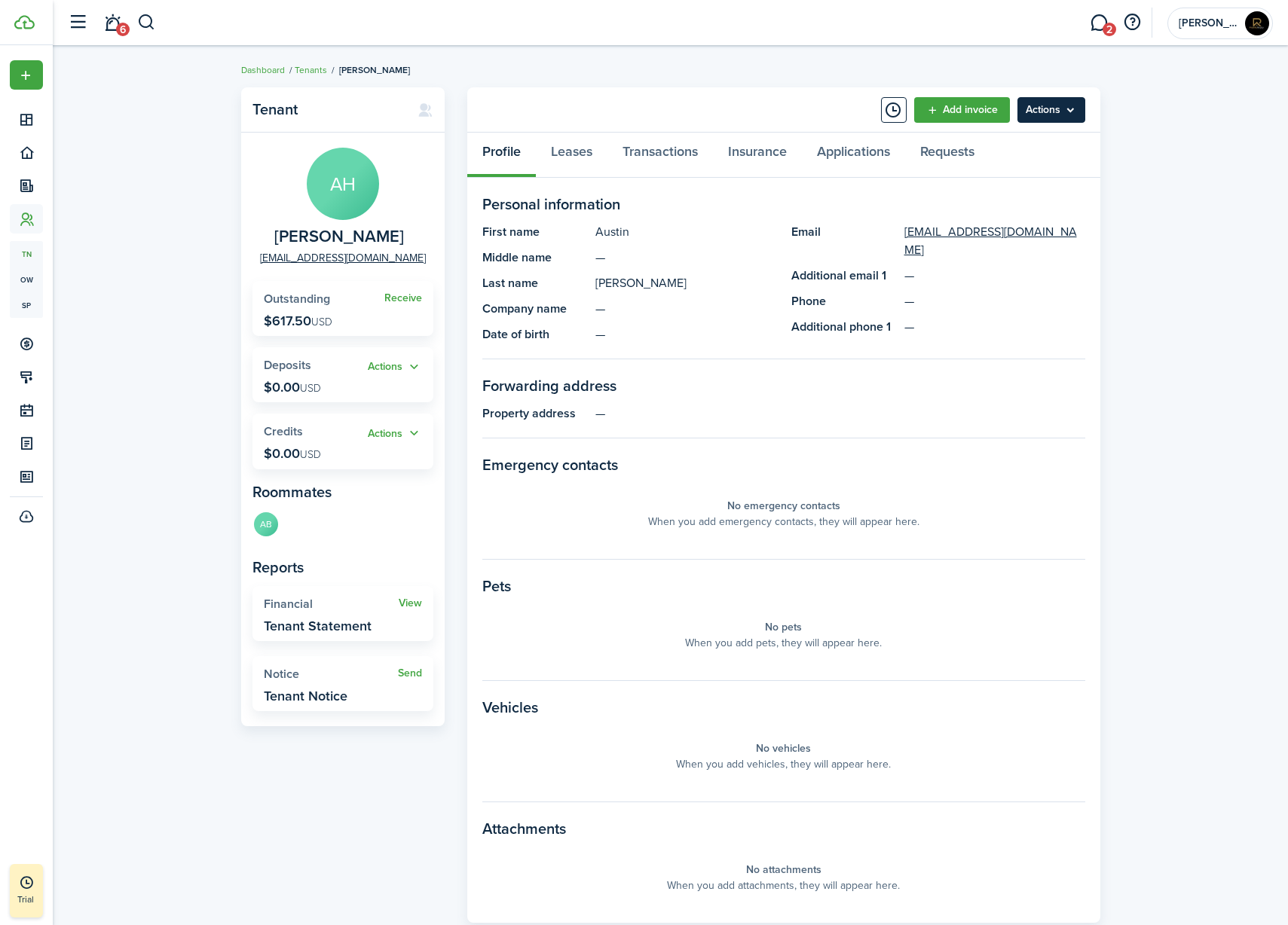
click at [1039, 117] on menu-btn "Actions" at bounding box center [1051, 110] width 68 height 26
click at [1024, 139] on link "Edit" at bounding box center [1019, 143] width 132 height 26
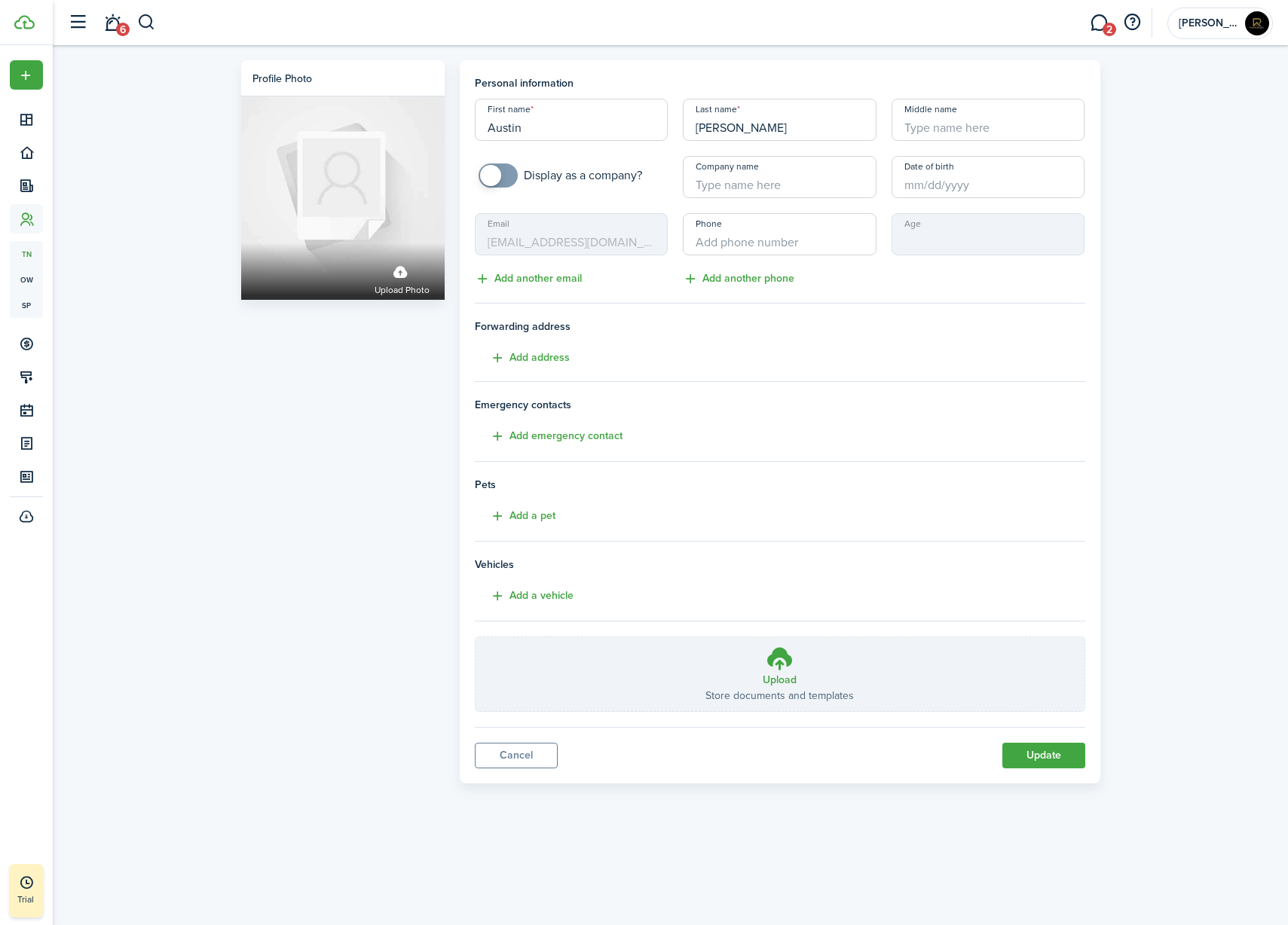
click at [589, 247] on mbsc-input "Email [EMAIL_ADDRESS][DOMAIN_NAME]" at bounding box center [572, 235] width 194 height 42
click at [559, 279] on button "Add another email" at bounding box center [528, 279] width 107 height 17
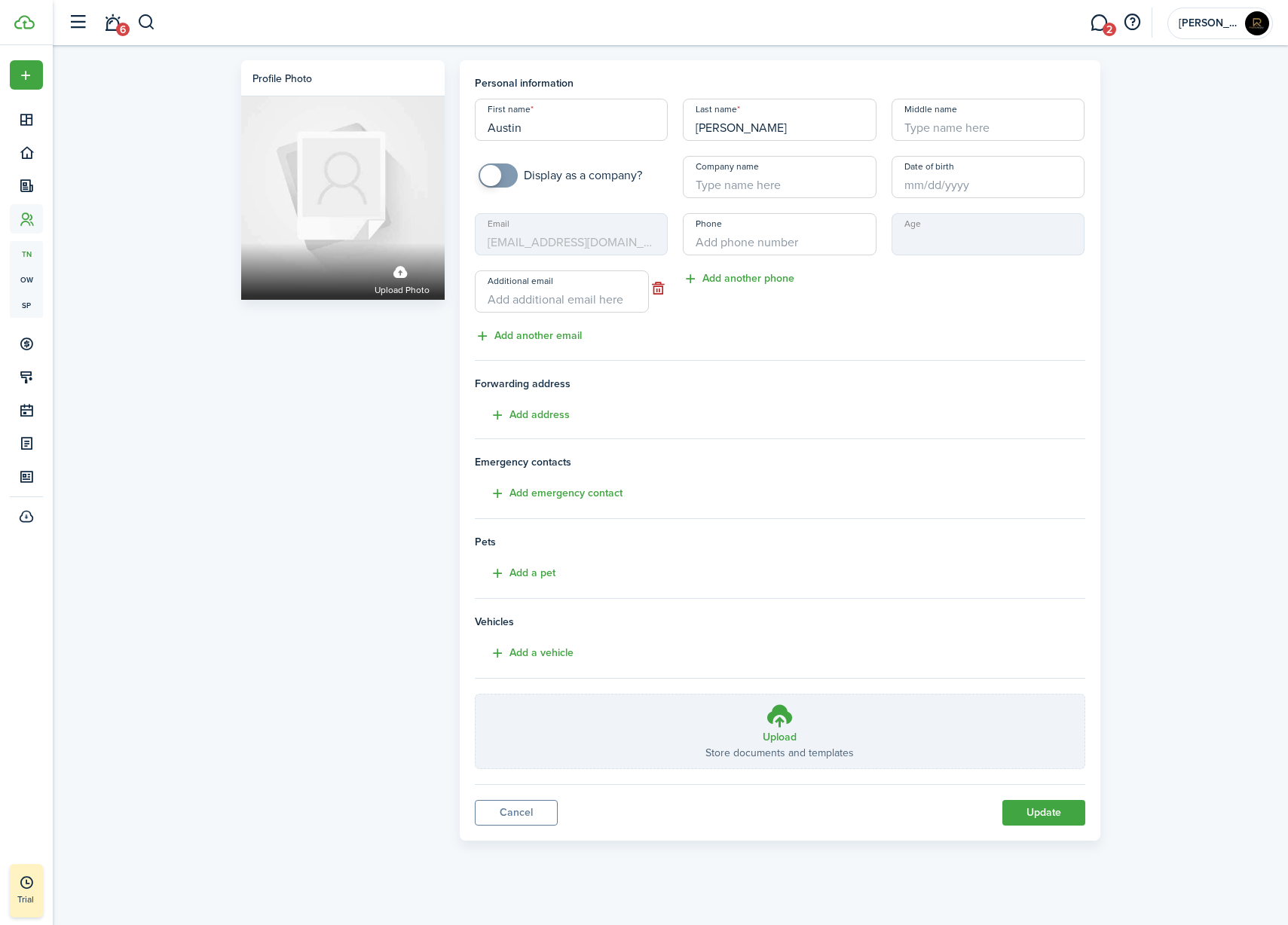
click at [600, 300] on input "Additional email" at bounding box center [562, 291] width 174 height 42
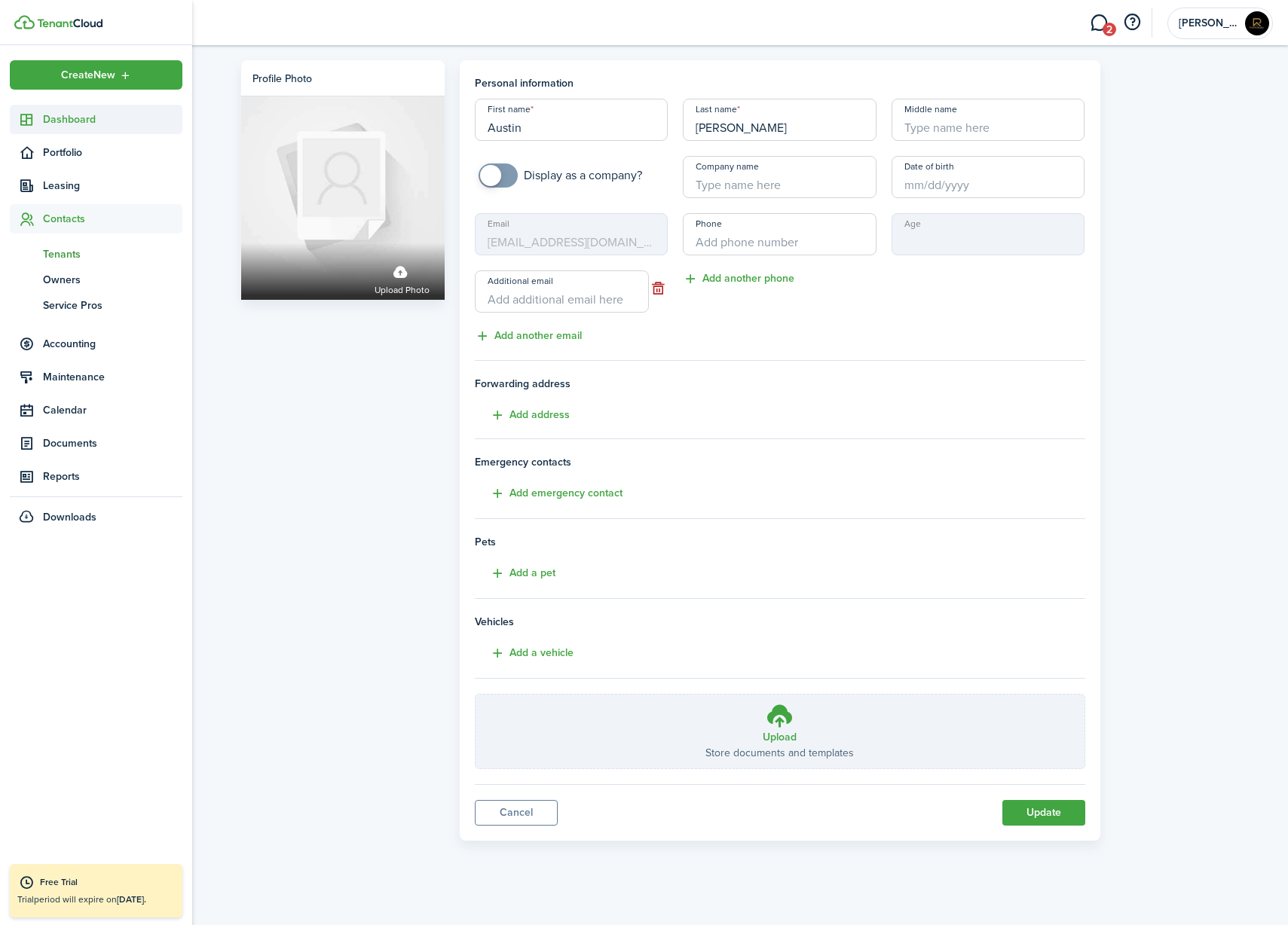
click at [60, 119] on span "Dashboard" at bounding box center [112, 119] width 140 height 16
